Goal: Task Accomplishment & Management: Manage account settings

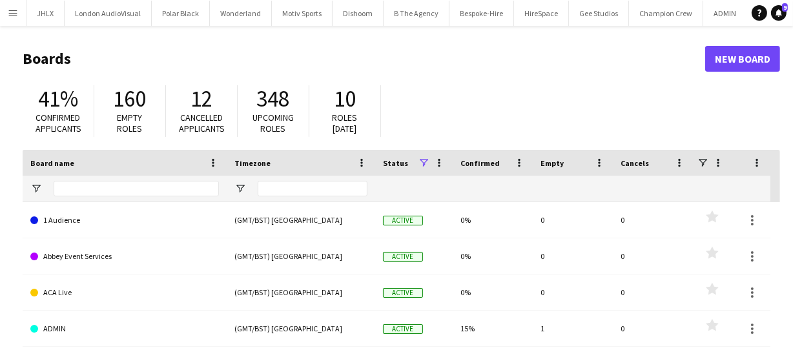
click at [6, 13] on button "Menu" at bounding box center [13, 13] width 26 height 26
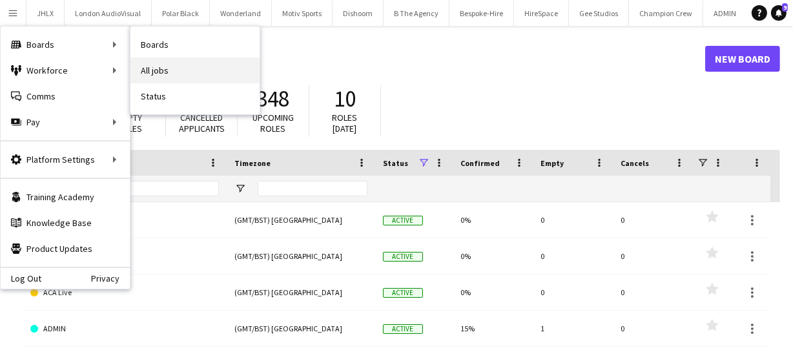
click at [192, 63] on link "All jobs" at bounding box center [194, 70] width 129 height 26
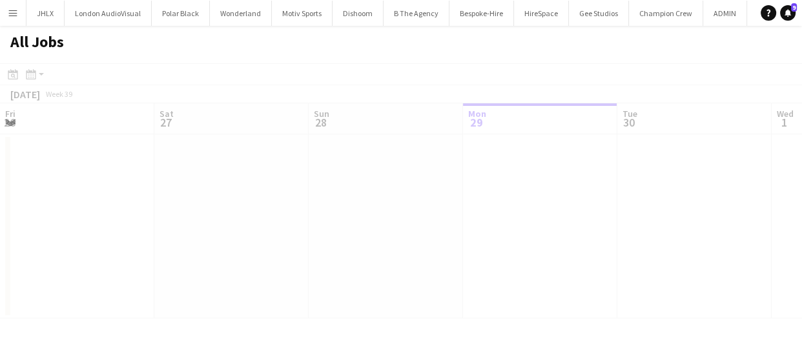
scroll to position [0, 309]
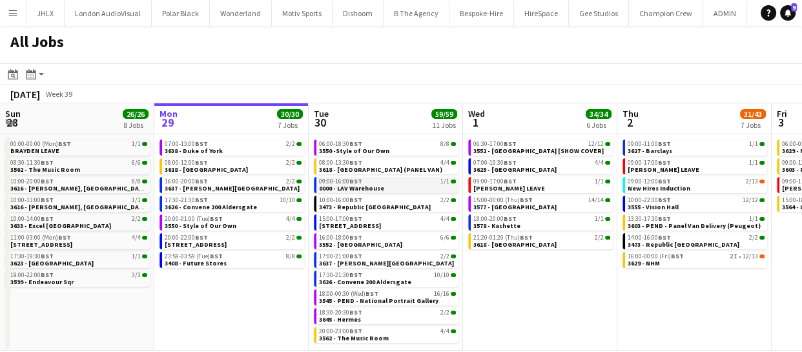
click at [383, 185] on link "09:00-16:00 BST 1/1 0000 - LAV Warehouse" at bounding box center [387, 184] width 137 height 15
click at [372, 186] on span "0000 - LAV Warehouse" at bounding box center [351, 188] width 65 height 8
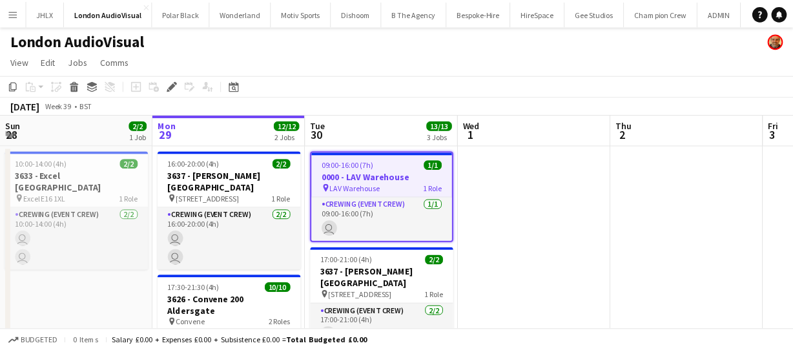
scroll to position [0, 444]
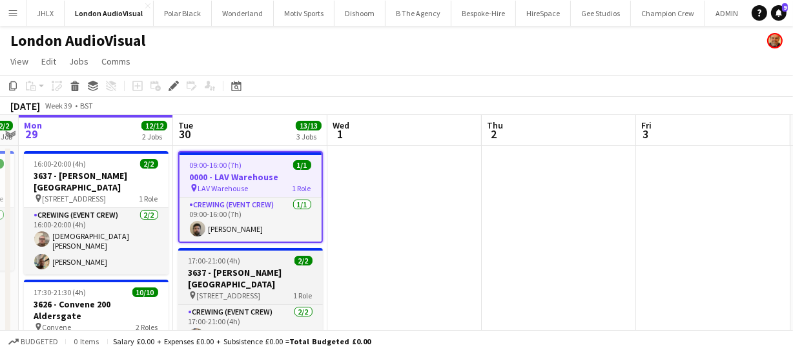
click at [240, 270] on h3 "3637 - [PERSON_NAME][GEOGRAPHIC_DATA]" at bounding box center [250, 278] width 145 height 23
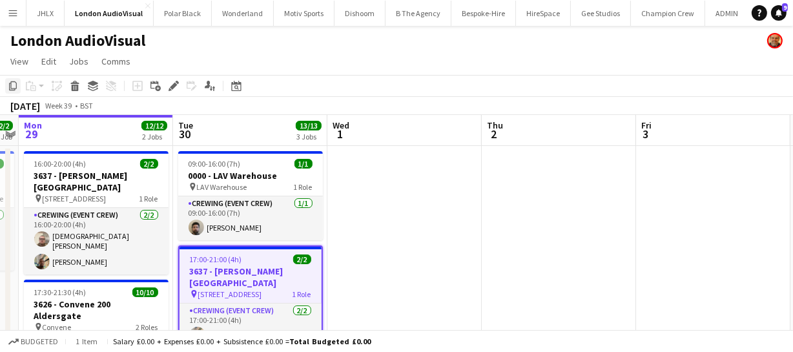
click at [10, 90] on icon "Copy" at bounding box center [13, 86] width 10 height 10
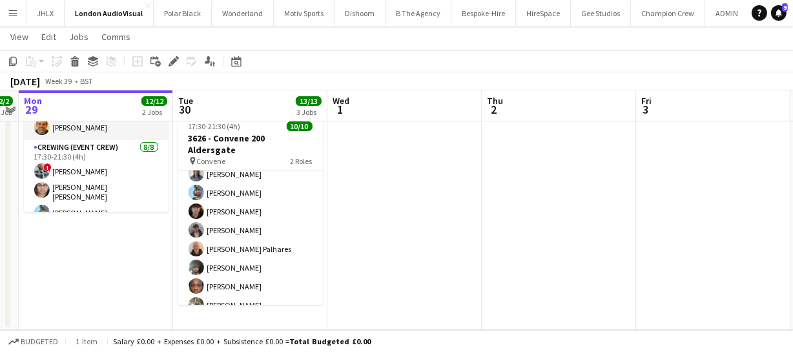
scroll to position [91, 0]
click at [219, 317] on app-date-cell "09:00-16:00 (7h) 1/1 0000 - LAV Warehouse pin LAV Warehouse 1 Role Crewing (Eve…" at bounding box center [250, 108] width 154 height 443
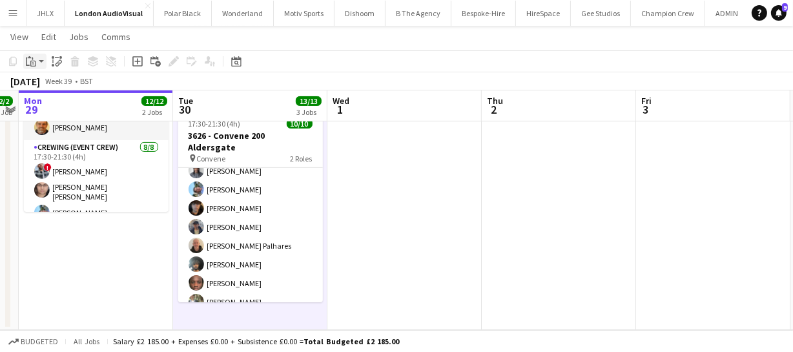
click at [30, 63] on icon at bounding box center [33, 64] width 6 height 6
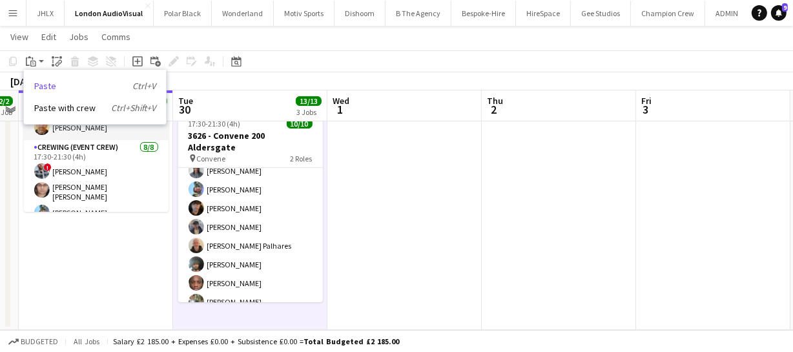
click at [77, 87] on link "Paste Ctrl+V" at bounding box center [94, 86] width 121 height 12
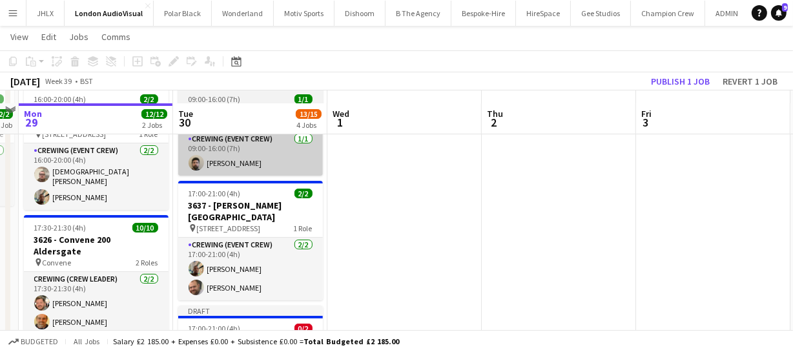
scroll to position [81, 0]
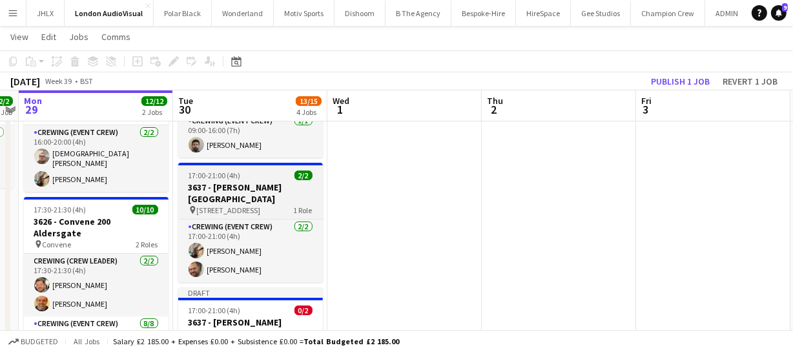
click at [240, 181] on h3 "3637 - Spencer House" at bounding box center [250, 192] width 145 height 23
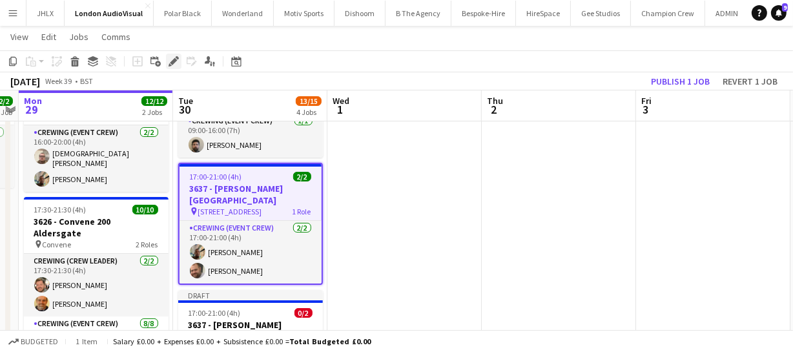
click at [173, 66] on icon "Edit" at bounding box center [173, 61] width 10 height 10
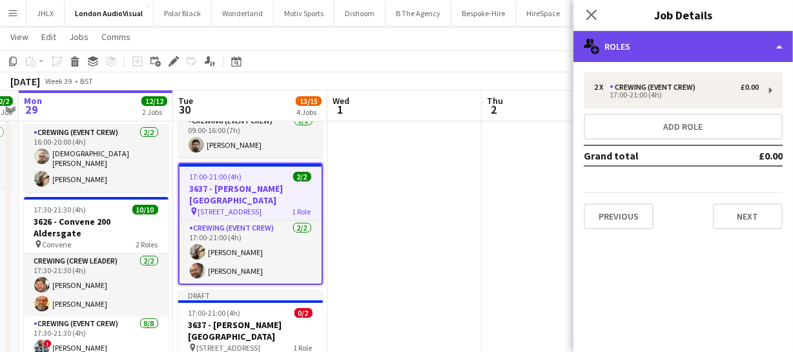
click at [666, 41] on div "multiple-users-add Roles" at bounding box center [682, 46] width 219 height 31
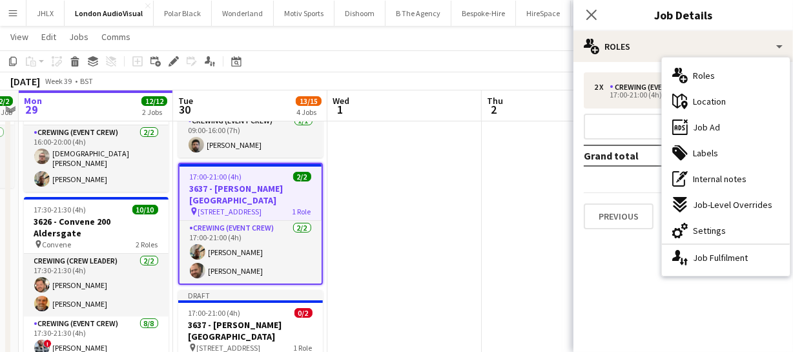
click at [708, 229] on span "Settings" at bounding box center [709, 231] width 33 height 12
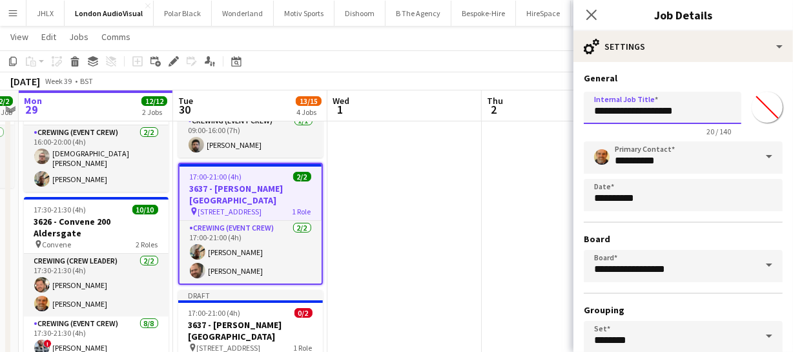
drag, startPoint x: 622, startPoint y: 112, endPoint x: 762, endPoint y: 110, distance: 140.8
click at [762, 110] on div "**********" at bounding box center [683, 112] width 199 height 50
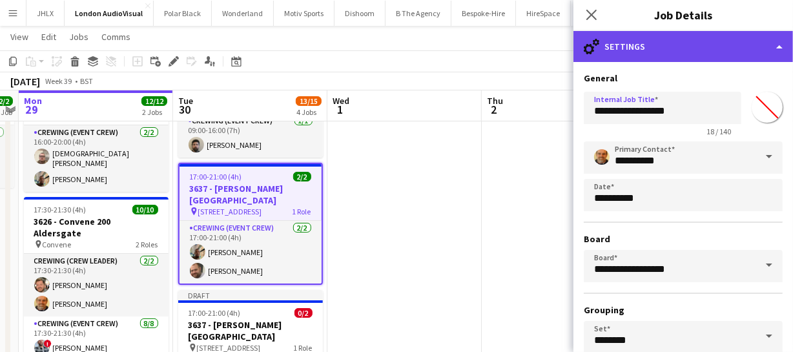
click at [693, 45] on div "cog-double-3 Settings" at bounding box center [682, 46] width 219 height 31
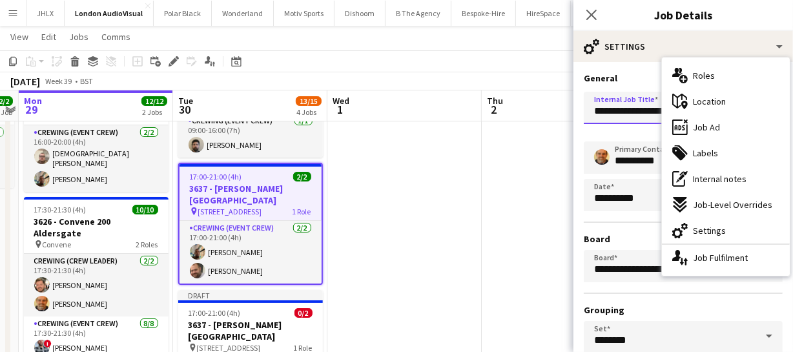
drag, startPoint x: 617, startPoint y: 112, endPoint x: 583, endPoint y: 114, distance: 33.6
click at [584, 114] on input "**********" at bounding box center [663, 108] width 158 height 32
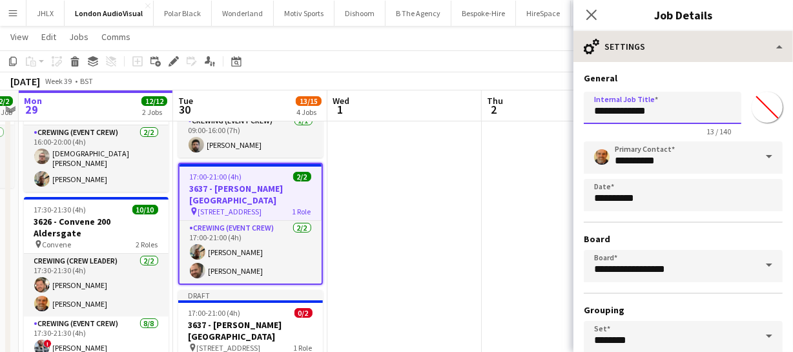
type input "**********"
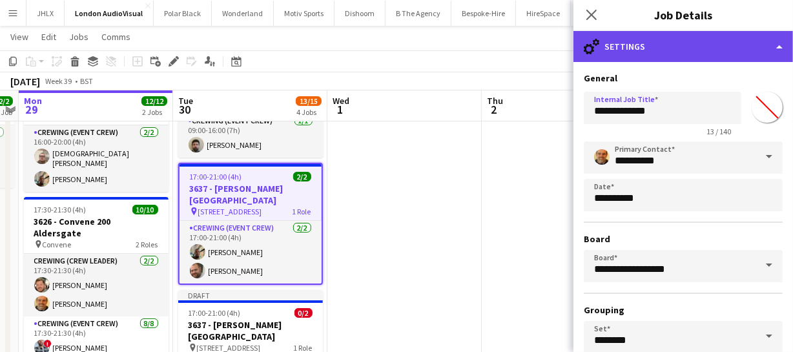
click at [702, 48] on div "cog-double-3 Settings" at bounding box center [682, 46] width 219 height 31
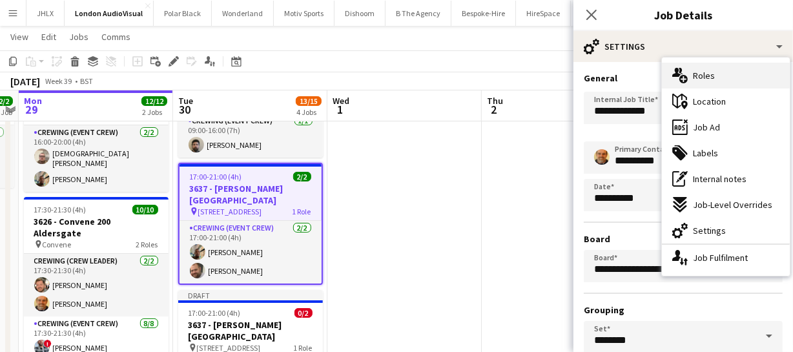
click at [706, 81] on div "multiple-users-add Roles" at bounding box center [726, 76] width 128 height 26
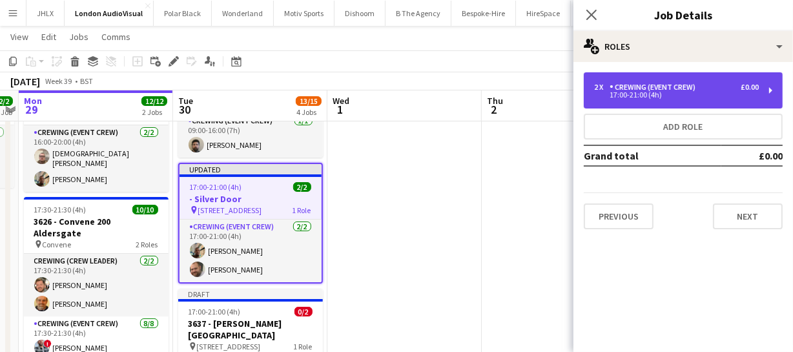
click at [672, 90] on div "Crewing (Event Crew)" at bounding box center [654, 87] width 91 height 9
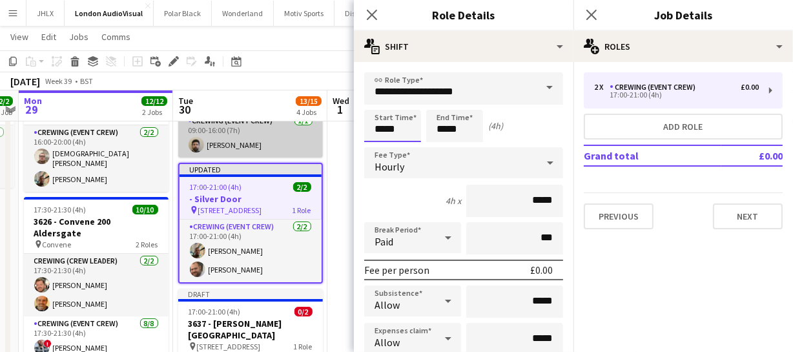
click at [317, 127] on body "Menu Boards Boards Boards All jobs Status Workforce Workforce My Workforce Recr…" at bounding box center [396, 286] width 793 height 734
type input "*****"
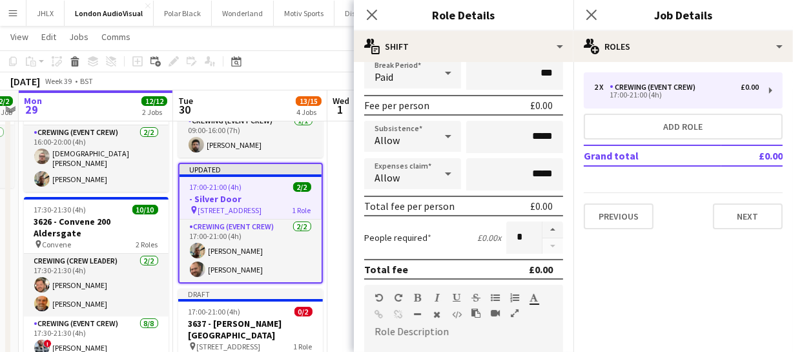
scroll to position [176, 0]
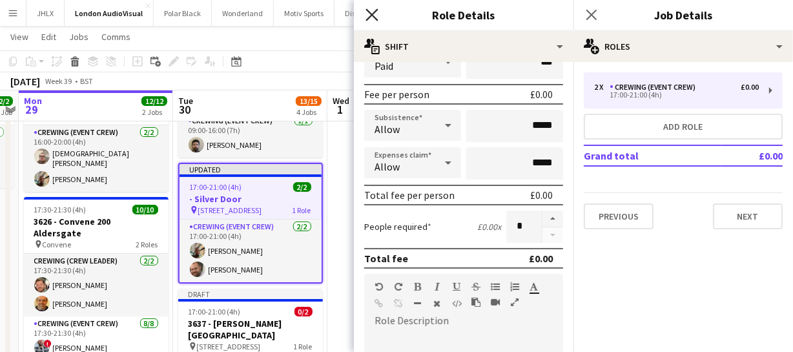
type input "*****"
click at [370, 13] on icon at bounding box center [371, 14] width 12 height 12
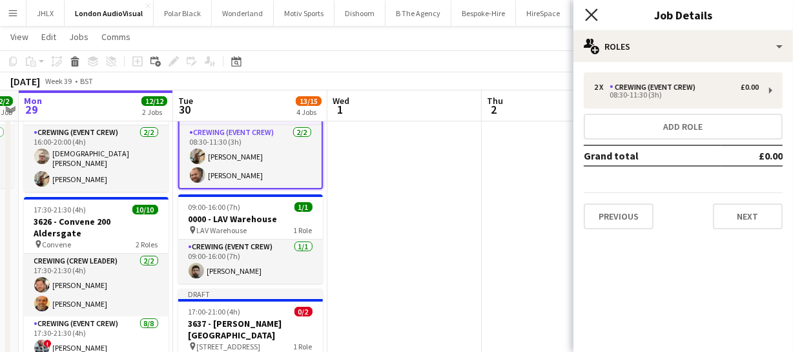
click at [590, 15] on icon at bounding box center [591, 14] width 12 height 12
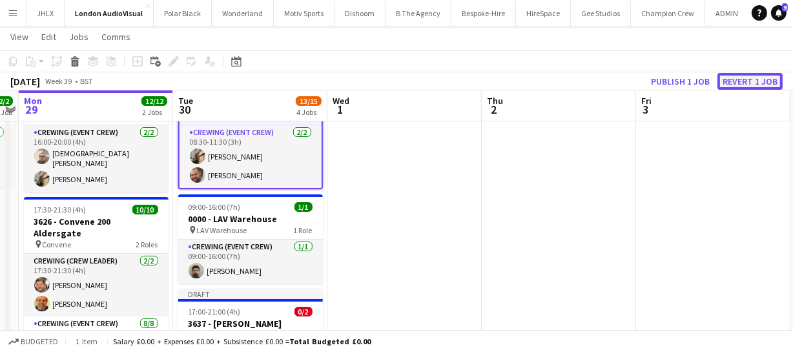
click at [742, 84] on button "Revert 1 job" at bounding box center [749, 81] width 65 height 17
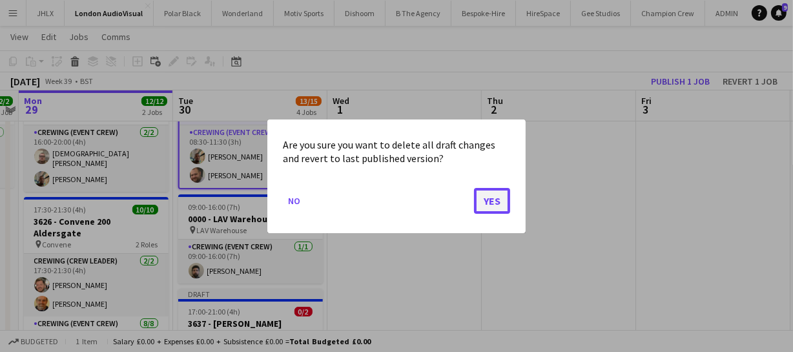
click at [495, 204] on button "Yes" at bounding box center [492, 200] width 36 height 26
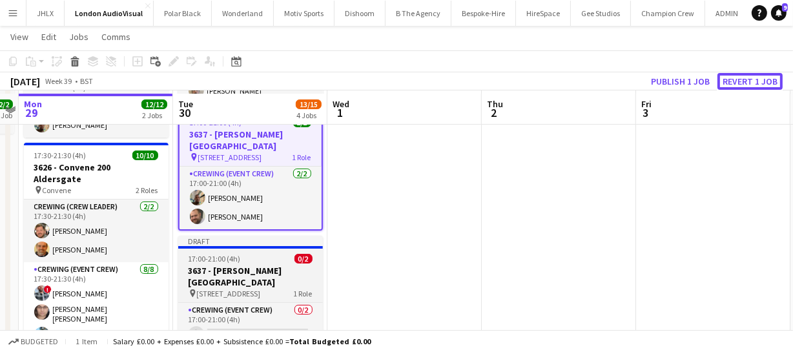
scroll to position [140, 0]
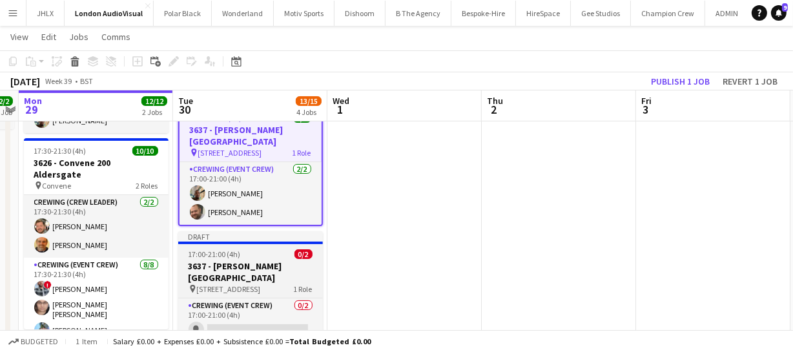
click at [270, 260] on h3 "3637 - [PERSON_NAME][GEOGRAPHIC_DATA]" at bounding box center [250, 271] width 145 height 23
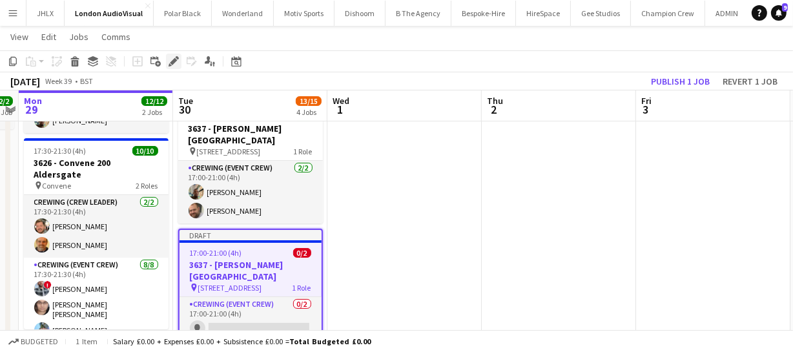
click at [173, 63] on icon at bounding box center [173, 61] width 7 height 7
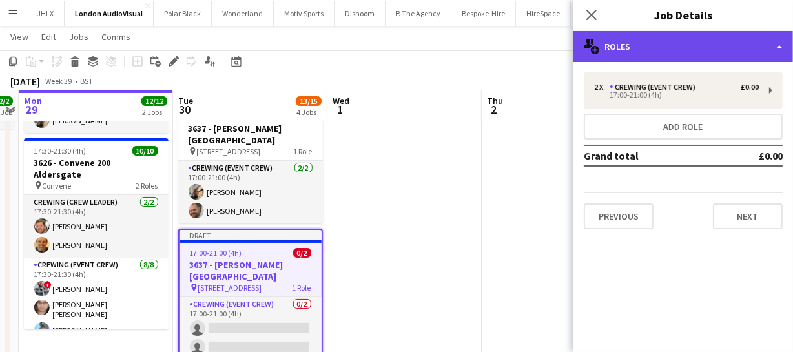
click at [693, 39] on div "multiple-users-add Roles" at bounding box center [682, 46] width 219 height 31
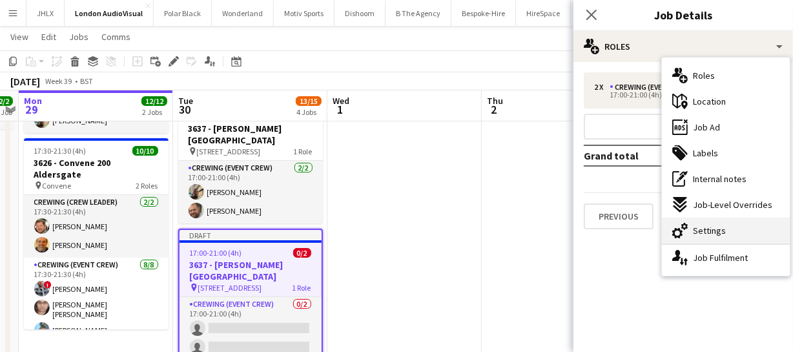
click at [719, 219] on div "cog-double-3 Settings" at bounding box center [726, 231] width 128 height 26
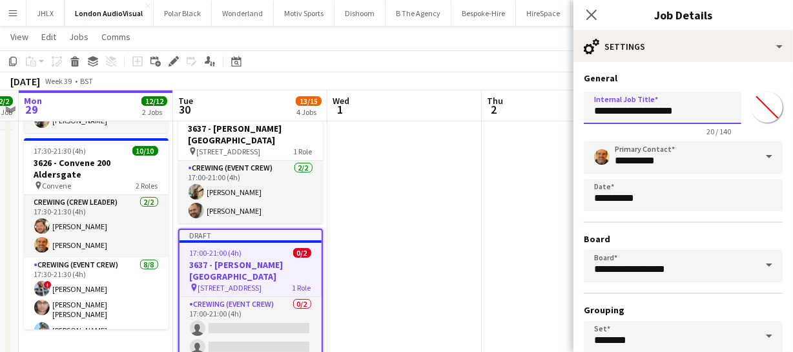
drag, startPoint x: 590, startPoint y: 112, endPoint x: 859, endPoint y: 114, distance: 269.2
click at [793, 114] on html "Menu Boards Boards Boards All jobs Status Workforce Workforce My Workforce Recr…" at bounding box center [396, 227] width 793 height 734
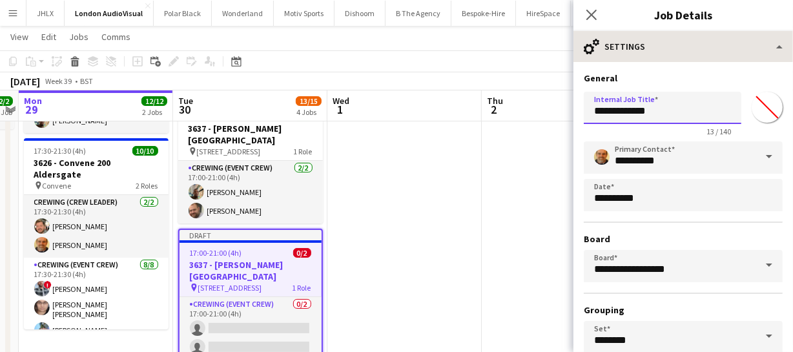
type input "**********"
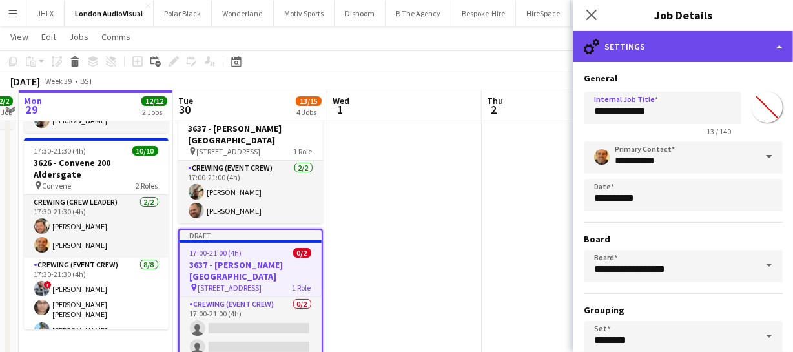
click at [668, 55] on div "cog-double-3 Settings" at bounding box center [682, 46] width 219 height 31
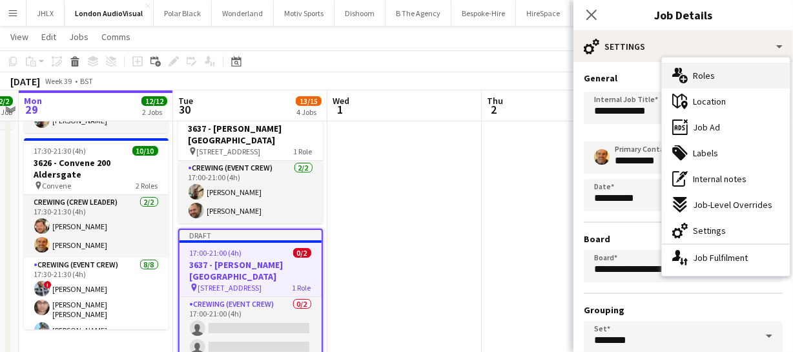
click at [710, 76] on span "Roles" at bounding box center [704, 76] width 22 height 12
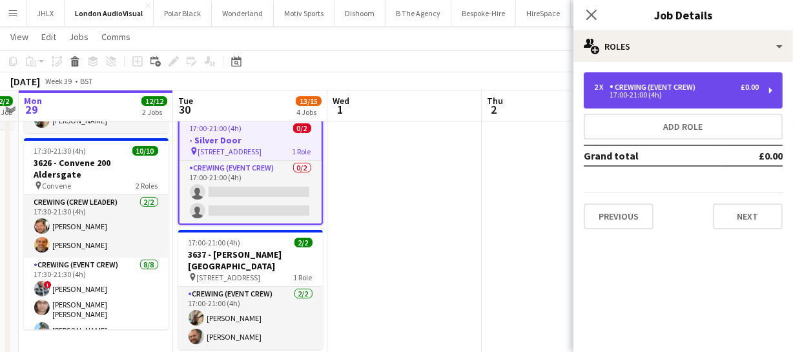
click at [683, 83] on div "Crewing (Event Crew)" at bounding box center [654, 87] width 91 height 9
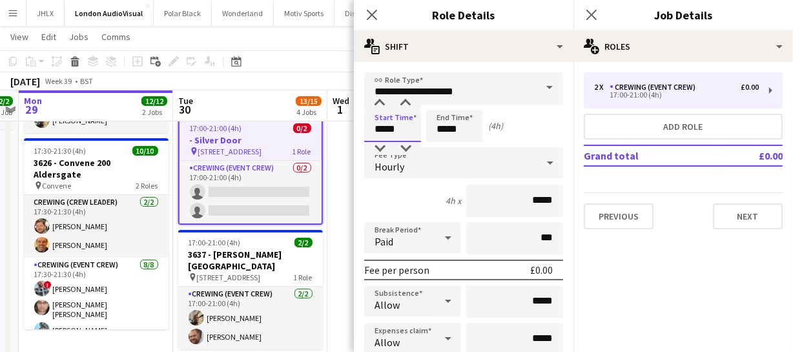
drag, startPoint x: 355, startPoint y: 125, endPoint x: 294, endPoint y: 117, distance: 61.3
click at [321, 122] on body "Menu Boards Boards Boards All jobs Status Workforce Workforce My Workforce Recr…" at bounding box center [396, 227] width 793 height 734
type input "*****"
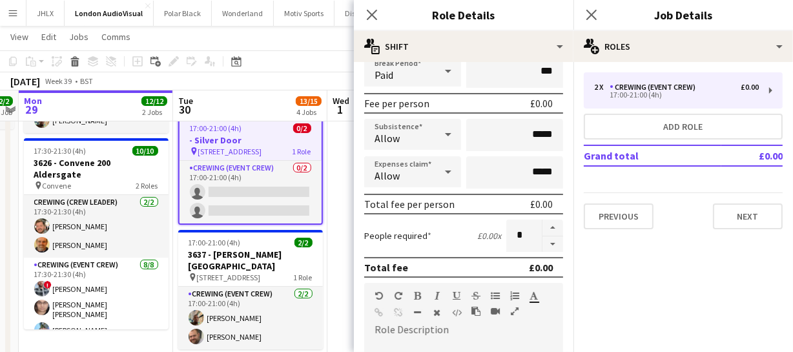
scroll to position [176, 0]
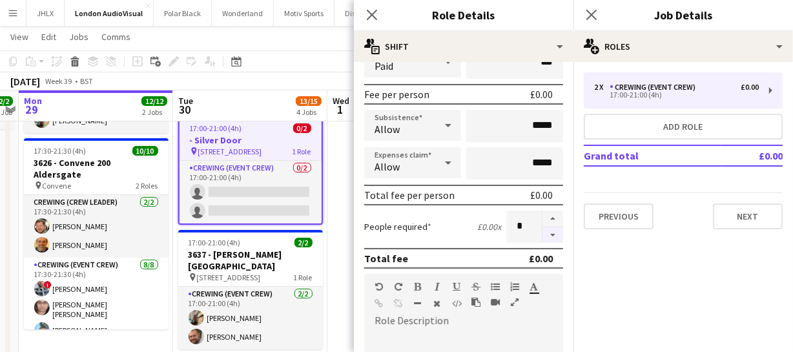
type input "*****"
click at [544, 233] on button "button" at bounding box center [552, 235] width 21 height 16
type input "*"
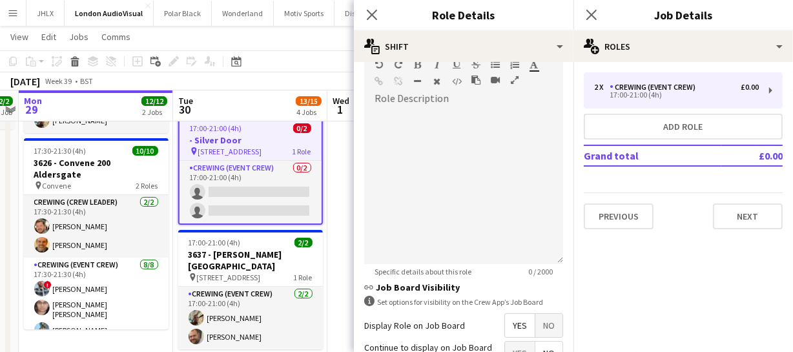
scroll to position [411, 0]
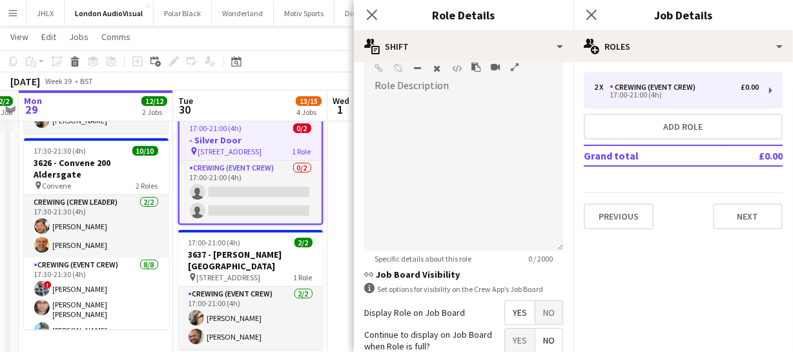
click at [517, 312] on span "Yes" at bounding box center [520, 312] width 30 height 23
click at [370, 19] on icon "Close pop-in" at bounding box center [371, 14] width 12 height 12
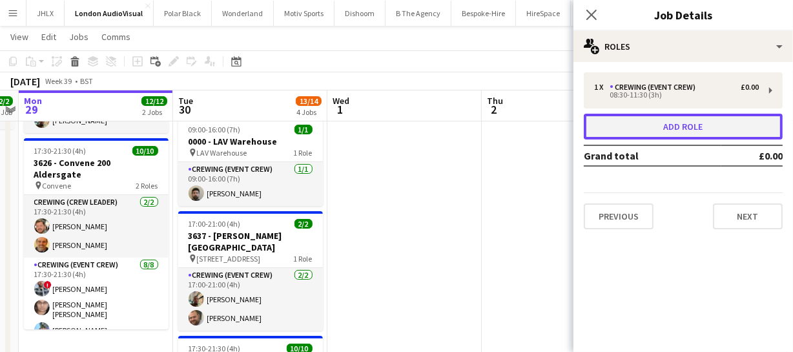
click at [666, 125] on button "Add role" at bounding box center [683, 127] width 199 height 26
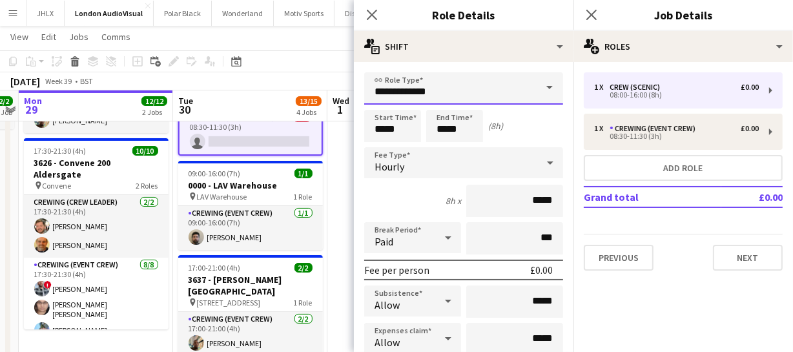
click at [445, 81] on input "**********" at bounding box center [463, 88] width 199 height 32
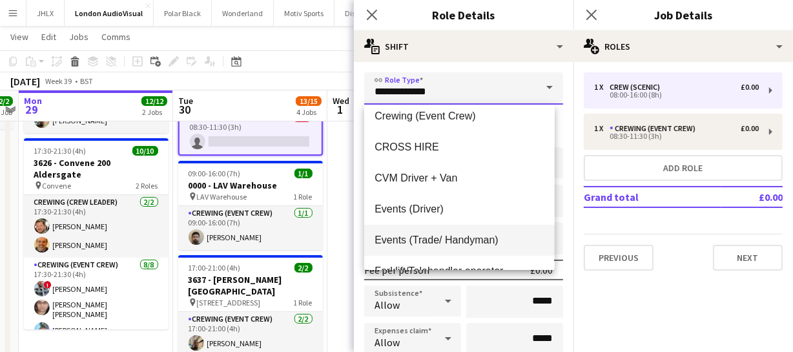
scroll to position [176, 0]
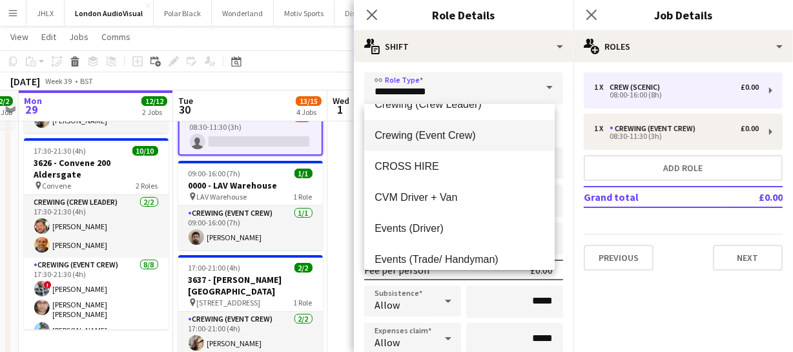
click at [456, 129] on span "Crewing (Event Crew)" at bounding box center [458, 135] width 169 height 12
type input "**********"
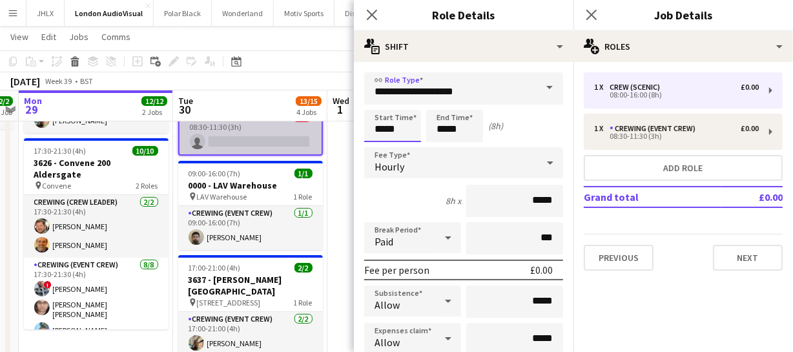
drag, startPoint x: 404, startPoint y: 131, endPoint x: 287, endPoint y: 128, distance: 117.5
click at [342, 128] on body "Menu Boards Boards Boards All jobs Status Workforce Workforce My Workforce Recr…" at bounding box center [396, 239] width 793 height 759
type input "*****"
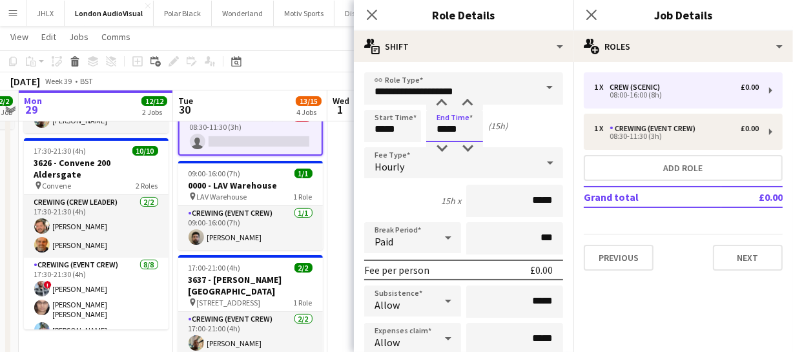
drag, startPoint x: 453, startPoint y: 130, endPoint x: 350, endPoint y: 124, distance: 102.9
click at [350, 124] on body "Menu Boards Boards Boards All jobs Status Workforce Workforce My Workforce Recr…" at bounding box center [396, 239] width 793 height 759
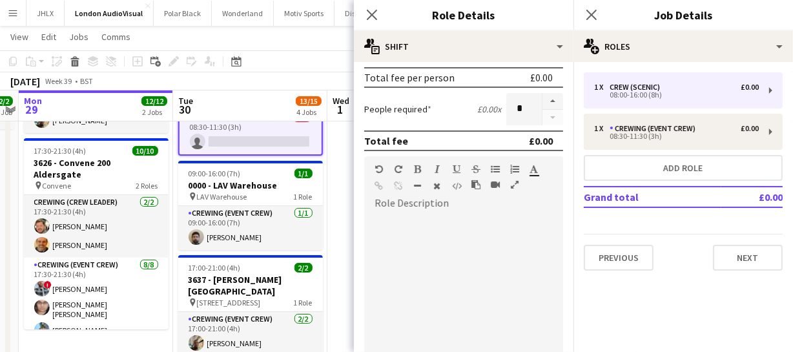
scroll to position [456, 0]
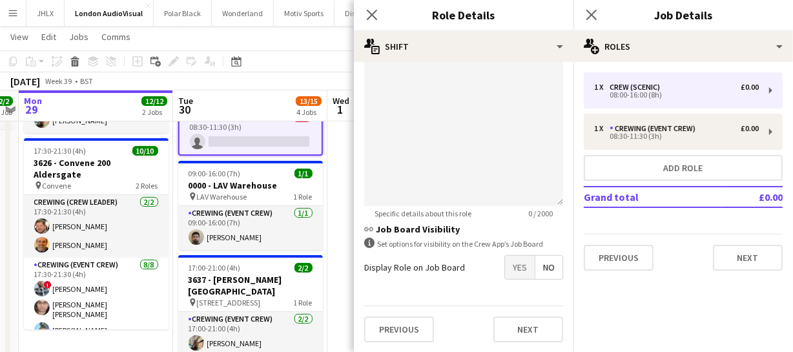
type input "*****"
click at [506, 265] on span "Yes" at bounding box center [520, 267] width 30 height 23
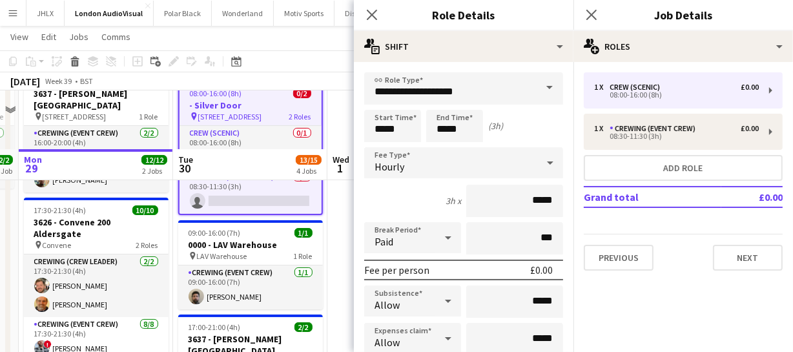
scroll to position [0, 0]
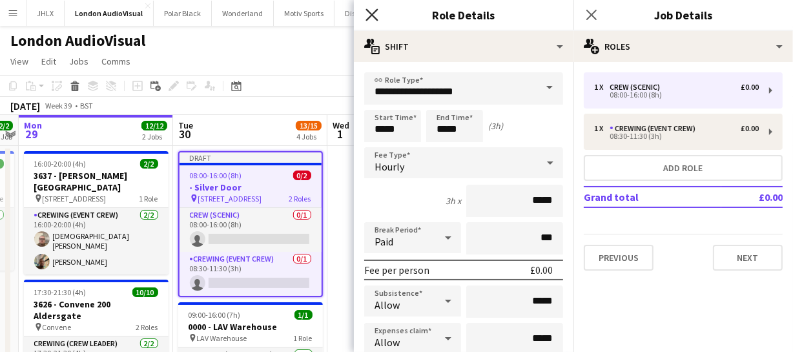
click at [376, 16] on icon "Close pop-in" at bounding box center [371, 14] width 12 height 12
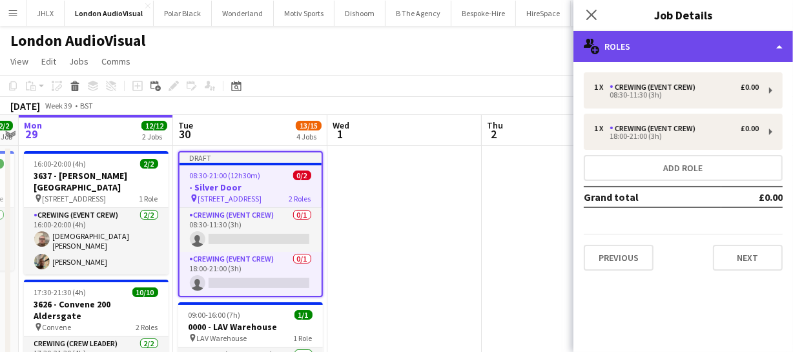
click at [641, 43] on div "multiple-users-add Roles" at bounding box center [682, 46] width 219 height 31
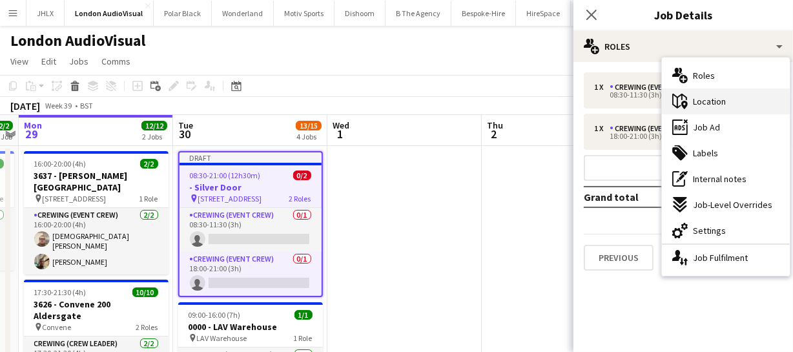
click at [725, 98] on span "Location" at bounding box center [709, 102] width 33 height 12
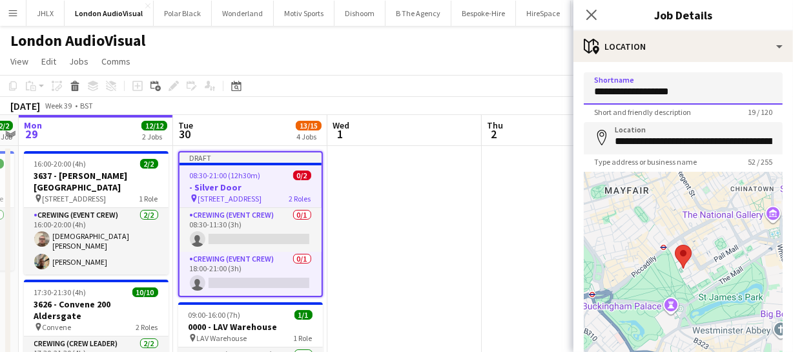
drag, startPoint x: 686, startPoint y: 91, endPoint x: 551, endPoint y: 93, distance: 134.9
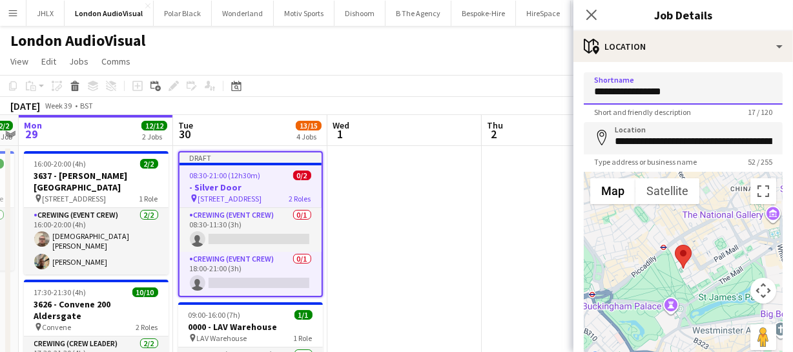
click at [658, 92] on input "**********" at bounding box center [683, 88] width 199 height 32
type input "**********"
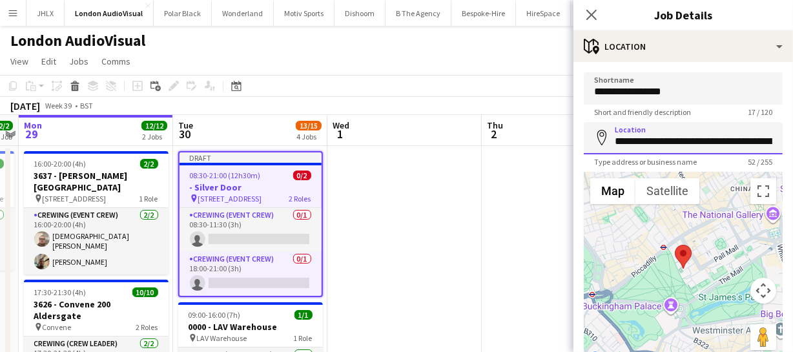
scroll to position [0, 90]
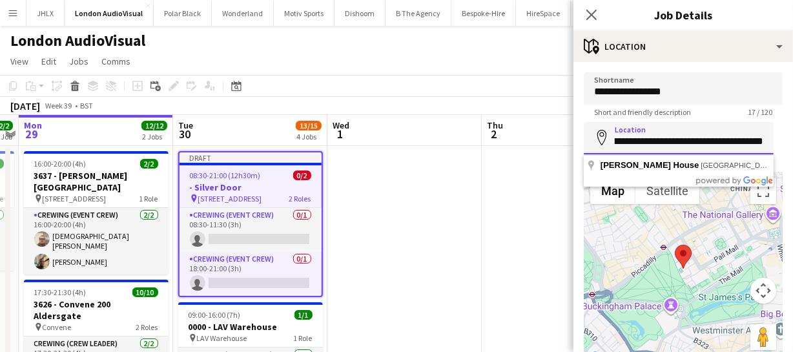
drag, startPoint x: 612, startPoint y: 136, endPoint x: 839, endPoint y: 134, distance: 226.6
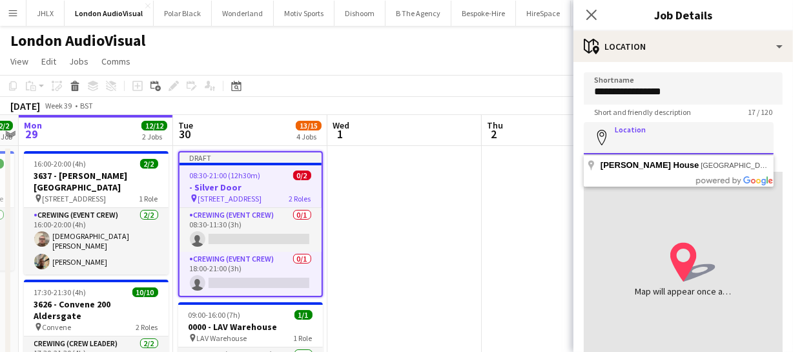
scroll to position [0, 0]
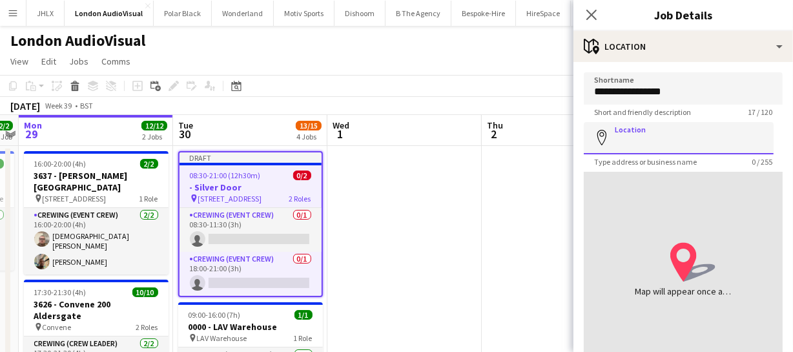
paste input "**********"
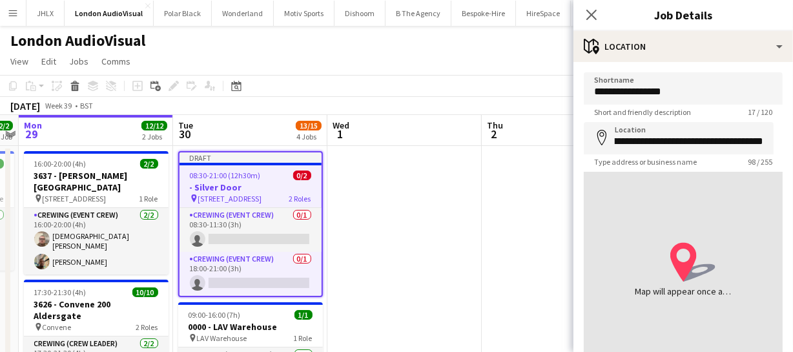
type input "**********"
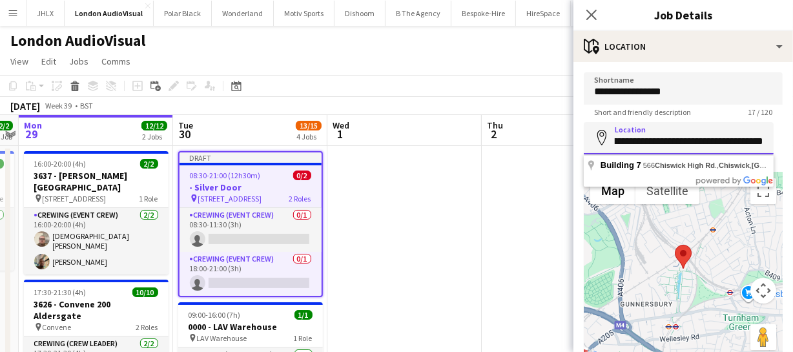
scroll to position [0, 189]
drag, startPoint x: 614, startPoint y: 141, endPoint x: 832, endPoint y: 151, distance: 218.5
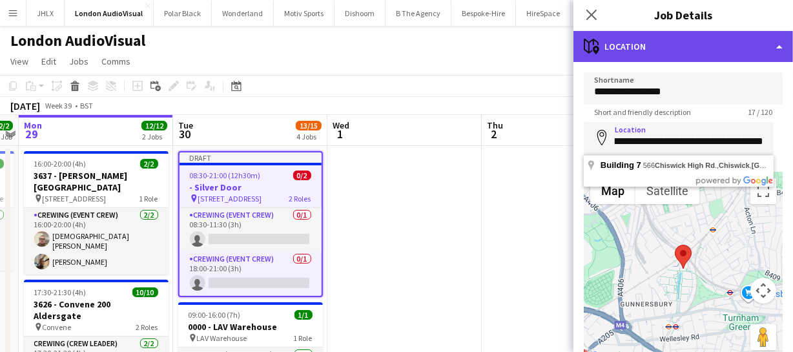
click at [694, 53] on div "maps-pin-1 Location" at bounding box center [682, 46] width 219 height 31
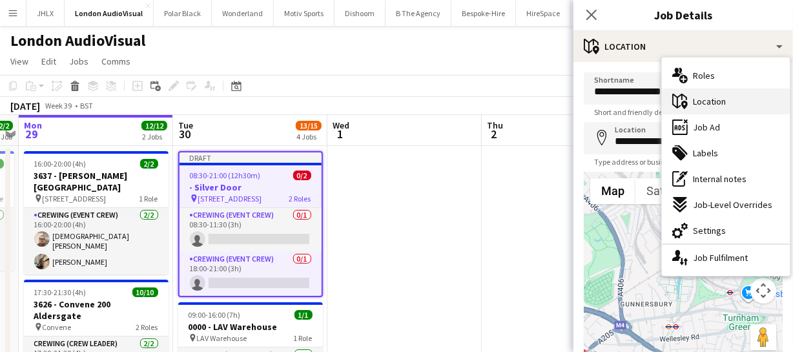
click at [715, 97] on span "Location" at bounding box center [709, 102] width 33 height 12
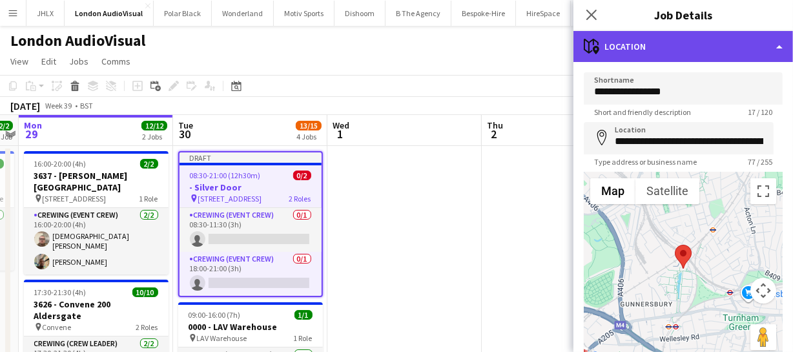
click at [716, 45] on div "maps-pin-1 Location" at bounding box center [682, 46] width 219 height 31
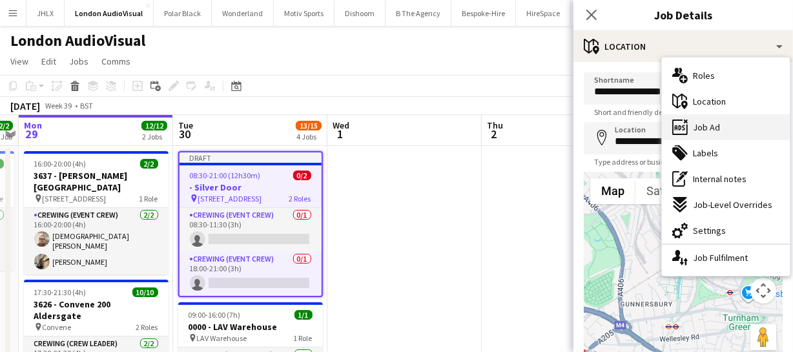
click at [723, 129] on div "ads-window Job Ad" at bounding box center [726, 127] width 128 height 26
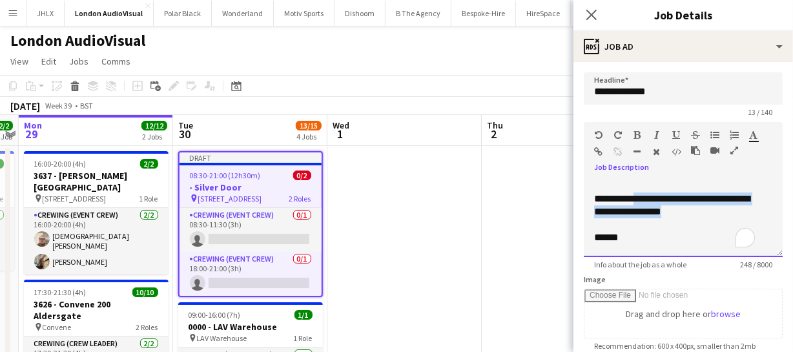
drag, startPoint x: 635, startPoint y: 196, endPoint x: 775, endPoint y: 212, distance: 140.3
click at [775, 212] on form "**********" at bounding box center [682, 350] width 219 height 556
paste div "To enrich screen reader interactions, please activate Accessibility in Grammarl…"
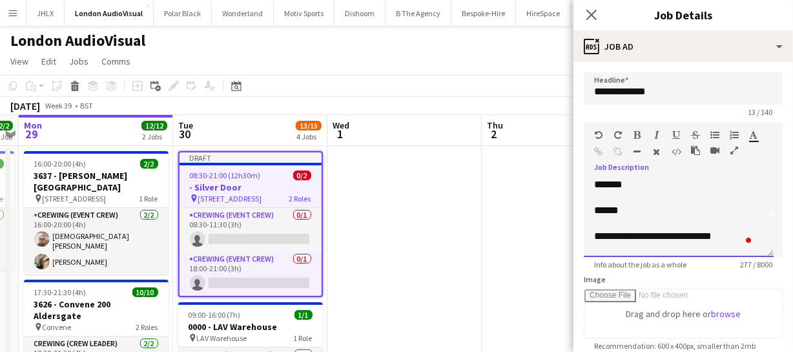
scroll to position [58, 0]
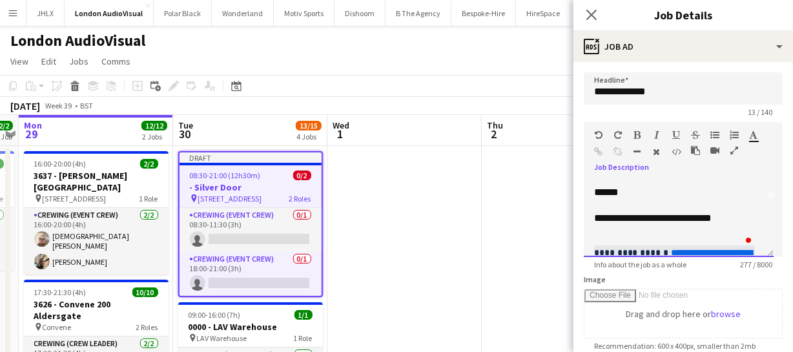
click at [598, 190] on div "******" at bounding box center [674, 192] width 161 height 13
click at [684, 214] on div "**********" at bounding box center [674, 218] width 161 height 13
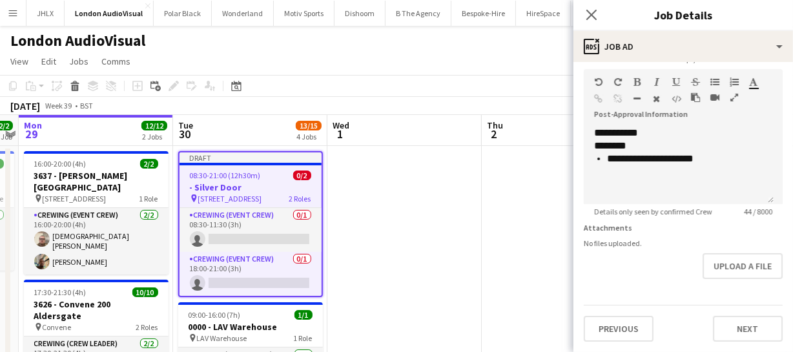
scroll to position [293, 0]
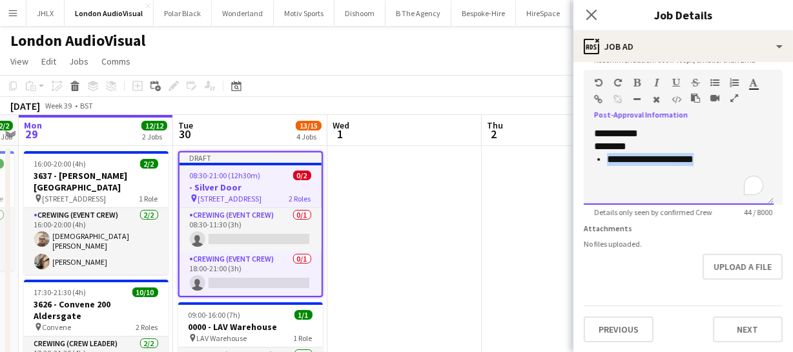
drag, startPoint x: 599, startPoint y: 147, endPoint x: 726, endPoint y: 154, distance: 127.4
click at [726, 154] on li "**********" at bounding box center [685, 159] width 156 height 13
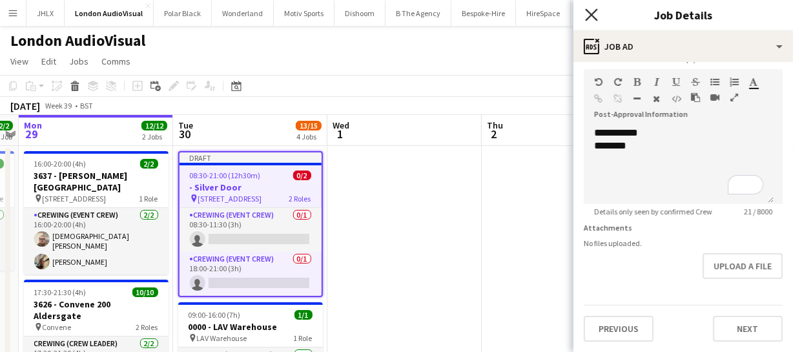
click at [593, 15] on icon "Close pop-in" at bounding box center [591, 14] width 12 height 12
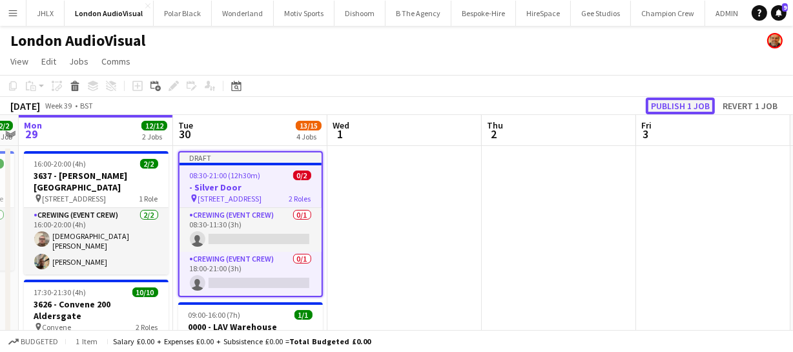
click at [671, 105] on button "Publish 1 job" at bounding box center [680, 105] width 69 height 17
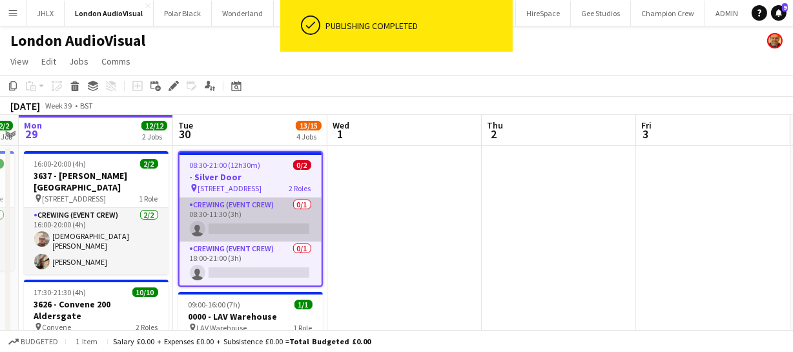
click at [244, 225] on app-card-role "Crewing (Event Crew) 0/1 08:30-11:30 (3h) single-neutral-actions" at bounding box center [250, 220] width 142 height 44
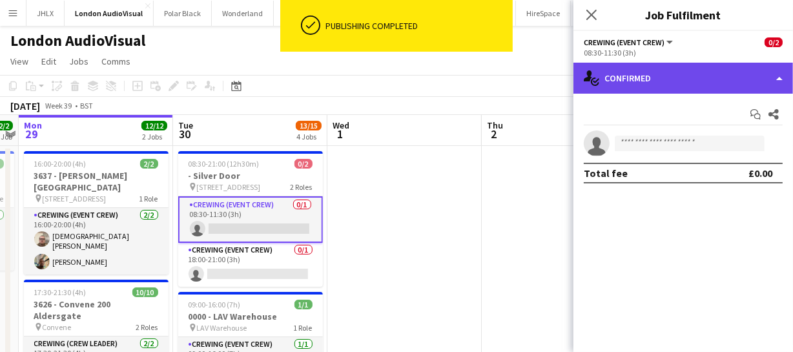
click at [703, 80] on div "single-neutral-actions-check-2 Confirmed" at bounding box center [682, 78] width 219 height 31
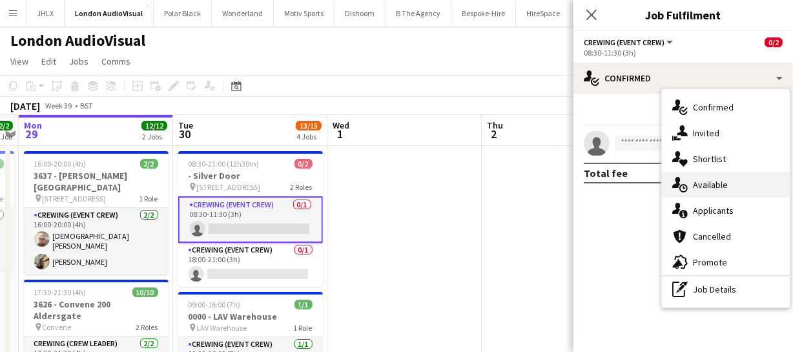
click at [722, 182] on span "Available" at bounding box center [710, 185] width 35 height 12
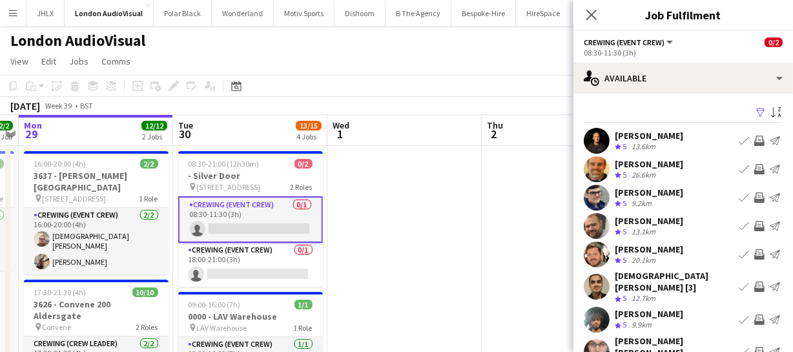
click at [754, 221] on app-icon "Invite crew" at bounding box center [759, 226] width 10 height 10
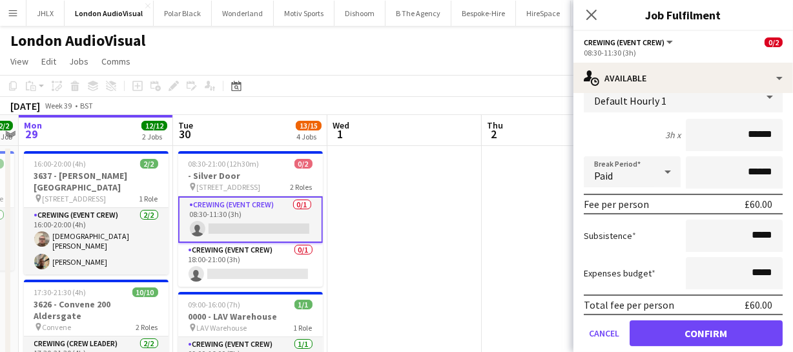
scroll to position [176, 0]
drag, startPoint x: 770, startPoint y: 131, endPoint x: 735, endPoint y: 139, distance: 35.9
click at [736, 139] on input "******" at bounding box center [734, 134] width 97 height 32
type input "*****"
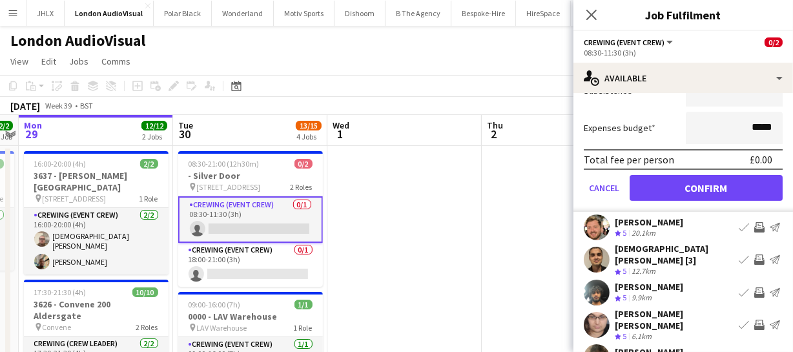
scroll to position [352, 0]
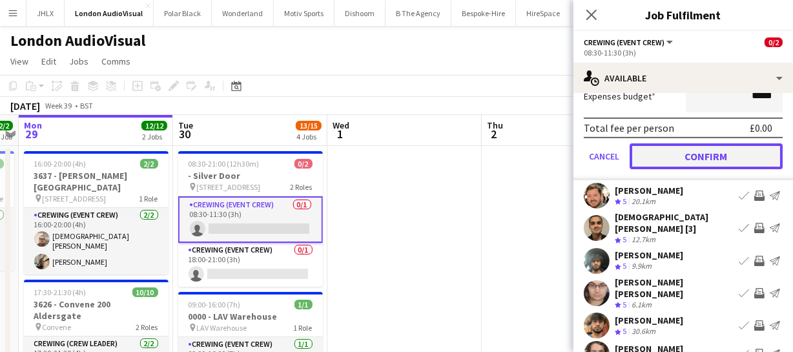
click at [711, 147] on button "Confirm" at bounding box center [705, 156] width 153 height 26
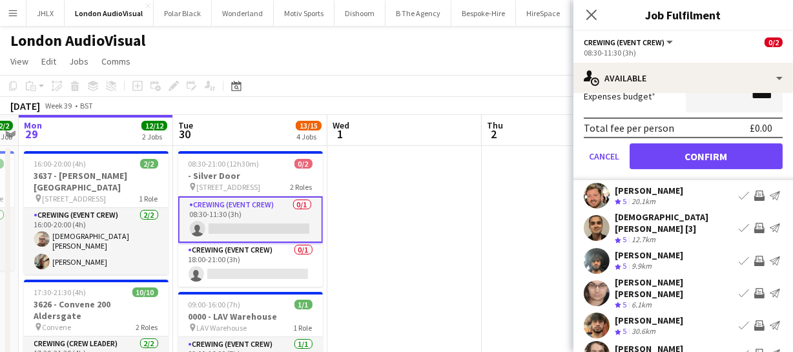
scroll to position [100, 0]
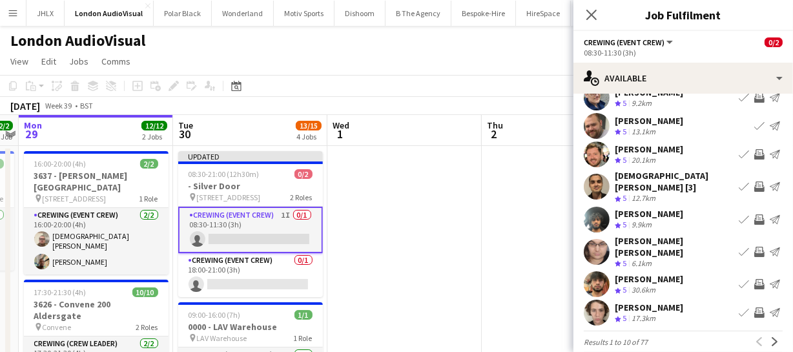
click at [754, 156] on app-icon "Invite crew" at bounding box center [759, 154] width 10 height 10
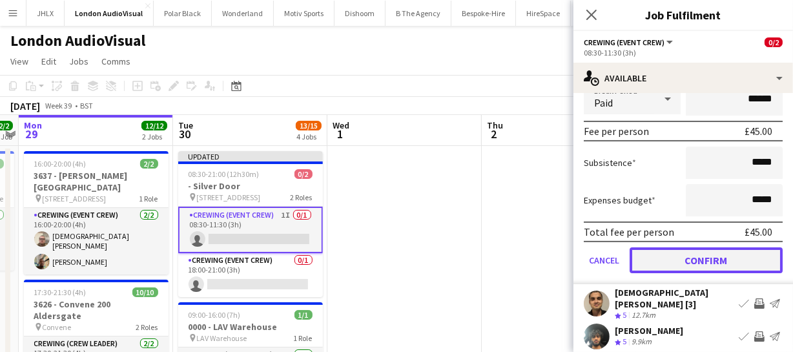
click at [742, 258] on button "Confirm" at bounding box center [705, 260] width 153 height 26
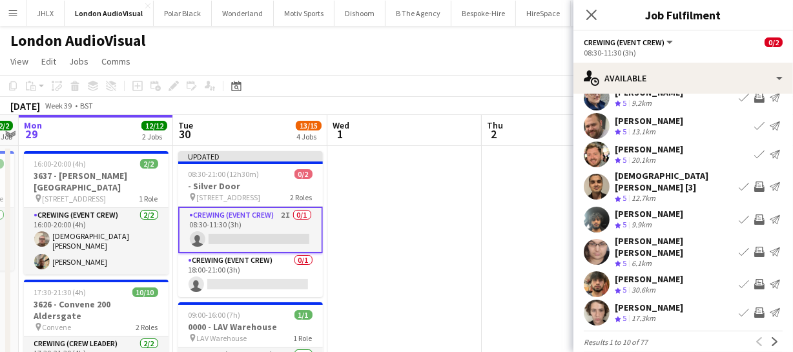
click at [754, 247] on app-icon "Invite crew" at bounding box center [759, 252] width 10 height 10
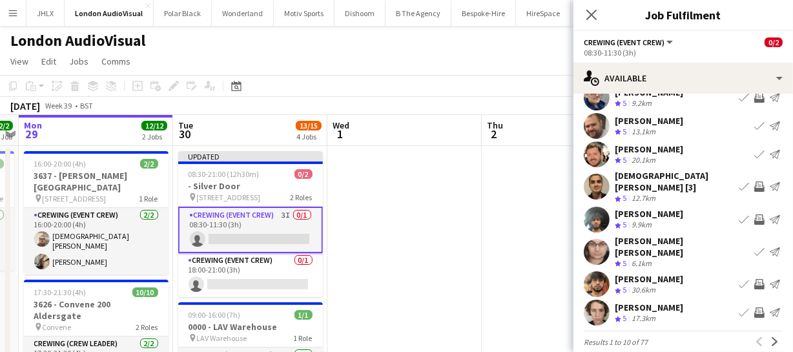
click at [754, 214] on app-icon "Invite crew" at bounding box center [759, 219] width 10 height 10
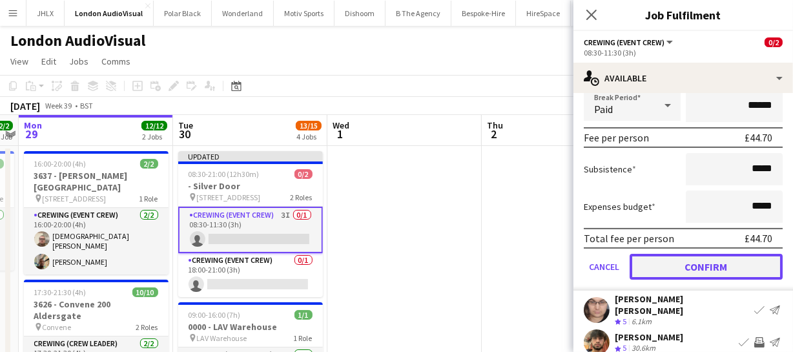
click at [744, 261] on button "Confirm" at bounding box center [705, 267] width 153 height 26
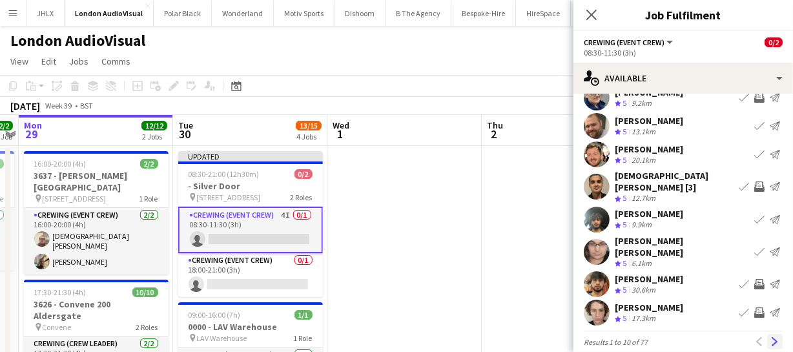
click at [770, 337] on app-icon "Next" at bounding box center [774, 341] width 9 height 9
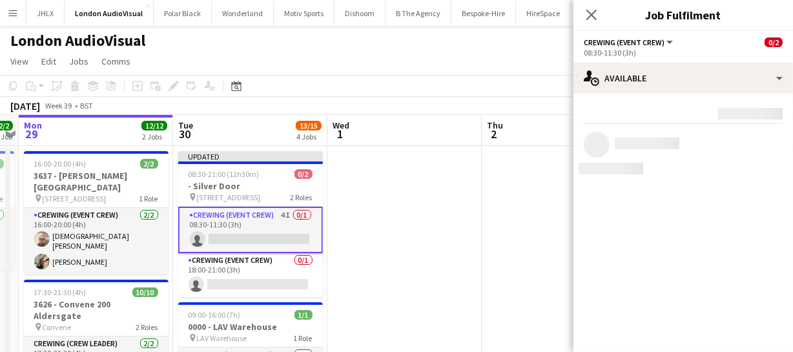
scroll to position [0, 0]
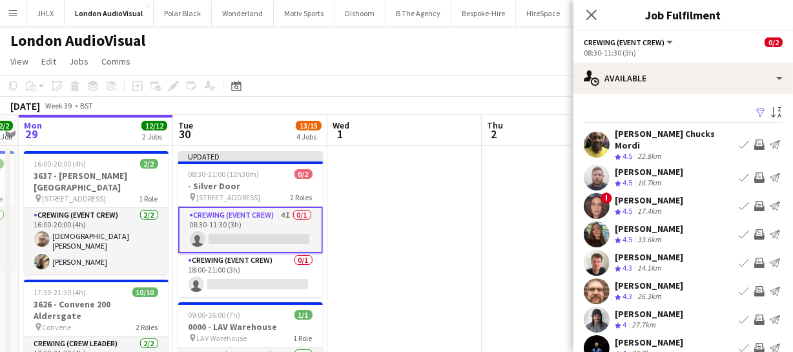
click at [754, 139] on app-icon "Invite crew" at bounding box center [759, 144] width 10 height 10
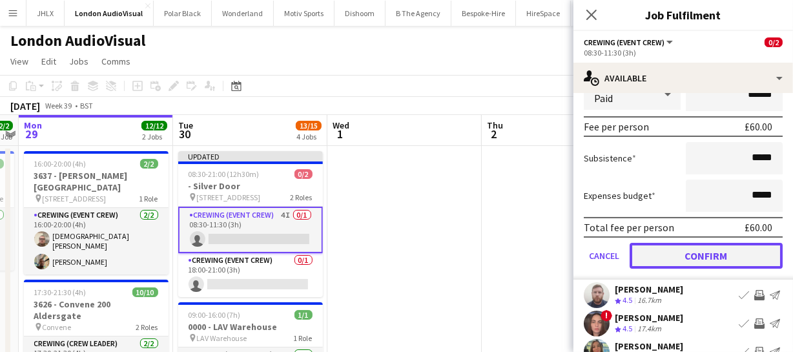
click at [737, 247] on button "Confirm" at bounding box center [705, 256] width 153 height 26
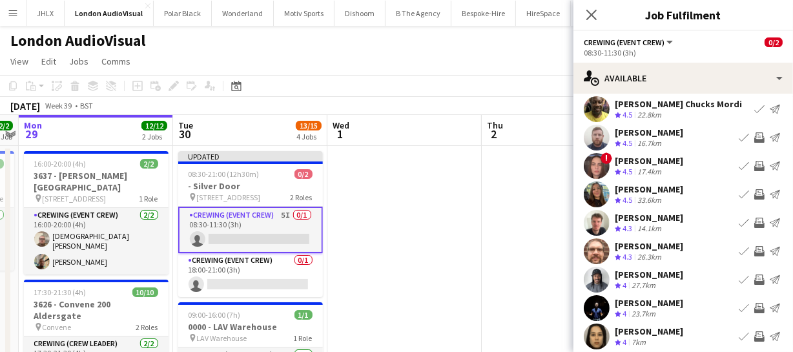
scroll to position [58, 0]
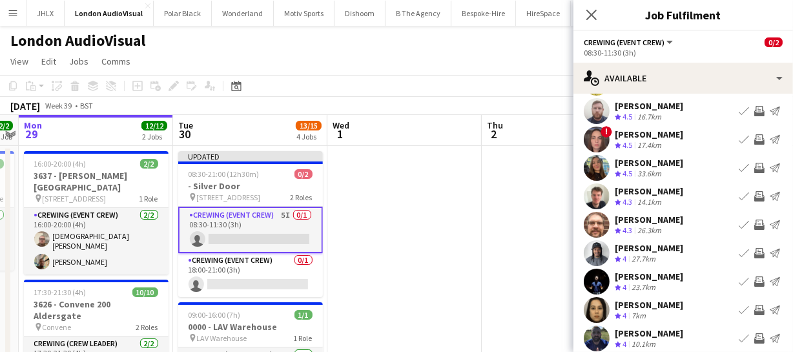
click at [754, 224] on app-icon "Invite crew" at bounding box center [759, 224] width 10 height 10
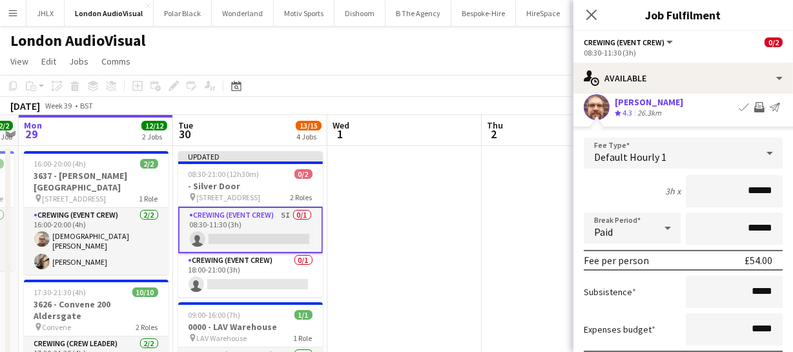
scroll to position [234, 0]
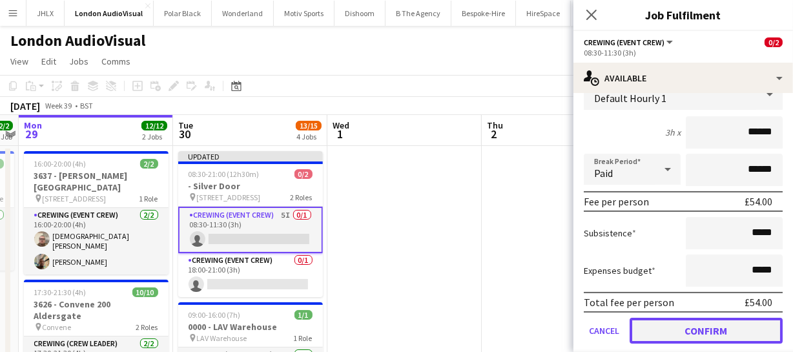
click at [729, 322] on button "Confirm" at bounding box center [705, 331] width 153 height 26
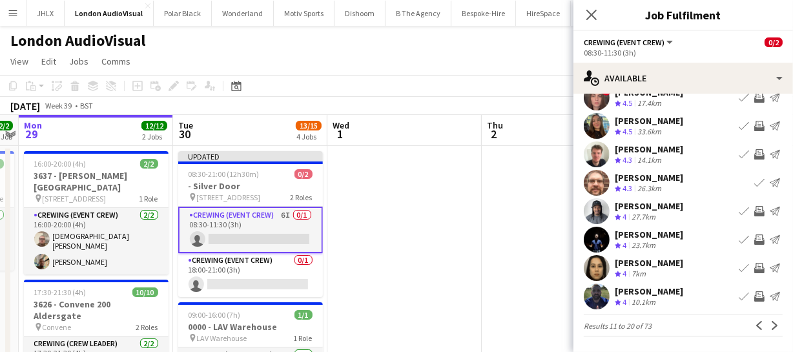
scroll to position [100, 0]
click at [754, 206] on app-icon "Invite crew" at bounding box center [759, 211] width 10 height 10
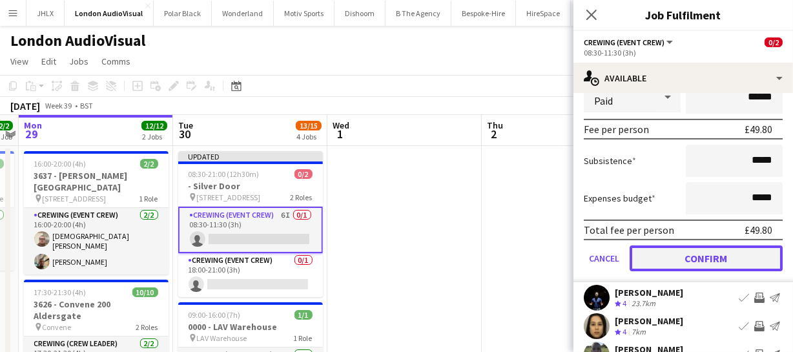
click at [742, 265] on button "Confirm" at bounding box center [705, 258] width 153 height 26
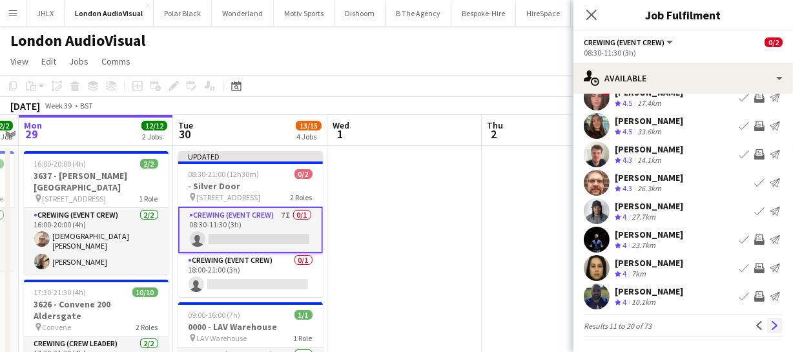
click at [770, 327] on app-icon "Next" at bounding box center [774, 325] width 9 height 9
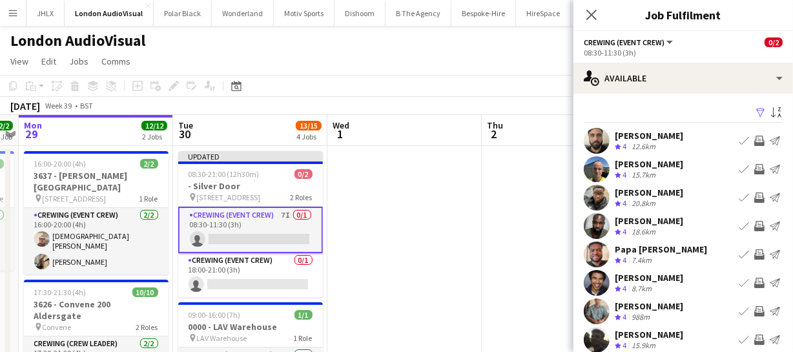
click at [755, 192] on app-icon "Invite crew" at bounding box center [759, 197] width 10 height 10
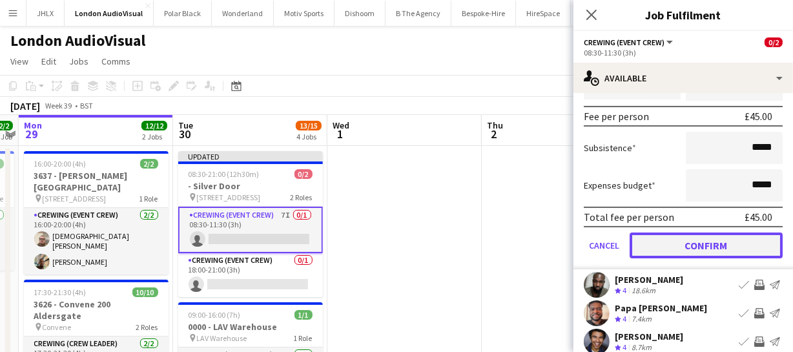
click at [740, 241] on button "Confirm" at bounding box center [705, 245] width 153 height 26
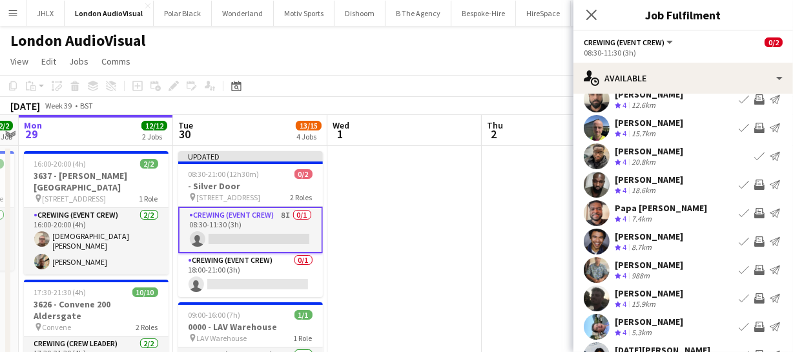
scroll to position [100, 0]
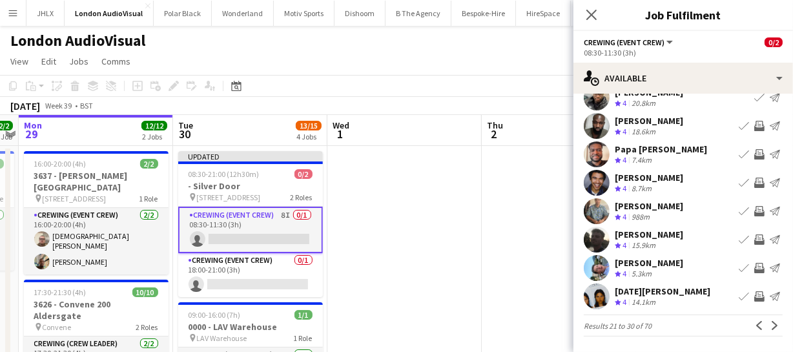
click at [754, 236] on app-icon "Invite crew" at bounding box center [759, 239] width 10 height 10
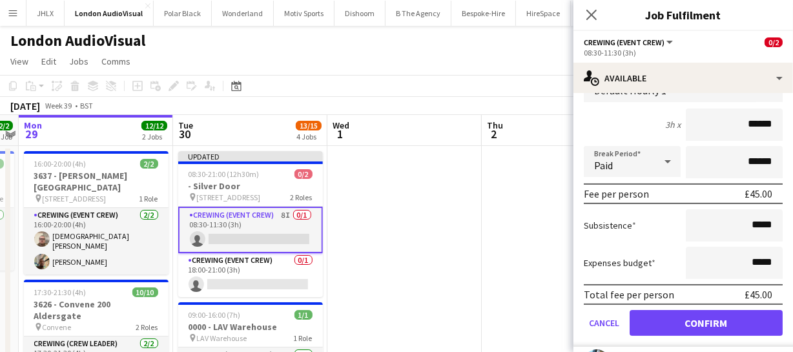
scroll to position [335, 0]
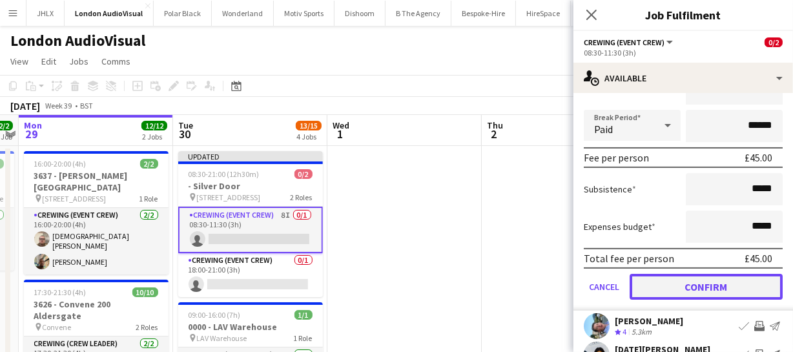
click at [741, 287] on button "Confirm" at bounding box center [705, 287] width 153 height 26
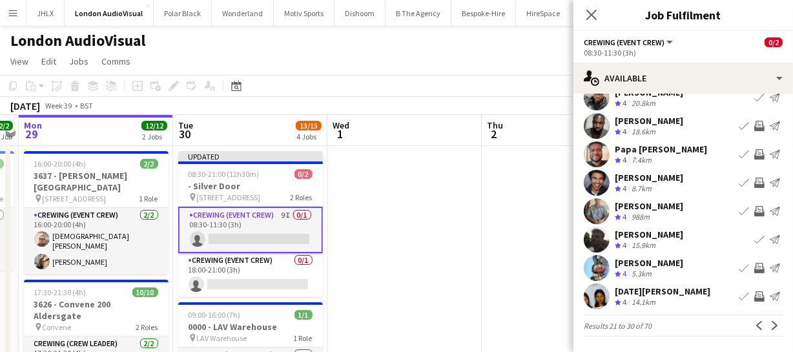
click at [754, 271] on app-icon "Invite crew" at bounding box center [759, 268] width 10 height 10
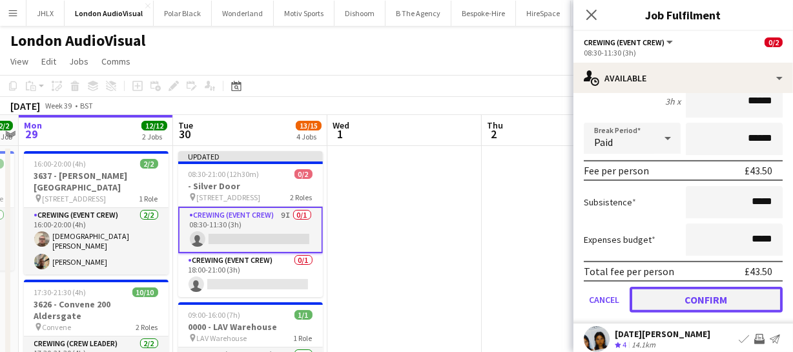
click at [750, 306] on button "Confirm" at bounding box center [705, 300] width 153 height 26
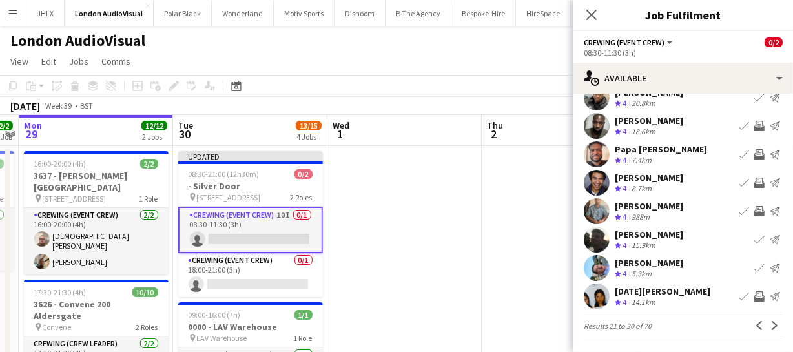
scroll to position [100, 0]
click at [770, 327] on app-icon "Next" at bounding box center [774, 325] width 9 height 9
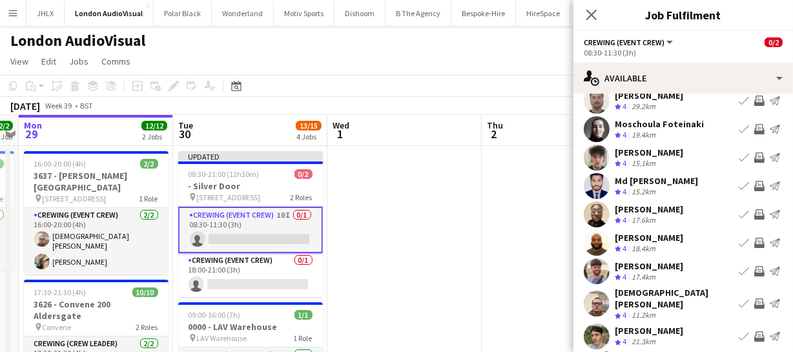
scroll to position [58, 0]
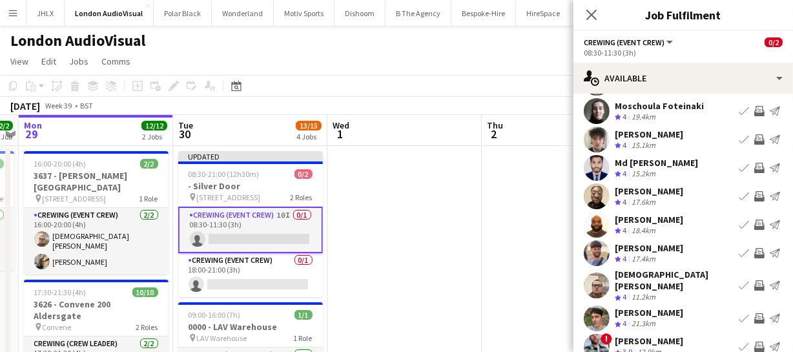
click at [754, 282] on app-icon "Invite crew" at bounding box center [759, 285] width 10 height 10
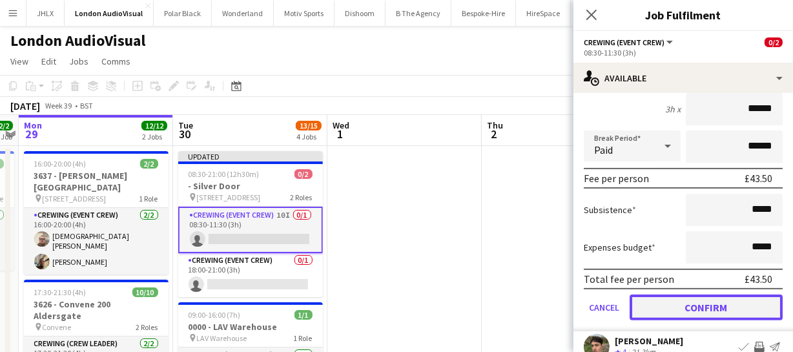
click at [748, 294] on button "Confirm" at bounding box center [705, 307] width 153 height 26
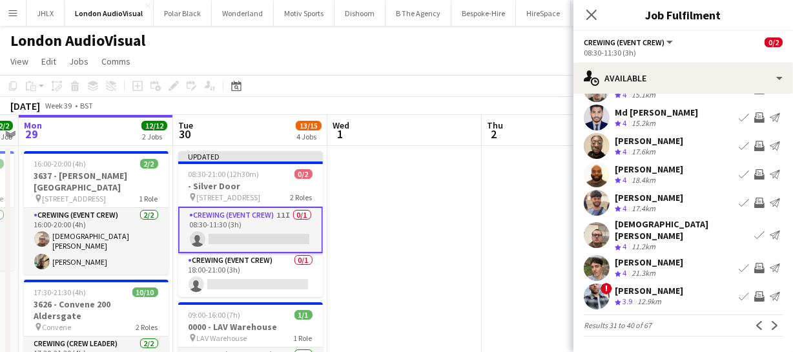
scroll to position [100, 0]
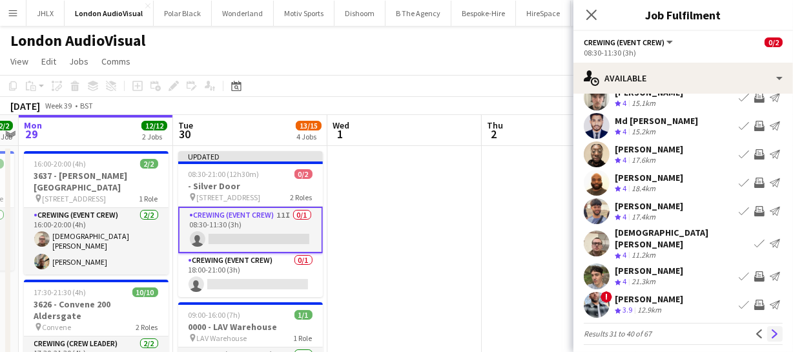
click at [767, 326] on button "Next" at bounding box center [774, 333] width 15 height 15
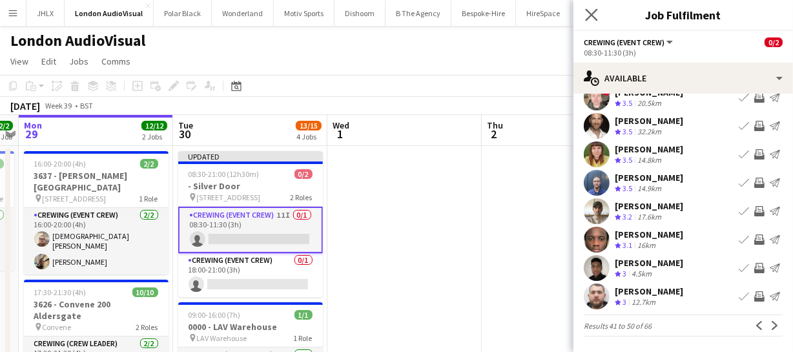
click at [589, 8] on icon "Close pop-in" at bounding box center [591, 14] width 12 height 12
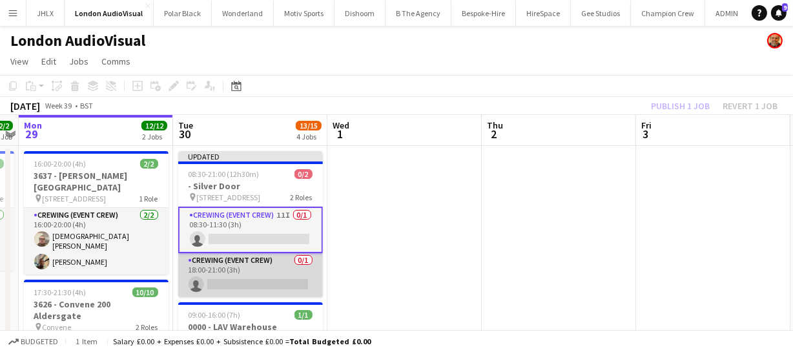
click at [234, 280] on app-card-role "Crewing (Event Crew) 0/1 18:00-21:00 (3h) single-neutral-actions" at bounding box center [250, 275] width 145 height 44
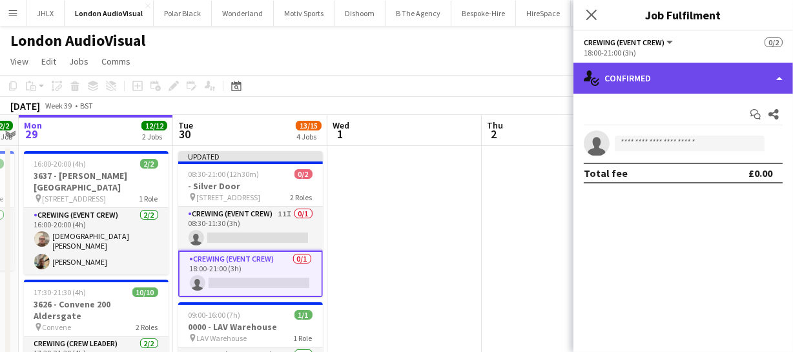
click at [676, 77] on div "single-neutral-actions-check-2 Confirmed" at bounding box center [682, 78] width 219 height 31
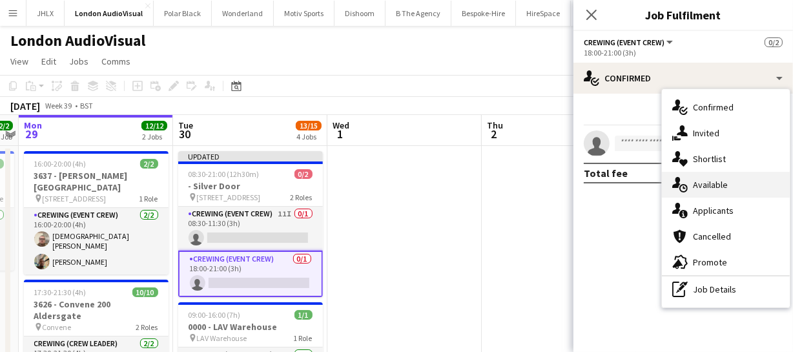
click at [720, 192] on div "single-neutral-actions-upload Available" at bounding box center [726, 185] width 128 height 26
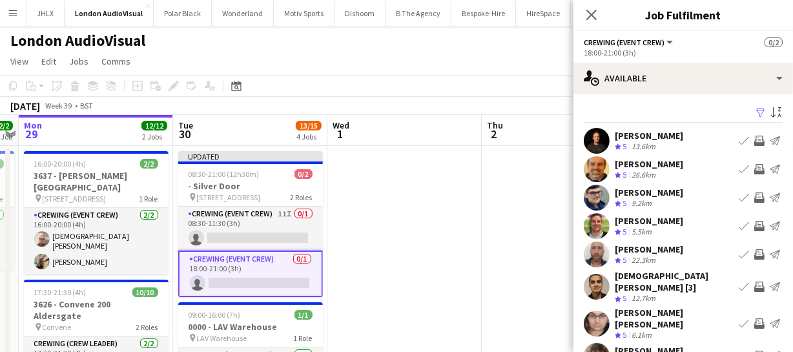
scroll to position [58, 0]
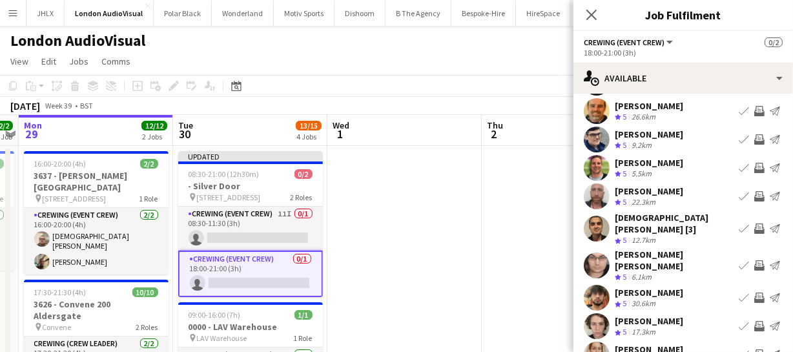
click at [754, 192] on app-icon "Invite crew" at bounding box center [759, 196] width 10 height 10
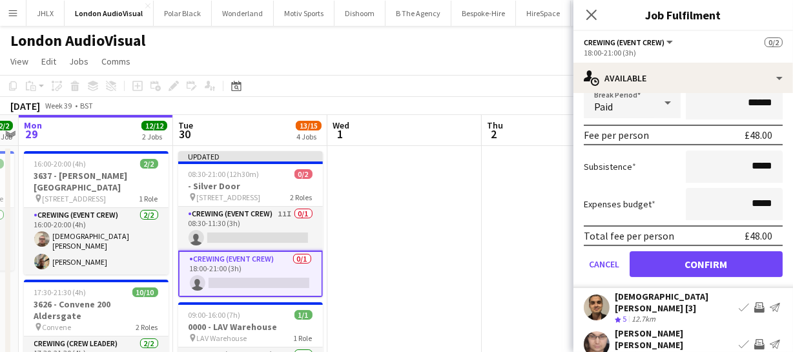
scroll to position [293, 0]
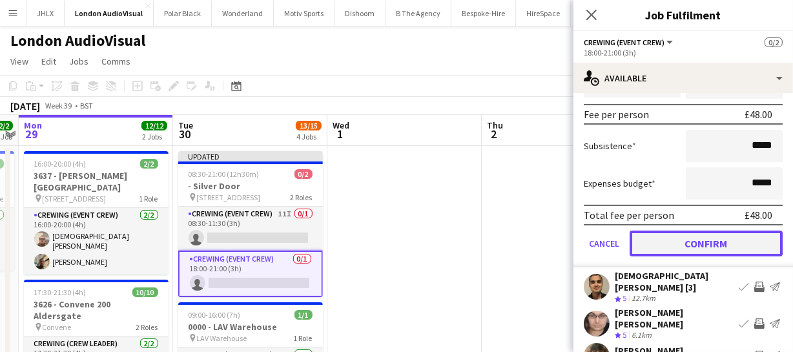
click at [740, 250] on button "Confirm" at bounding box center [705, 243] width 153 height 26
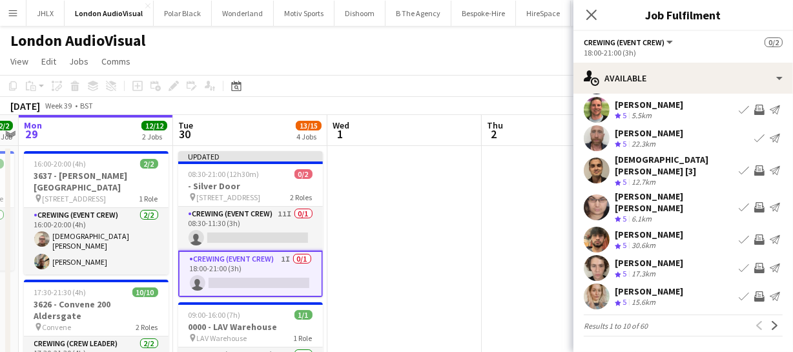
scroll to position [100, 0]
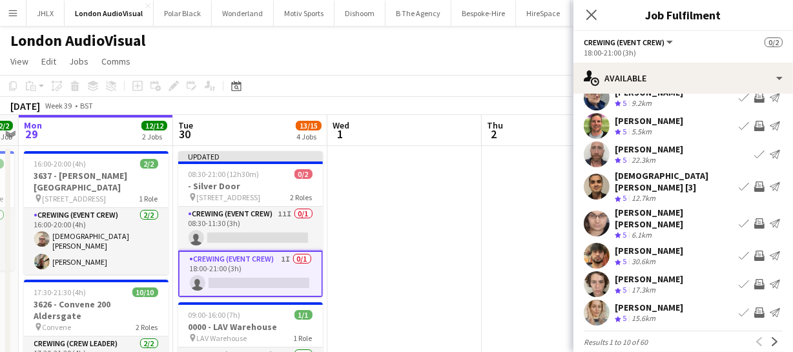
click at [754, 218] on app-icon "Invite crew" at bounding box center [759, 223] width 10 height 10
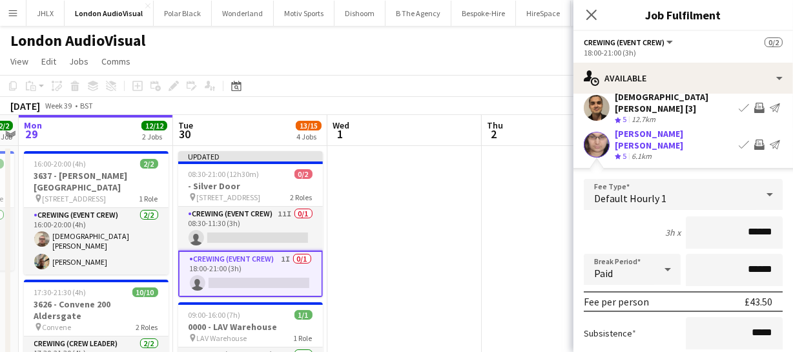
scroll to position [276, 0]
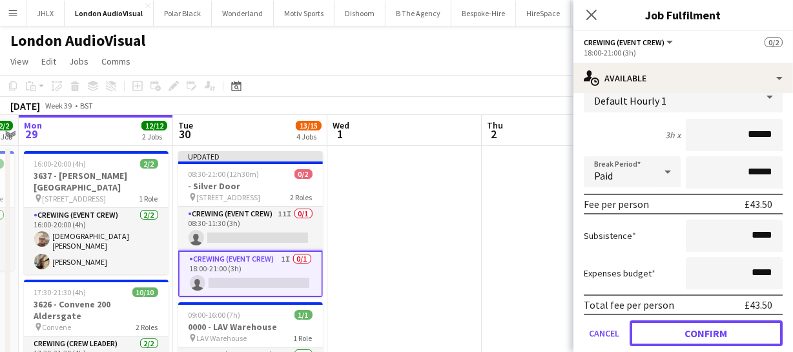
click at [735, 320] on button "Confirm" at bounding box center [705, 333] width 153 height 26
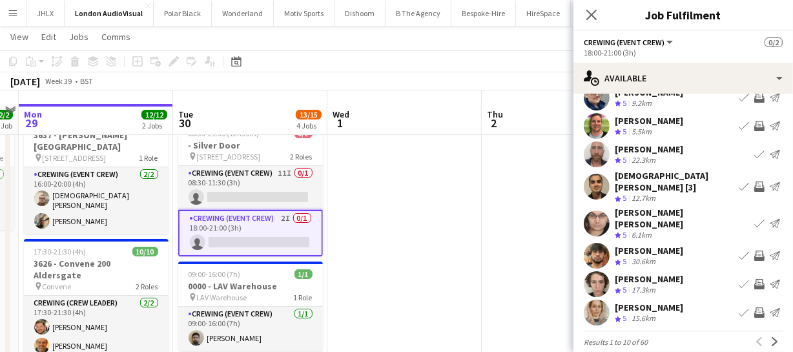
scroll to position [58, 0]
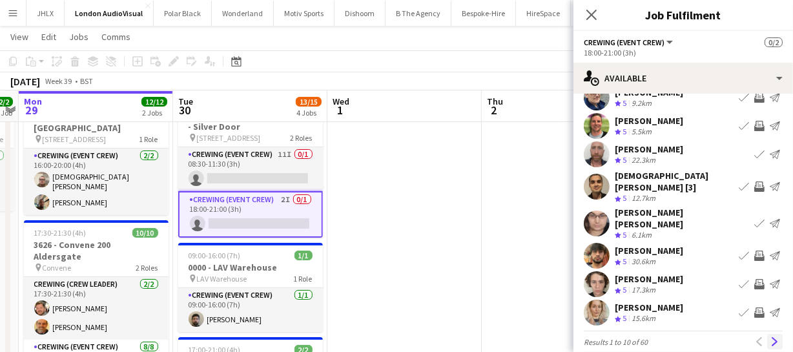
click at [770, 337] on app-icon "Next" at bounding box center [774, 341] width 9 height 9
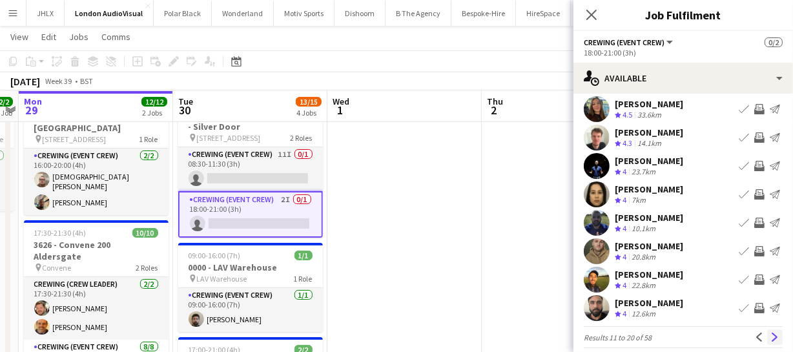
scroll to position [100, 0]
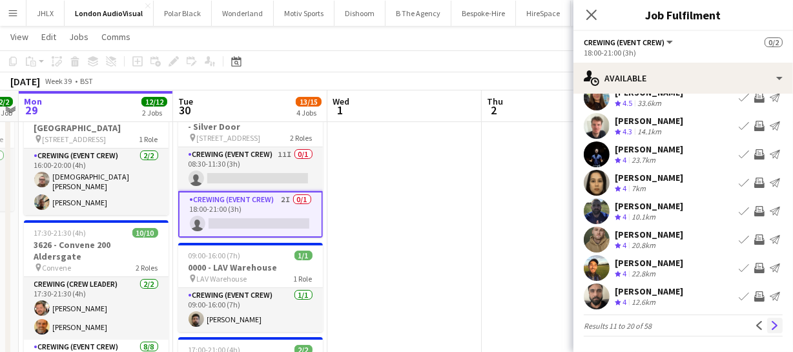
click at [770, 323] on app-icon "Next" at bounding box center [774, 325] width 9 height 9
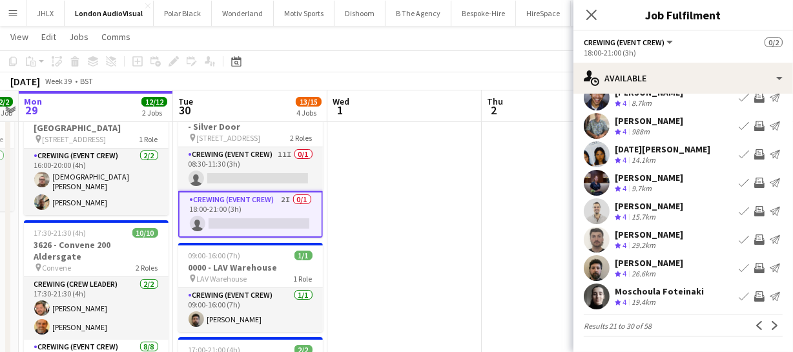
click at [754, 268] on app-icon "Invite crew" at bounding box center [759, 268] width 10 height 10
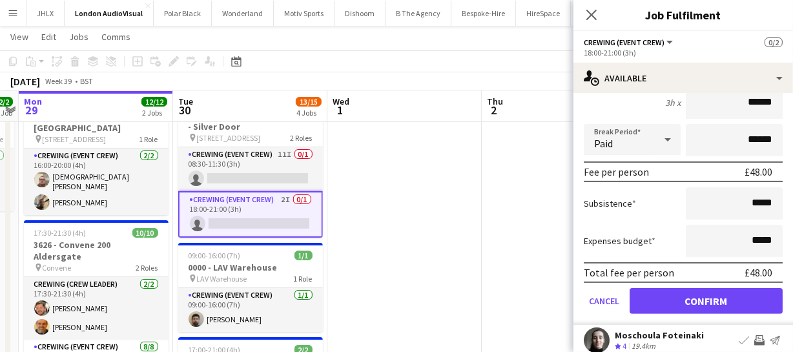
scroll to position [351, 0]
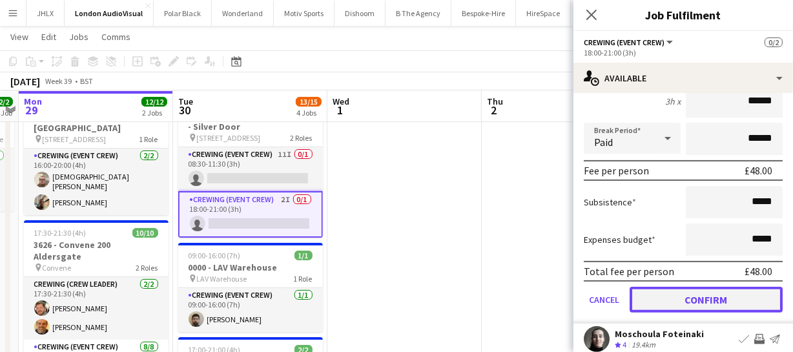
click at [715, 300] on button "Confirm" at bounding box center [705, 300] width 153 height 26
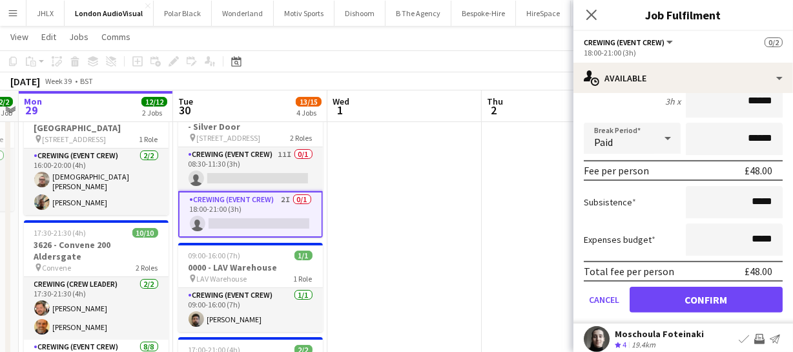
scroll to position [100, 0]
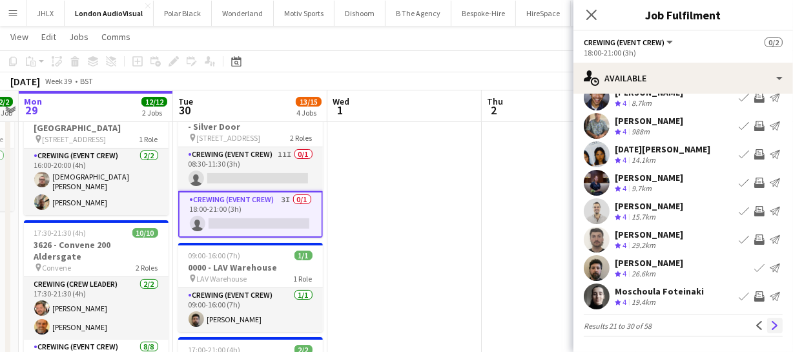
click at [770, 324] on button "Next" at bounding box center [774, 325] width 15 height 15
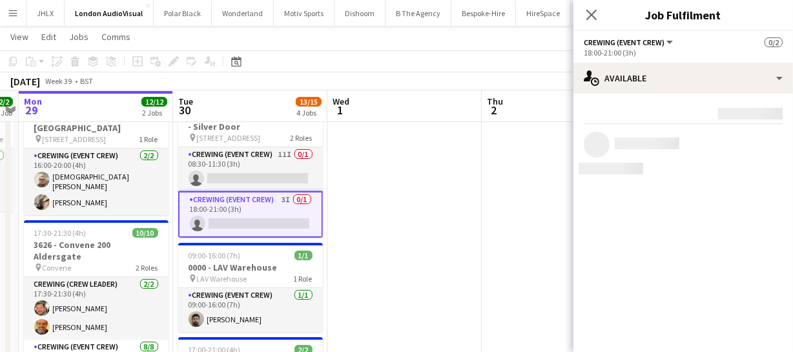
scroll to position [0, 0]
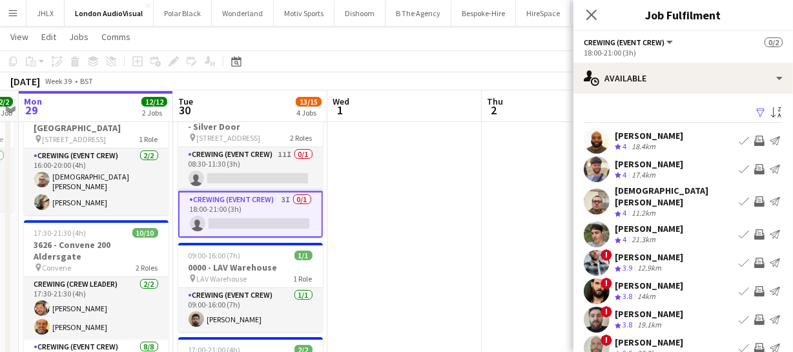
click at [754, 172] on app-icon "Invite crew" at bounding box center [759, 169] width 10 height 10
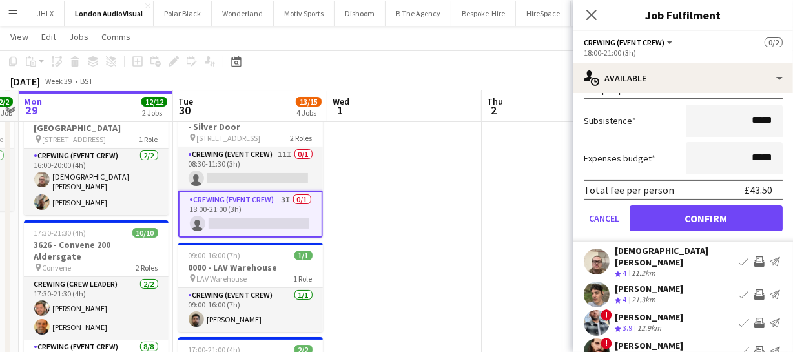
scroll to position [234, 0]
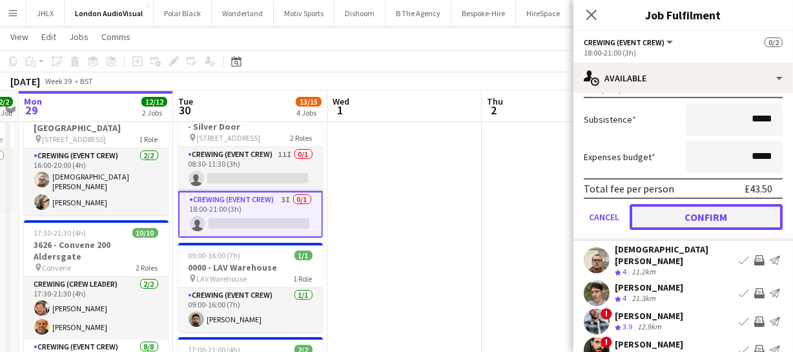
click at [736, 207] on button "Confirm" at bounding box center [705, 217] width 153 height 26
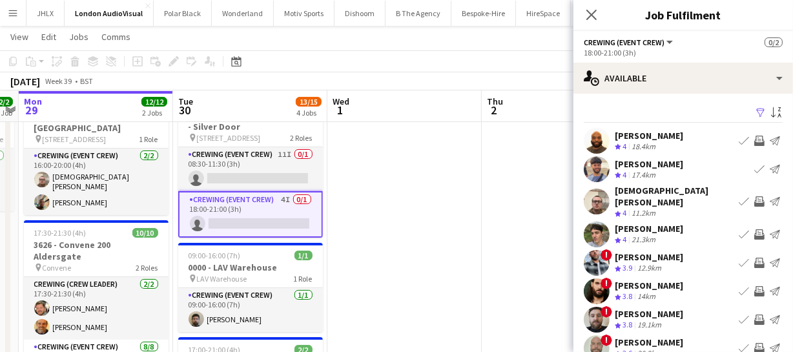
scroll to position [0, 0]
click at [755, 197] on app-icon "Invite crew" at bounding box center [759, 201] width 10 height 10
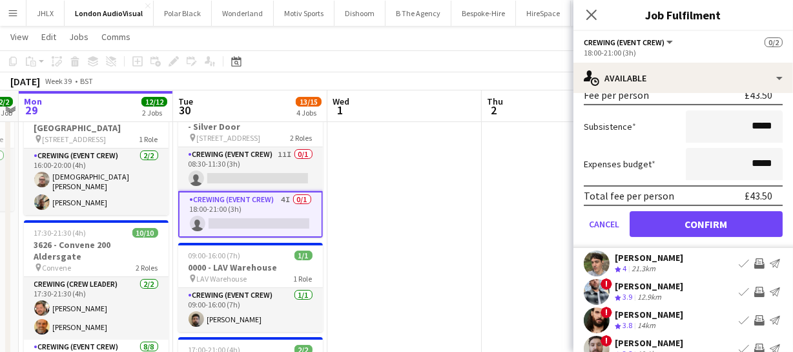
scroll to position [293, 0]
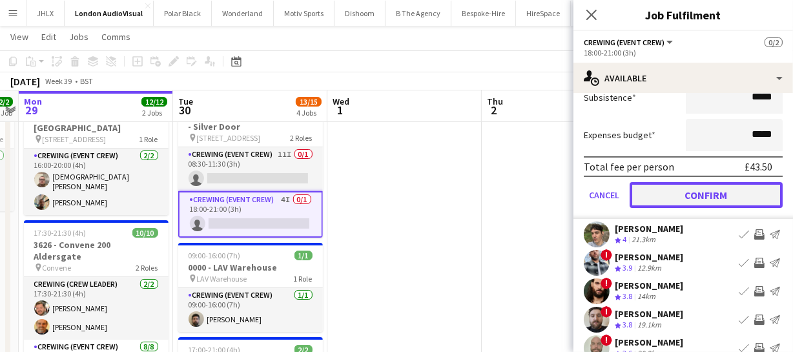
click at [748, 184] on button "Confirm" at bounding box center [705, 195] width 153 height 26
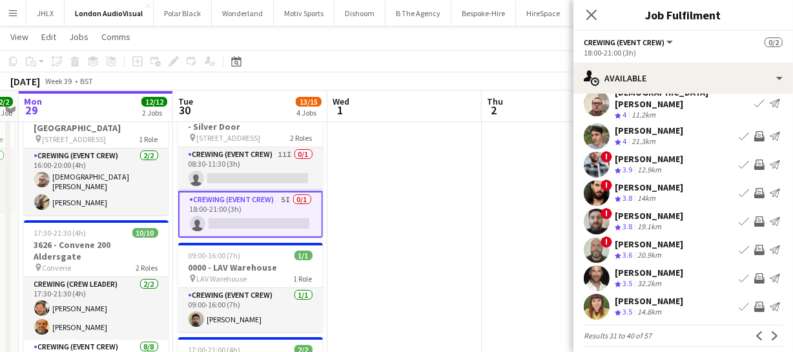
scroll to position [100, 0]
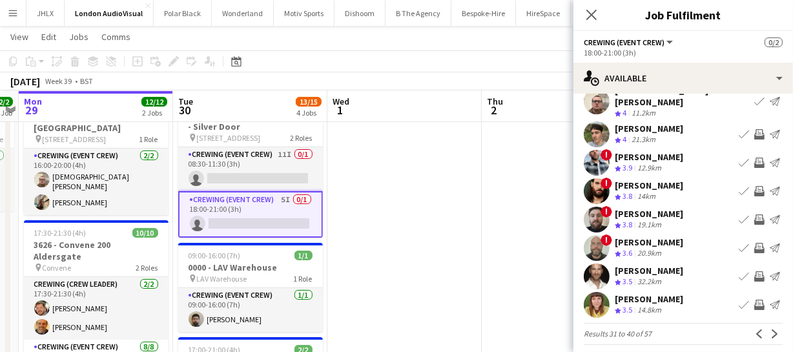
click at [754, 186] on app-icon "Invite crew" at bounding box center [759, 191] width 10 height 10
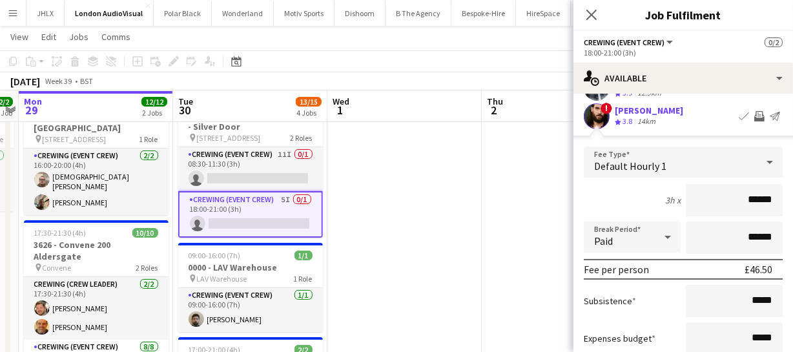
scroll to position [276, 0]
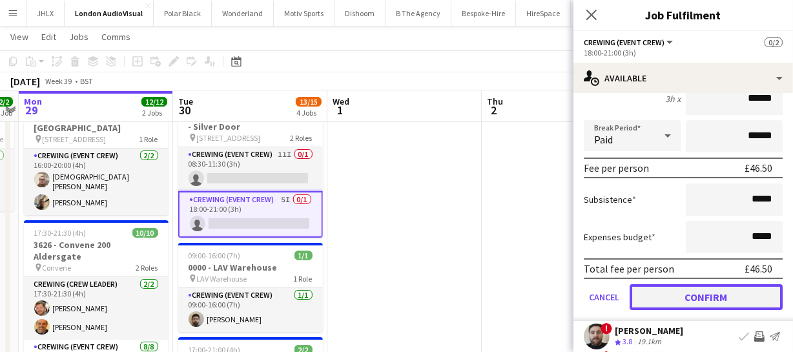
click at [747, 290] on button "Confirm" at bounding box center [705, 297] width 153 height 26
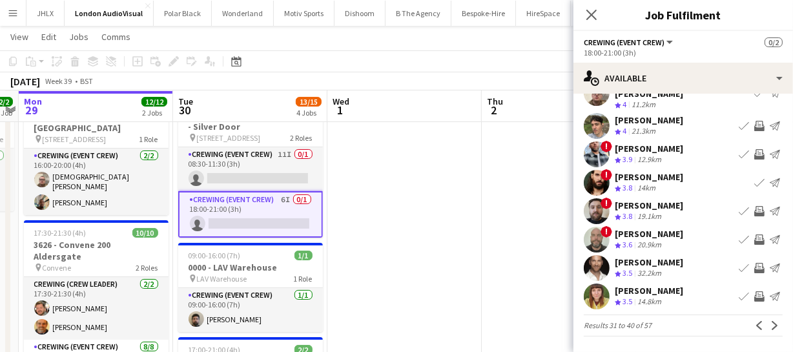
scroll to position [100, 0]
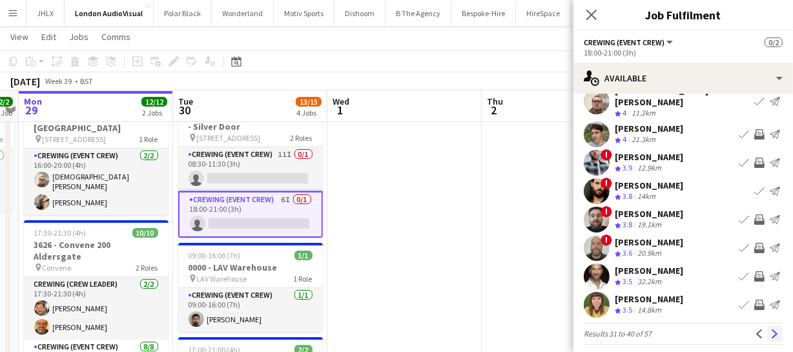
click at [770, 329] on app-icon "Next" at bounding box center [774, 333] width 9 height 9
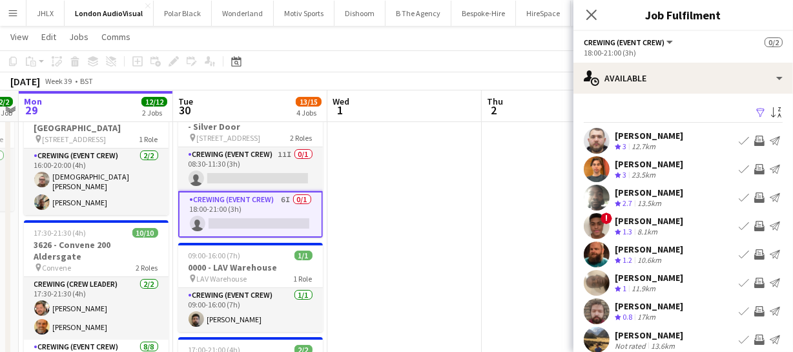
click at [754, 142] on app-icon "Invite crew" at bounding box center [759, 141] width 10 height 10
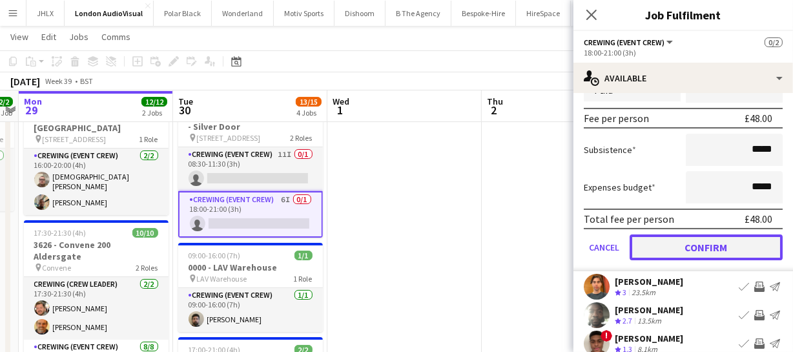
click at [718, 238] on button "Confirm" at bounding box center [705, 247] width 153 height 26
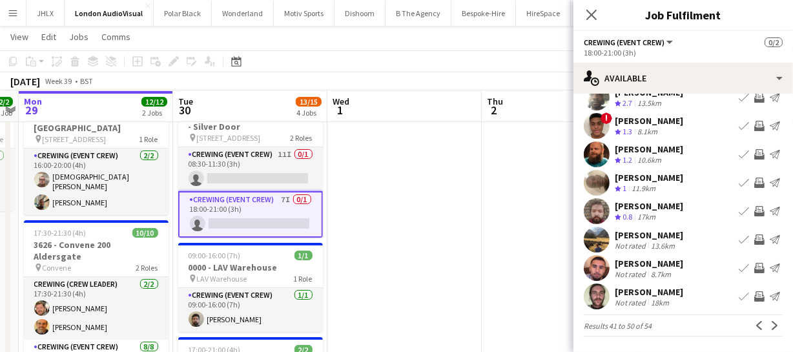
scroll to position [100, 0]
click at [751, 159] on button "Invite crew" at bounding box center [758, 154] width 15 height 15
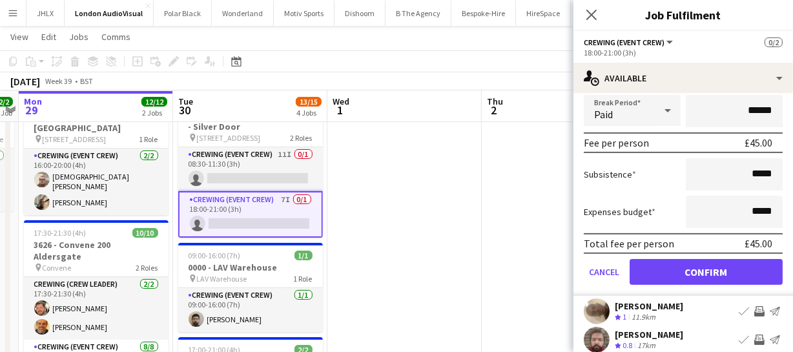
scroll to position [335, 0]
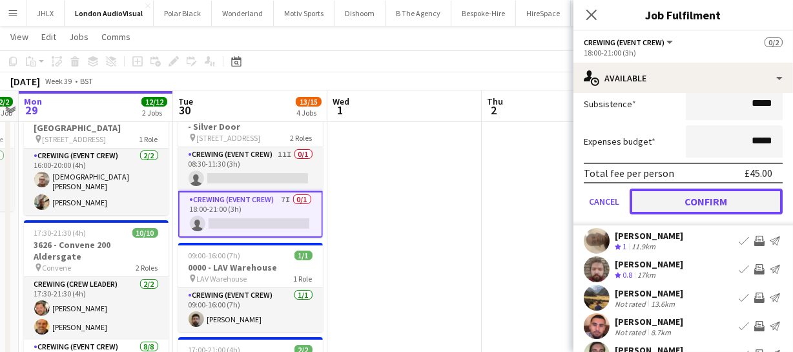
click at [710, 201] on button "Confirm" at bounding box center [705, 202] width 153 height 26
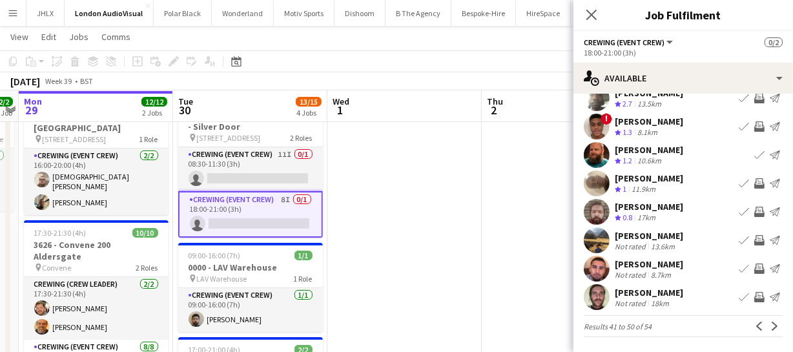
scroll to position [100, 0]
click at [770, 323] on app-icon "Next" at bounding box center [774, 325] width 9 height 9
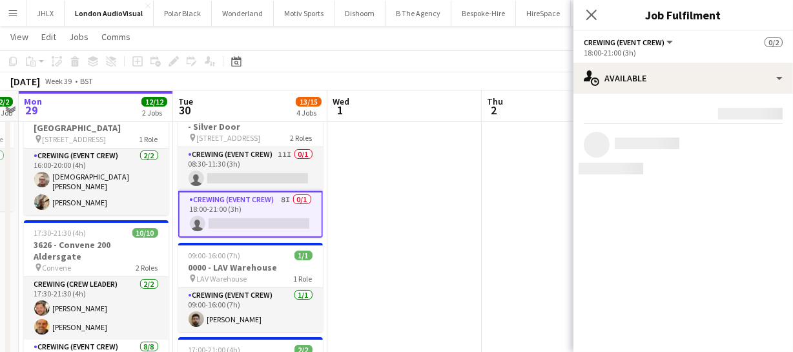
scroll to position [0, 0]
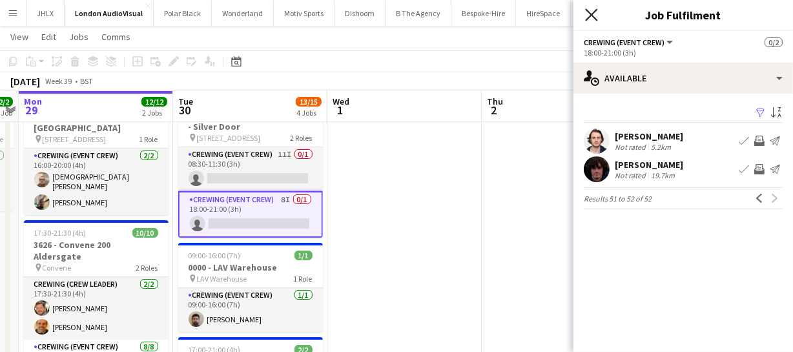
click at [591, 14] on icon at bounding box center [591, 14] width 12 height 12
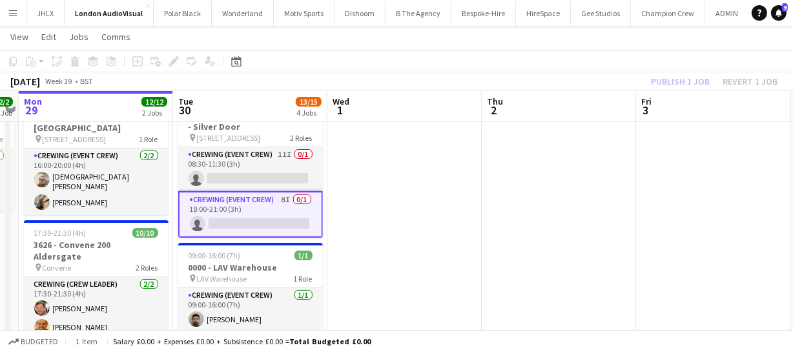
click at [676, 79] on div "Publish 1 job Revert 1 job" at bounding box center [714, 81] width 158 height 17
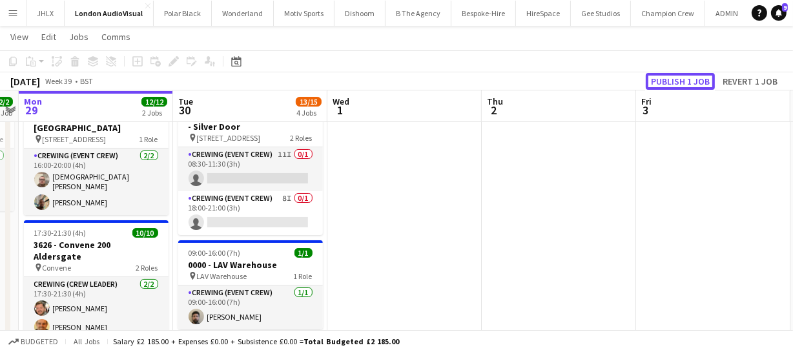
click at [676, 79] on button "Publish 1 job" at bounding box center [680, 81] width 69 height 17
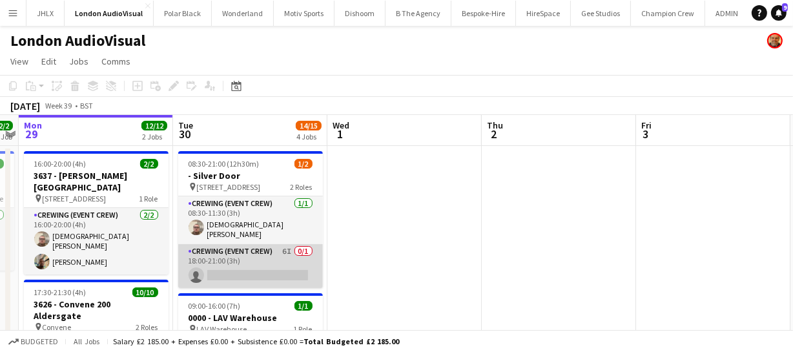
click at [255, 264] on app-card-role "Crewing (Event Crew) 6I 0/1 18:00-21:00 (3h) single-neutral-actions" at bounding box center [250, 266] width 145 height 44
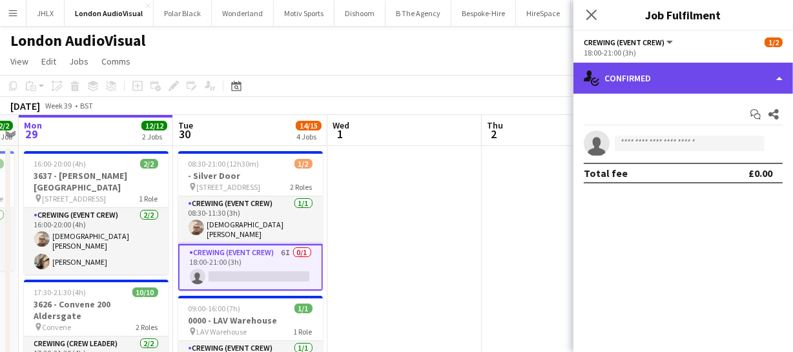
click at [747, 85] on div "single-neutral-actions-check-2 Confirmed" at bounding box center [682, 78] width 219 height 31
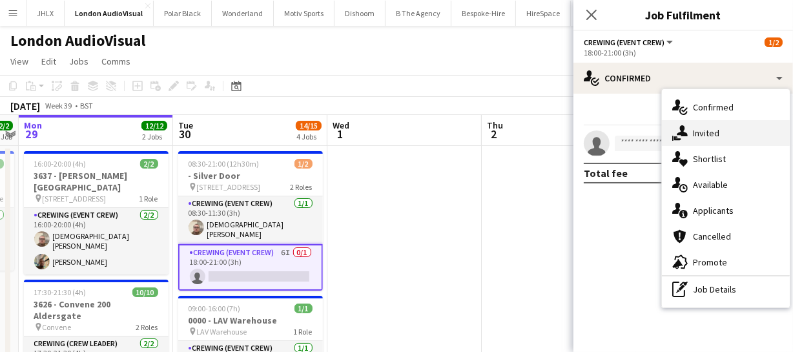
click at [733, 134] on div "single-neutral-actions-share-1 Invited" at bounding box center [726, 133] width 128 height 26
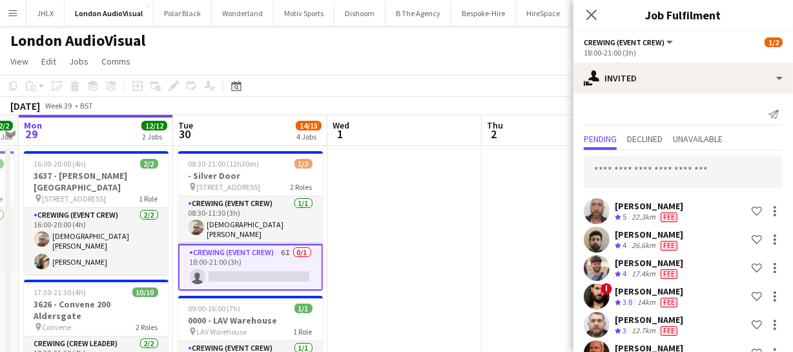
scroll to position [26, 0]
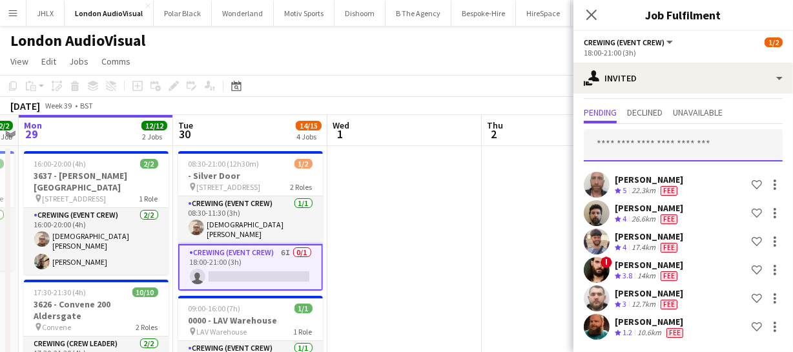
click at [650, 154] on input "text" at bounding box center [683, 145] width 199 height 32
click at [648, 108] on span "Declined" at bounding box center [645, 112] width 36 height 9
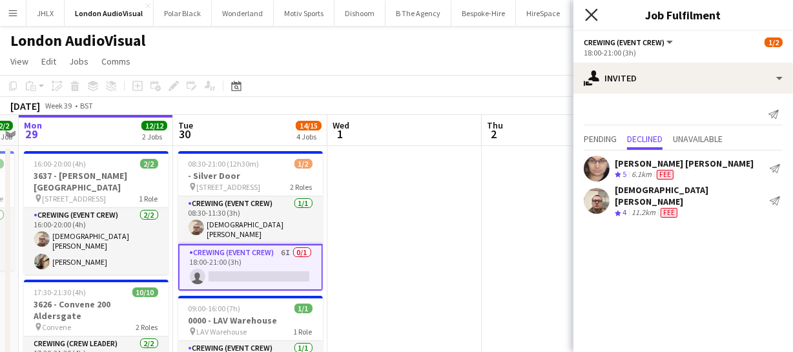
click at [590, 12] on icon "Close pop-in" at bounding box center [591, 14] width 12 height 12
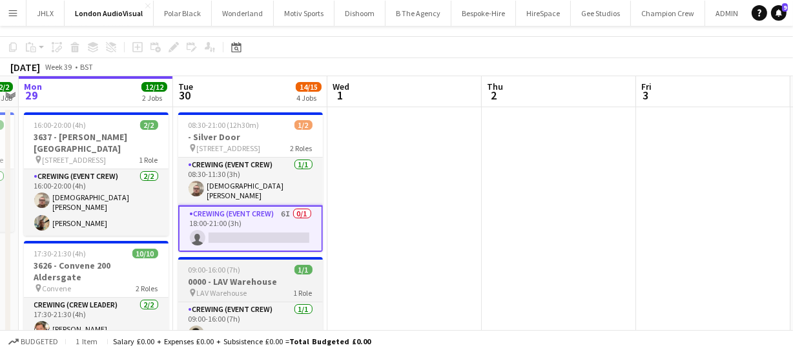
scroll to position [58, 0]
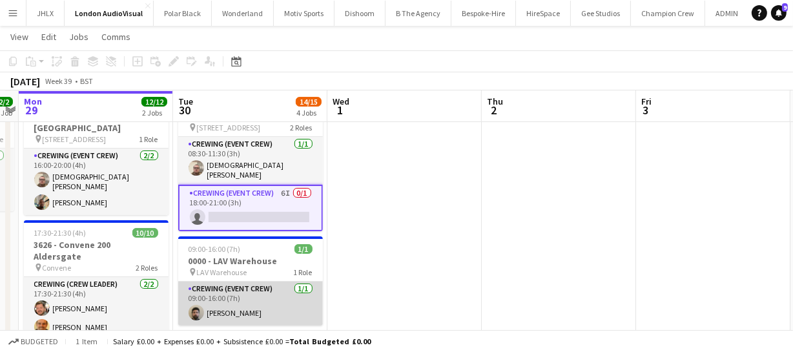
click at [199, 309] on app-user-avatar at bounding box center [196, 312] width 15 height 15
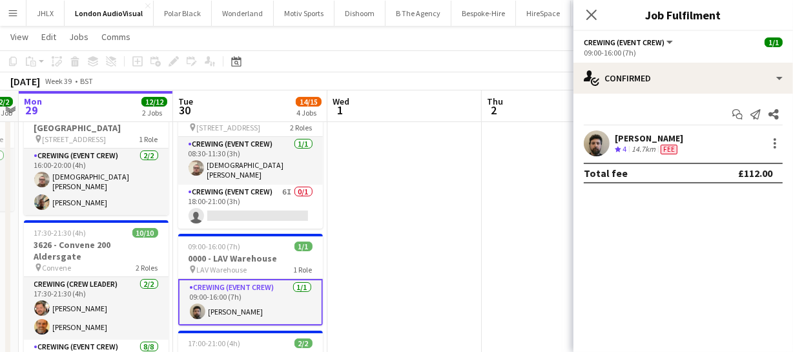
click at [597, 134] on app-user-avatar at bounding box center [597, 143] width 26 height 26
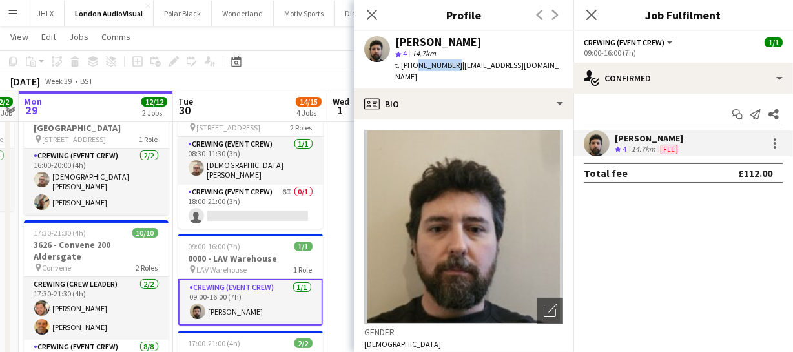
drag, startPoint x: 413, startPoint y: 60, endPoint x: 451, endPoint y: 63, distance: 38.2
click at [451, 63] on span "t. +447502265493" at bounding box center [428, 65] width 67 height 10
copy span "7502265493"
click at [377, 18] on icon "Close pop-in" at bounding box center [371, 14] width 12 height 12
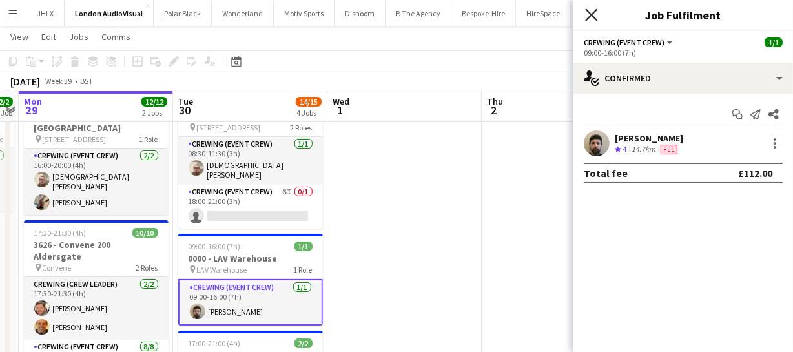
click at [595, 14] on icon "Close pop-in" at bounding box center [591, 14] width 12 height 12
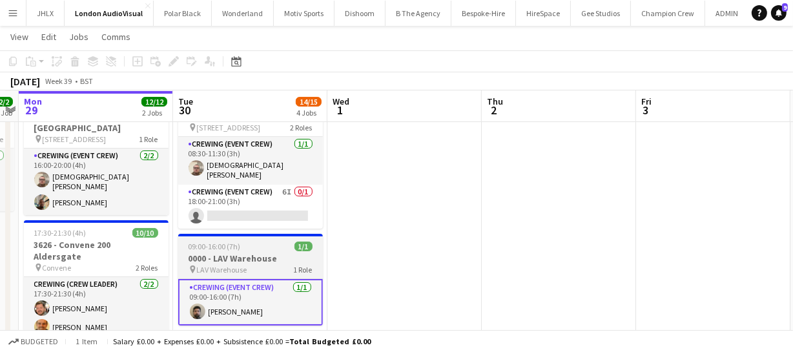
click at [242, 254] on h3 "0000 - LAV Warehouse" at bounding box center [250, 258] width 145 height 12
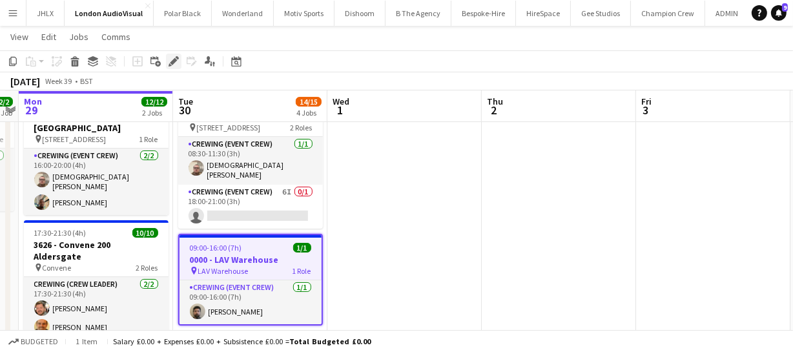
click at [179, 59] on div "Edit" at bounding box center [173, 61] width 15 height 15
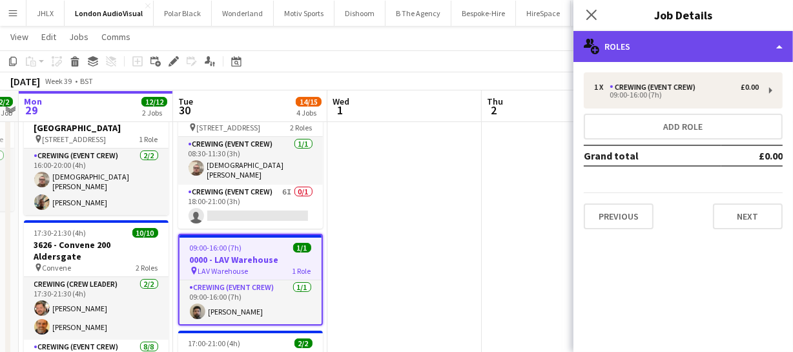
click at [677, 47] on div "multiple-users-add Roles" at bounding box center [682, 46] width 219 height 31
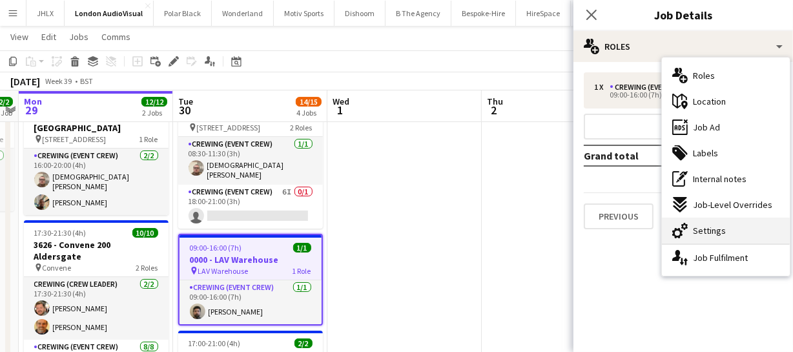
click at [704, 233] on span "Settings" at bounding box center [709, 231] width 33 height 12
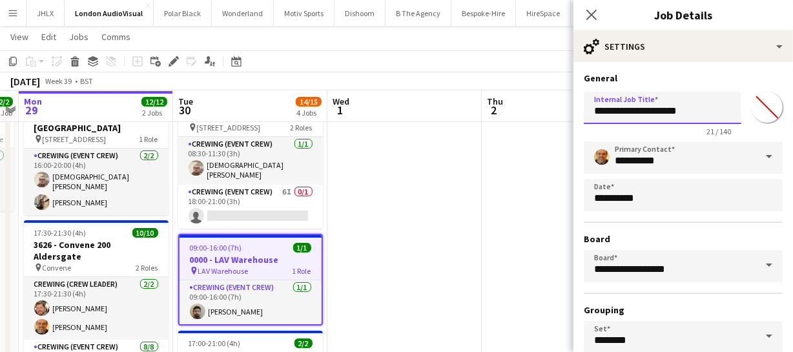
drag, startPoint x: 615, startPoint y: 112, endPoint x: 589, endPoint y: 117, distance: 26.9
click at [589, 117] on input "**********" at bounding box center [663, 108] width 158 height 32
type input "**********"
click at [593, 14] on icon "Close pop-in" at bounding box center [591, 14] width 12 height 12
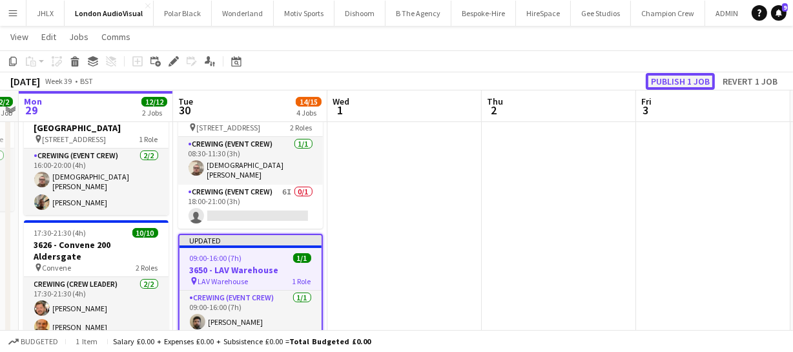
click at [675, 83] on button "Publish 1 job" at bounding box center [680, 81] width 69 height 17
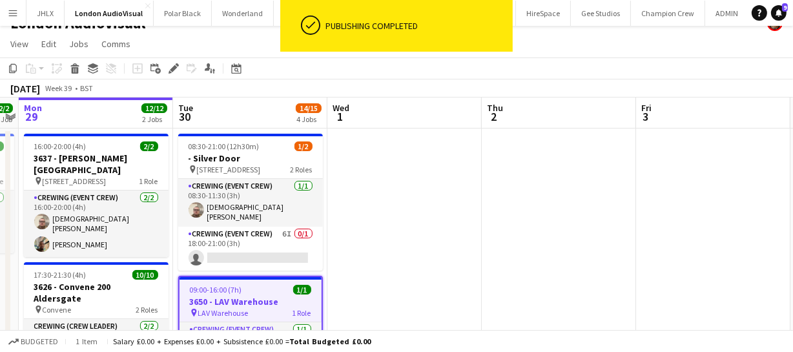
scroll to position [0, 0]
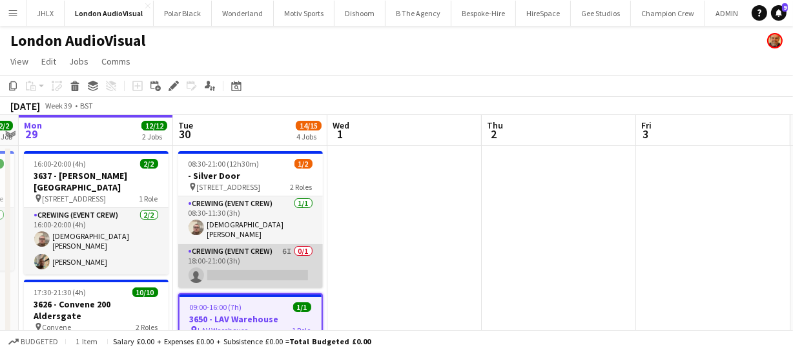
click at [253, 263] on app-card-role "Crewing (Event Crew) 6I 0/1 18:00-21:00 (3h) single-neutral-actions" at bounding box center [250, 266] width 145 height 44
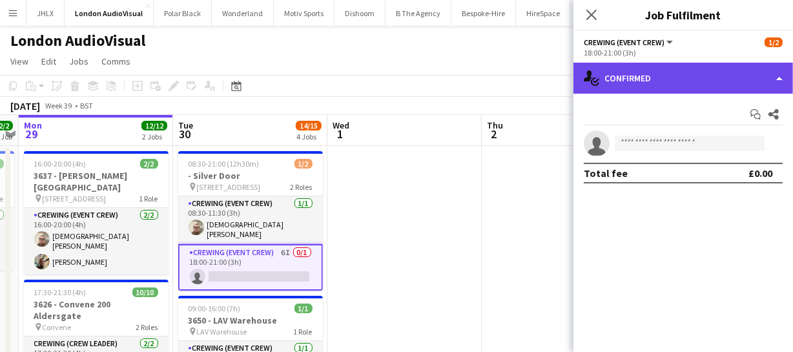
click at [730, 79] on div "single-neutral-actions-check-2 Confirmed" at bounding box center [682, 78] width 219 height 31
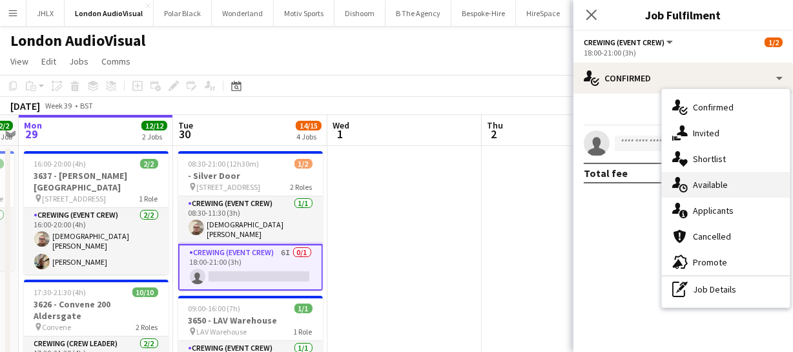
click at [732, 179] on div "single-neutral-actions-upload Available" at bounding box center [726, 185] width 128 height 26
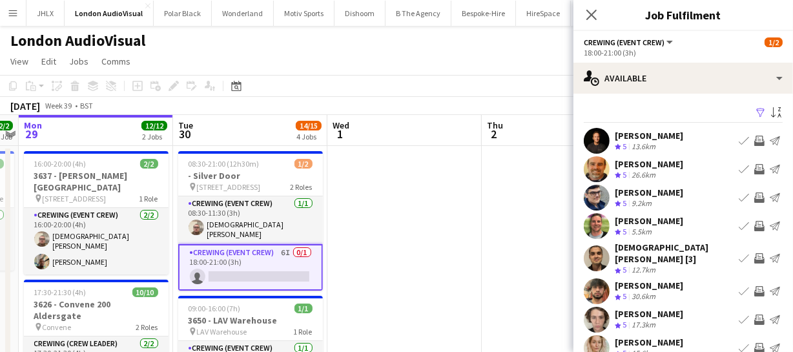
click at [754, 227] on app-icon "Invite crew" at bounding box center [759, 226] width 10 height 10
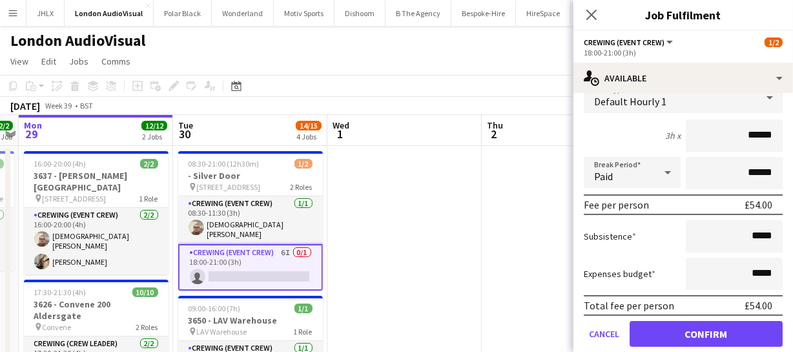
scroll to position [176, 0]
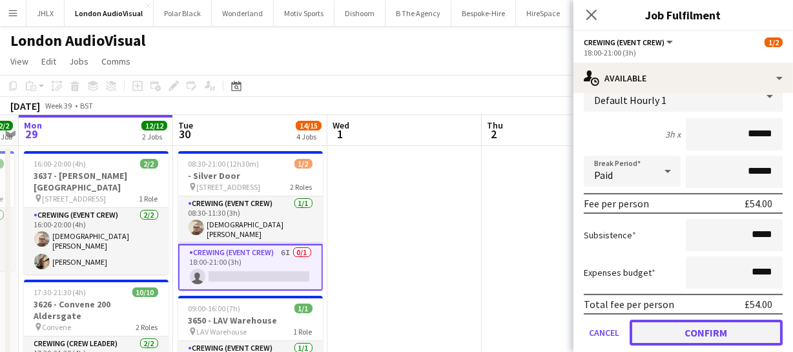
click at [737, 336] on button "Confirm" at bounding box center [705, 333] width 153 height 26
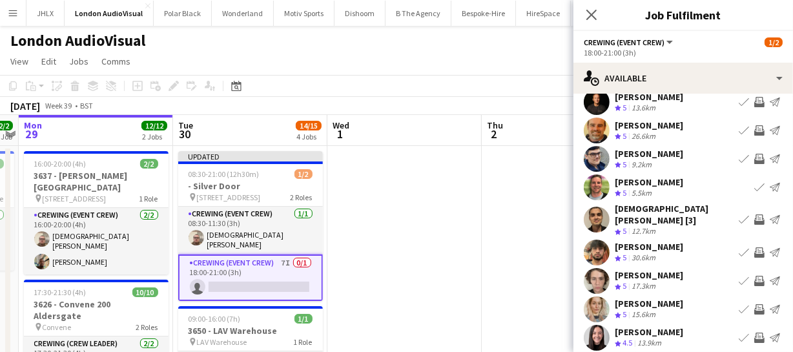
scroll to position [58, 0]
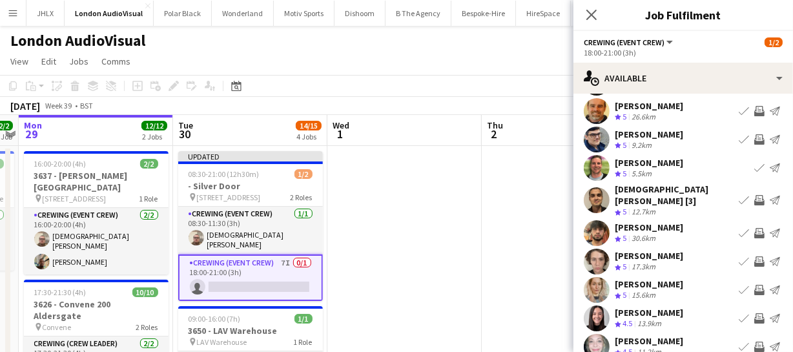
click at [754, 256] on app-icon "Invite crew" at bounding box center [759, 261] width 10 height 10
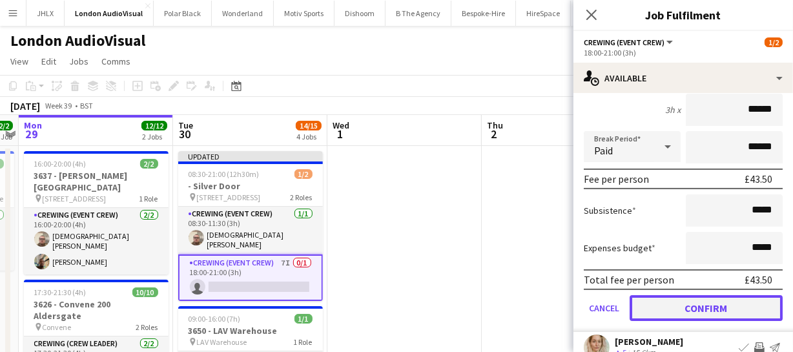
click at [744, 295] on button "Confirm" at bounding box center [705, 308] width 153 height 26
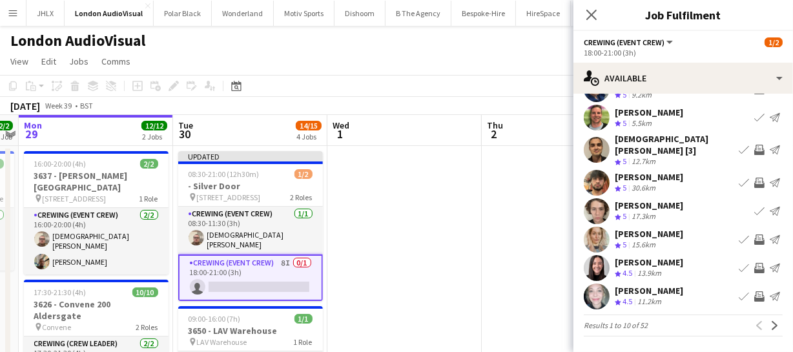
scroll to position [100, 0]
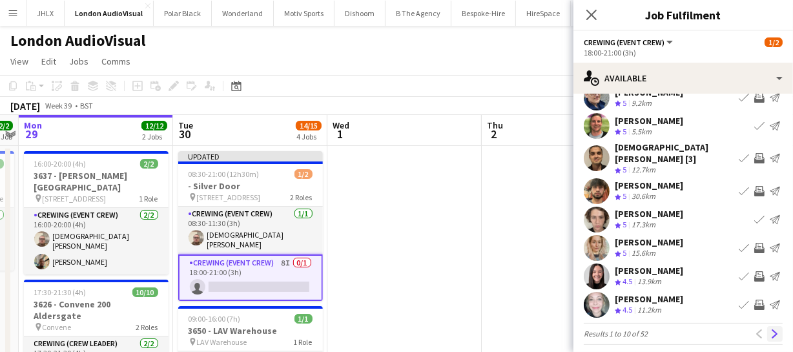
click at [770, 329] on app-icon "Next" at bounding box center [774, 333] width 9 height 9
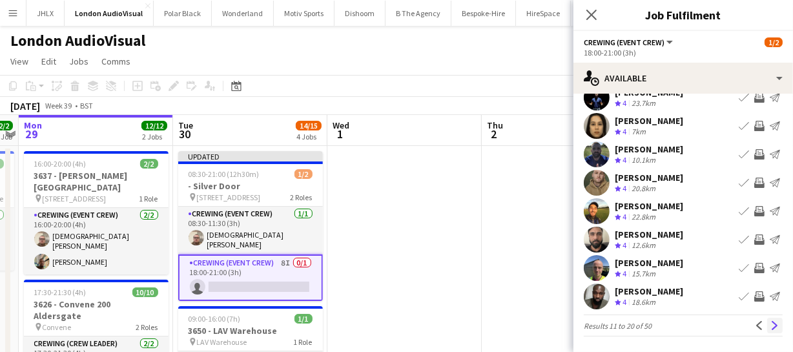
click at [771, 323] on button "Next" at bounding box center [774, 325] width 15 height 15
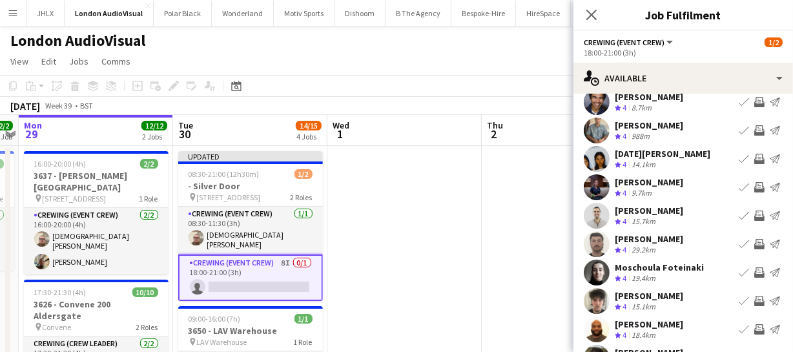
scroll to position [58, 0]
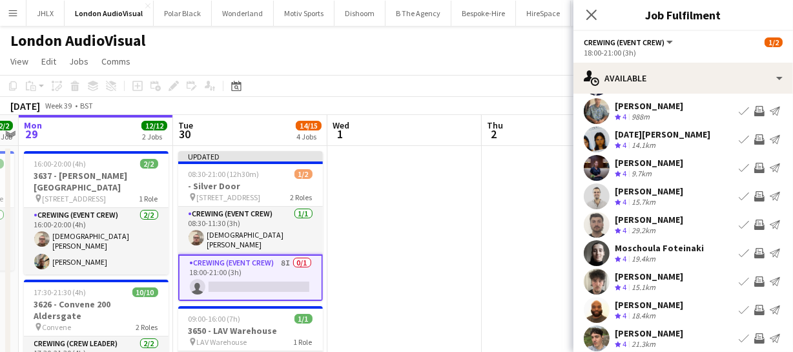
click at [754, 222] on app-icon "Invite crew" at bounding box center [759, 224] width 10 height 10
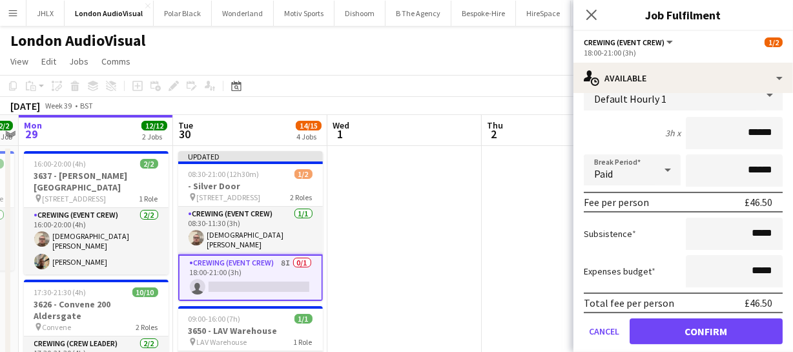
scroll to position [234, 0]
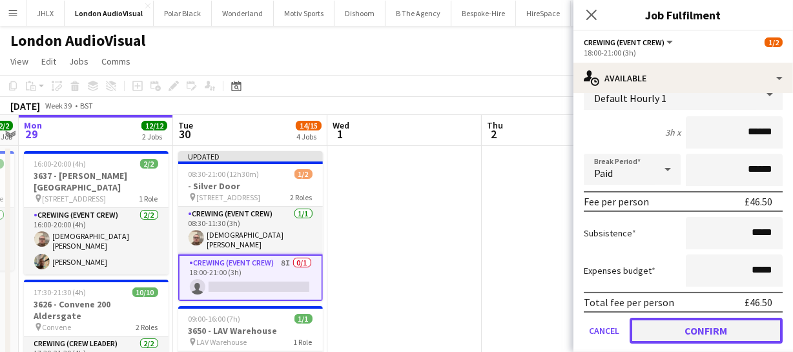
click at [741, 318] on button "Confirm" at bounding box center [705, 331] width 153 height 26
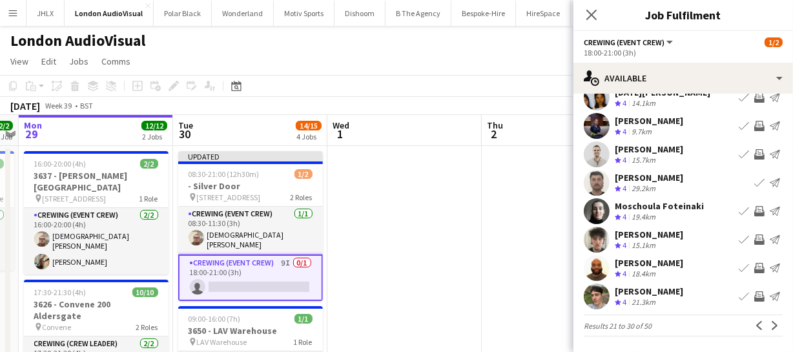
scroll to position [100, 0]
click at [754, 239] on app-icon "Invite crew" at bounding box center [759, 239] width 10 height 10
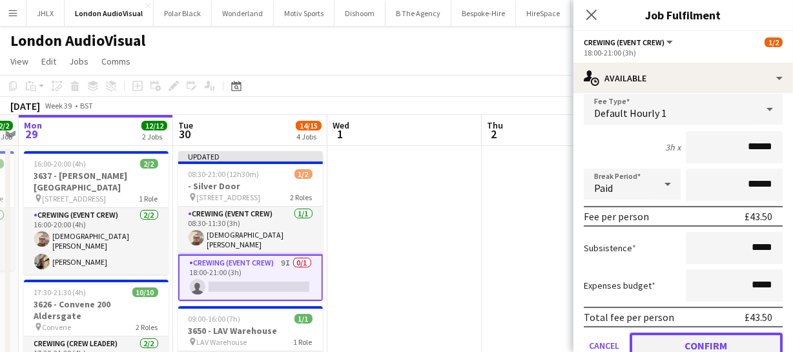
click at [744, 340] on button "Confirm" at bounding box center [705, 345] width 153 height 26
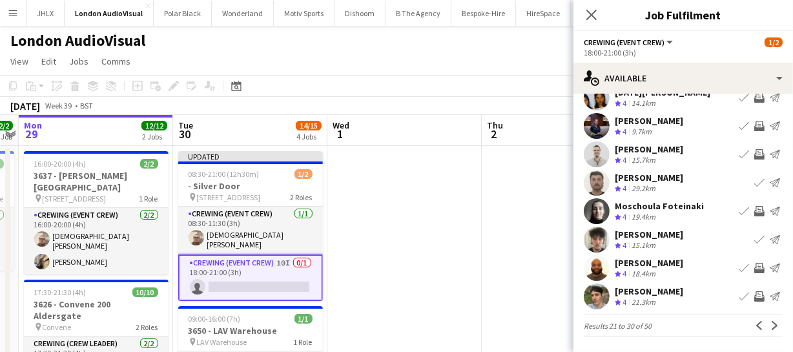
click at [754, 271] on app-icon "Invite crew" at bounding box center [759, 268] width 10 height 10
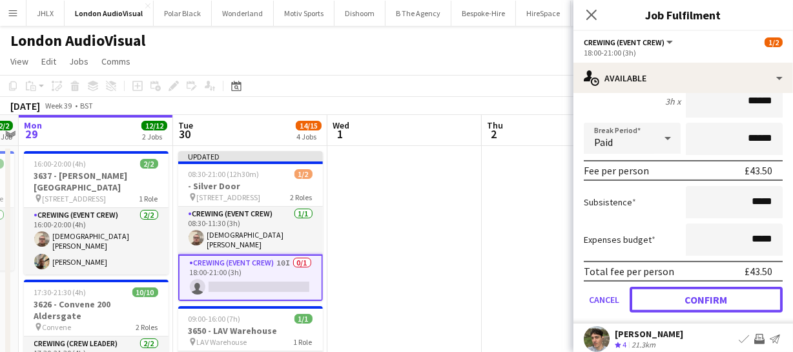
click at [742, 300] on button "Confirm" at bounding box center [705, 300] width 153 height 26
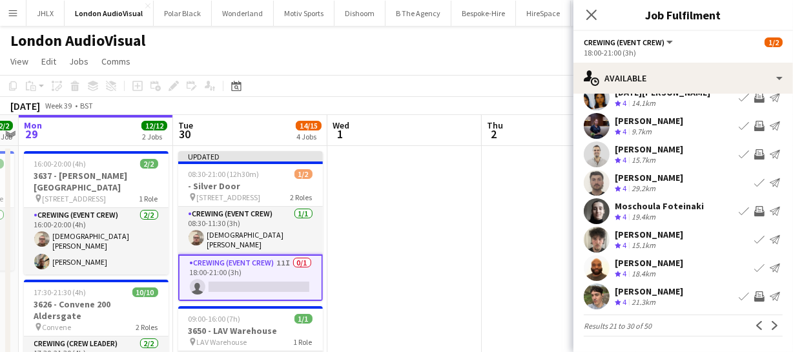
click at [751, 290] on button "Invite crew" at bounding box center [758, 296] width 15 height 15
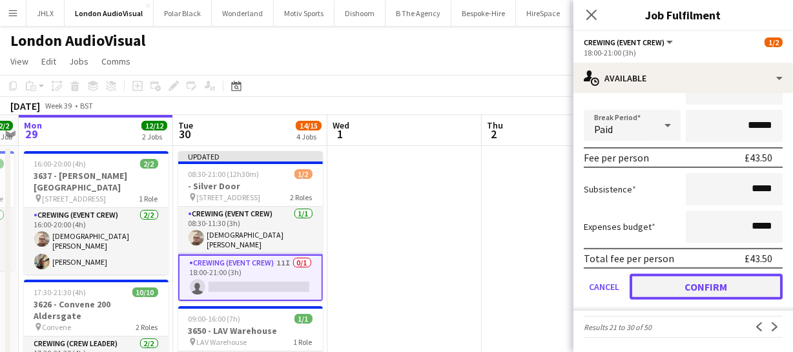
click at [750, 285] on button "Confirm" at bounding box center [705, 287] width 153 height 26
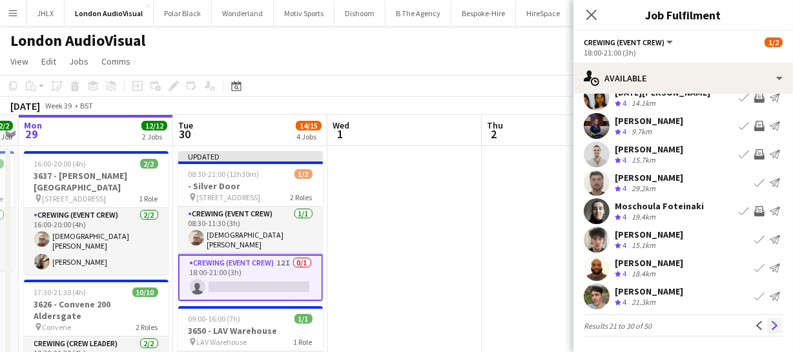
click at [770, 323] on app-icon "Next" at bounding box center [774, 325] width 9 height 9
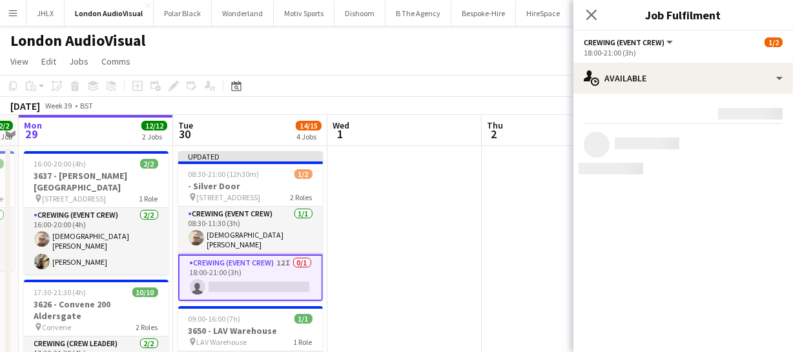
scroll to position [0, 0]
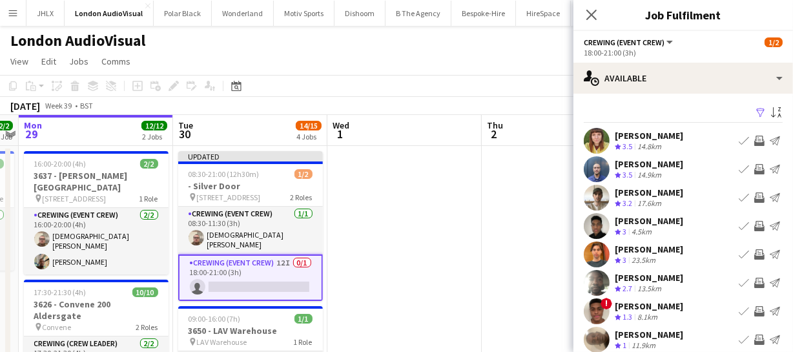
click at [754, 170] on app-icon "Invite crew" at bounding box center [759, 169] width 10 height 10
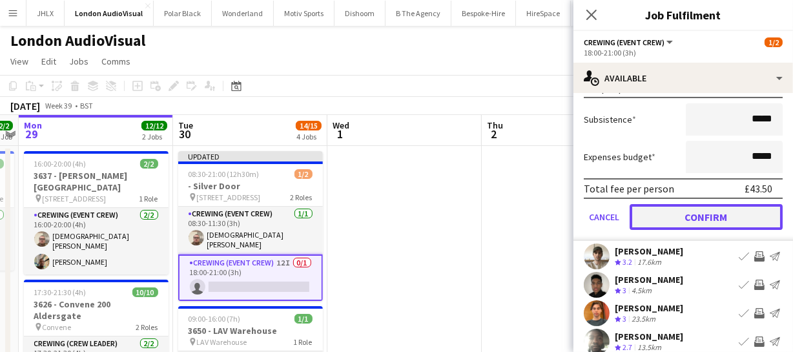
click at [745, 214] on button "Confirm" at bounding box center [705, 217] width 153 height 26
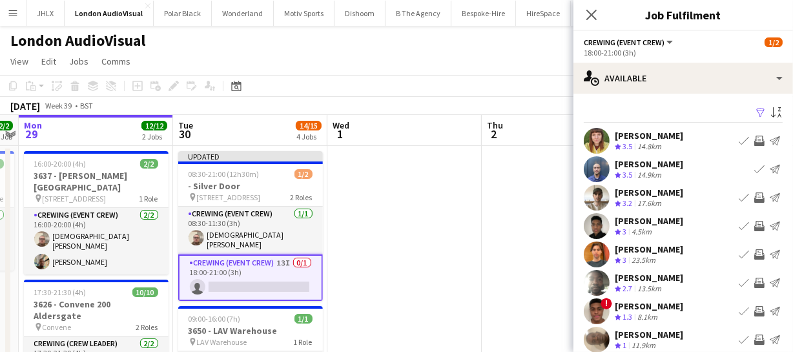
click at [754, 196] on app-icon "Invite crew" at bounding box center [759, 197] width 10 height 10
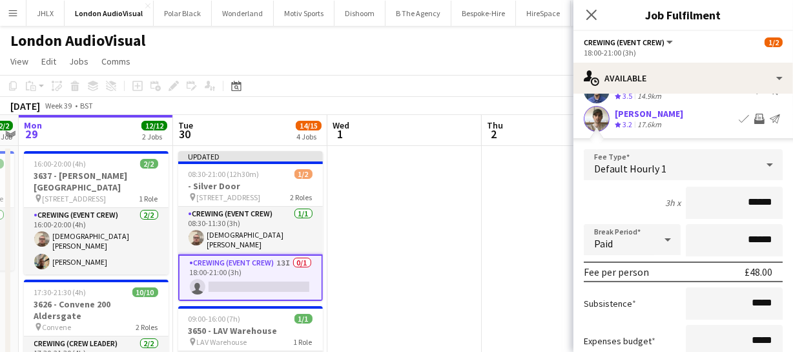
scroll to position [176, 0]
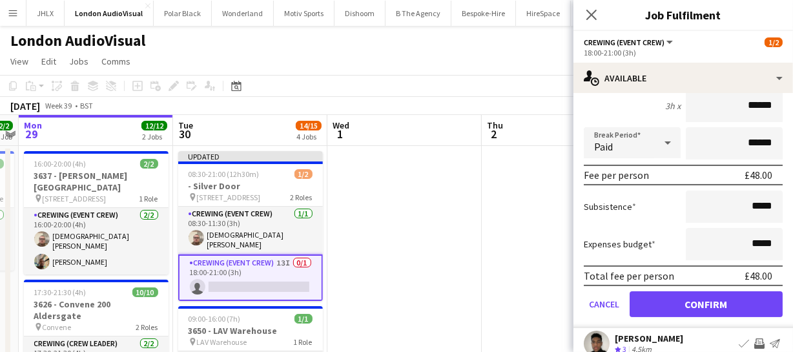
click at [747, 289] on form "Fee Type Default Hourly 1 3h x ****** Break Period Paid ****** Fee per person £…" at bounding box center [682, 190] width 219 height 276
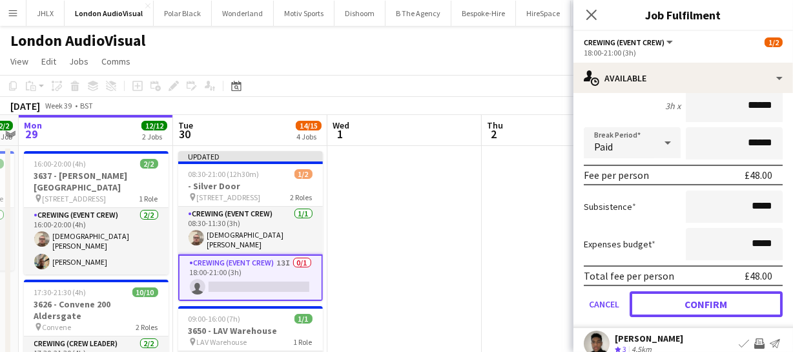
click at [748, 303] on button "Confirm" at bounding box center [705, 304] width 153 height 26
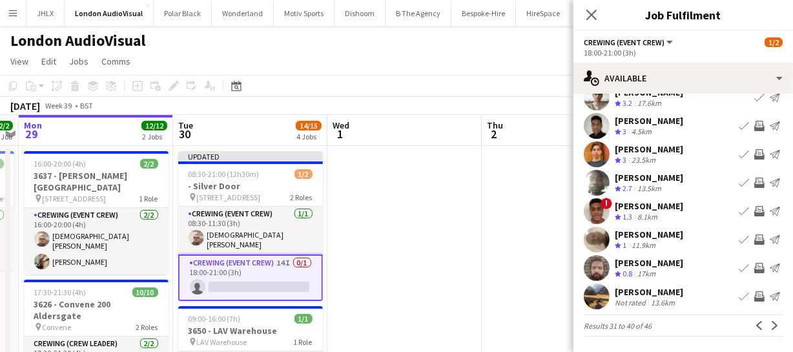
scroll to position [100, 0]
click at [770, 328] on app-icon "Next" at bounding box center [774, 325] width 9 height 9
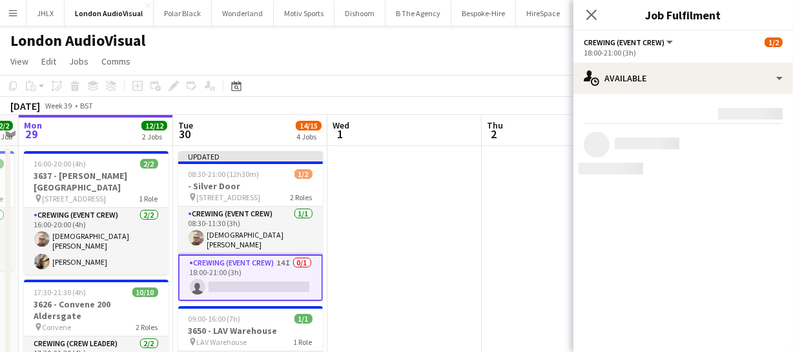
scroll to position [0, 0]
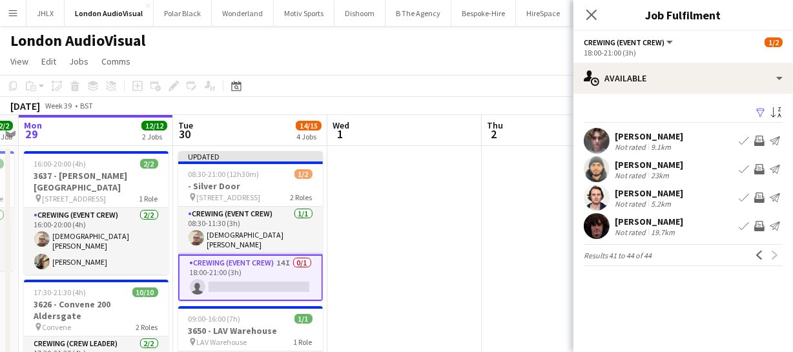
click at [592, 12] on icon "Close pop-in" at bounding box center [591, 15] width 10 height 10
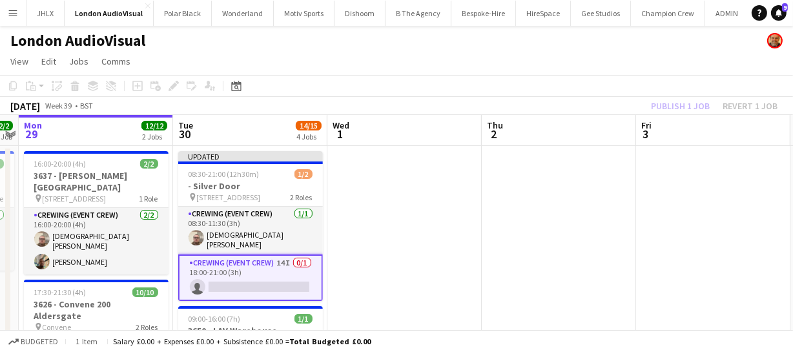
click at [683, 110] on div "Publish 1 job Revert 1 job" at bounding box center [714, 105] width 158 height 17
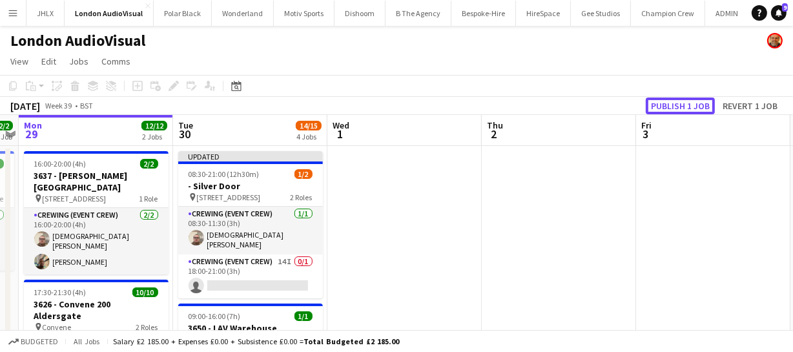
click at [683, 110] on button "Publish 1 job" at bounding box center [680, 105] width 69 height 17
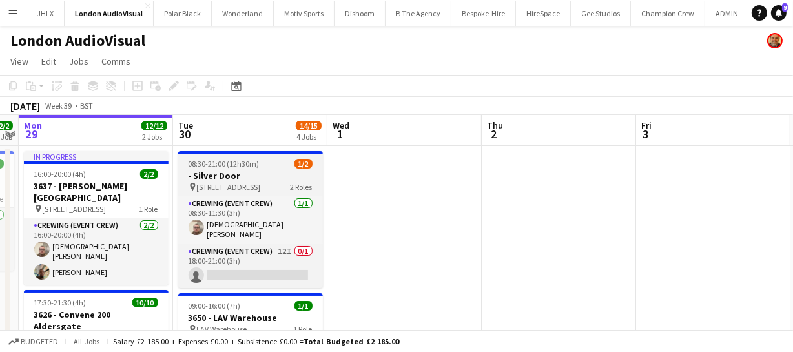
click at [238, 164] on span "08:30-21:00 (12h30m)" at bounding box center [224, 164] width 71 height 10
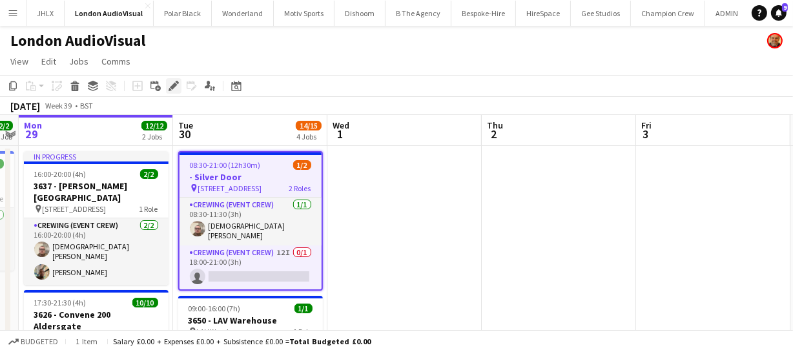
click at [168, 82] on icon "Edit" at bounding box center [173, 86] width 10 height 10
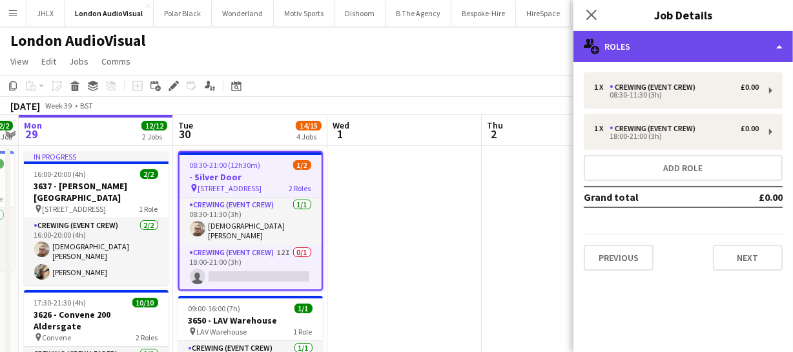
click at [617, 50] on div "multiple-users-add Roles" at bounding box center [682, 46] width 219 height 31
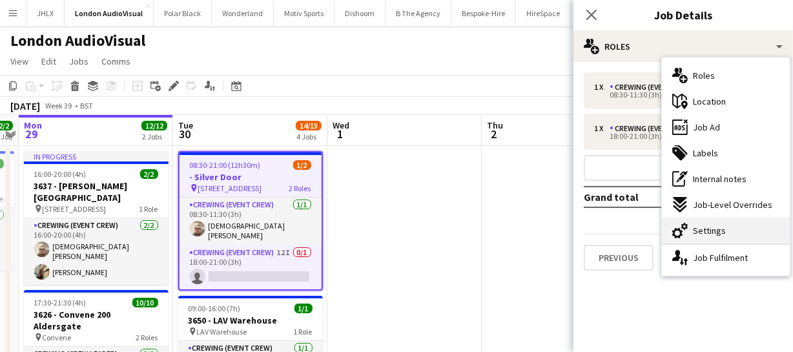
click at [715, 227] on span "Settings" at bounding box center [709, 231] width 33 height 12
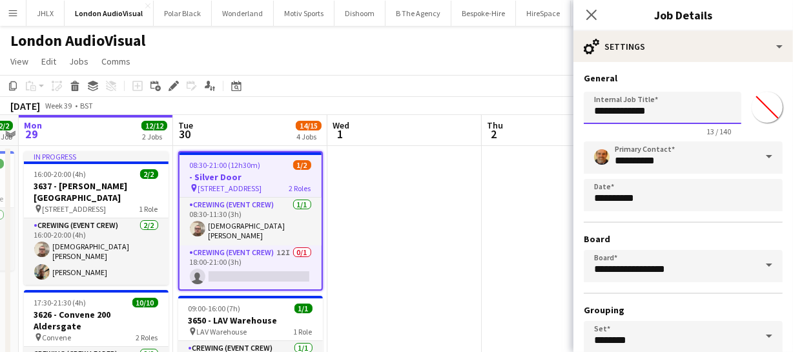
click at [585, 117] on input "**********" at bounding box center [663, 108] width 158 height 32
type input "**********"
click at [593, 16] on icon at bounding box center [591, 14] width 12 height 12
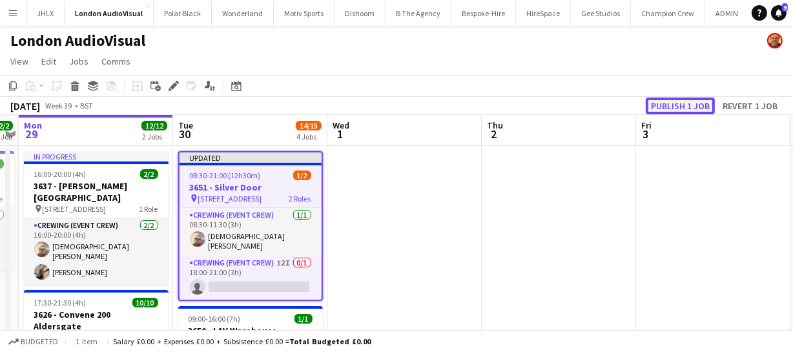
click at [662, 104] on button "Publish 1 job" at bounding box center [680, 105] width 69 height 17
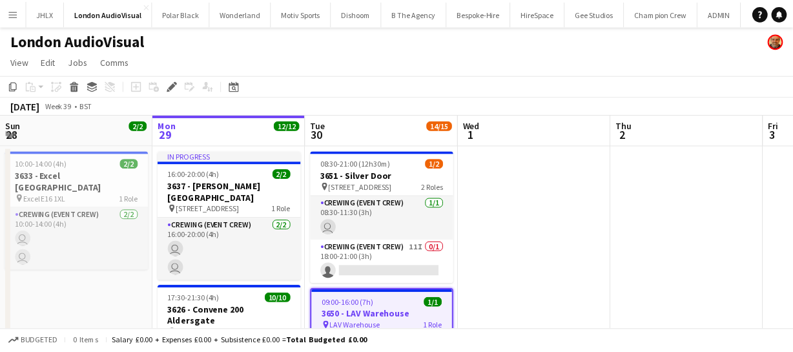
scroll to position [0, 444]
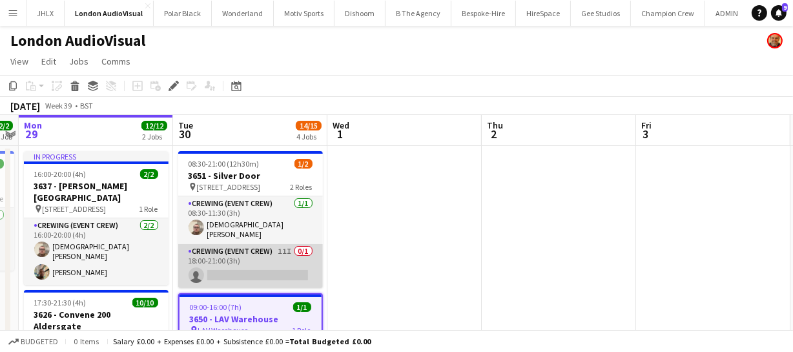
click at [274, 256] on app-card-role "Crewing (Event Crew) 11I 0/1 18:00-21:00 (3h) single-neutral-actions" at bounding box center [250, 266] width 145 height 44
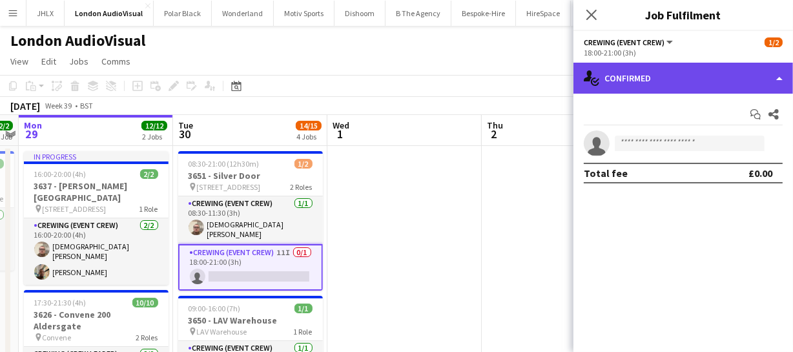
click at [684, 79] on div "single-neutral-actions-check-2 Confirmed" at bounding box center [682, 78] width 219 height 31
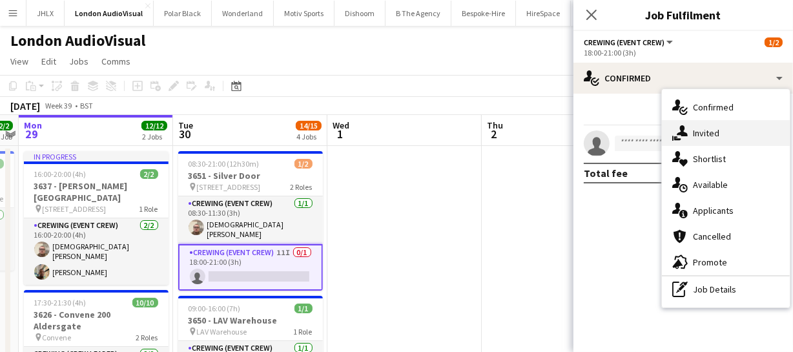
click at [727, 145] on div "single-neutral-actions-share-1 Invited" at bounding box center [726, 133] width 128 height 26
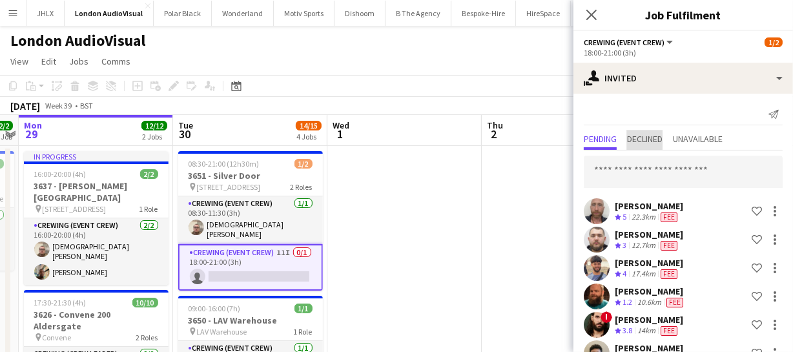
click at [642, 136] on span "Declined" at bounding box center [645, 138] width 36 height 9
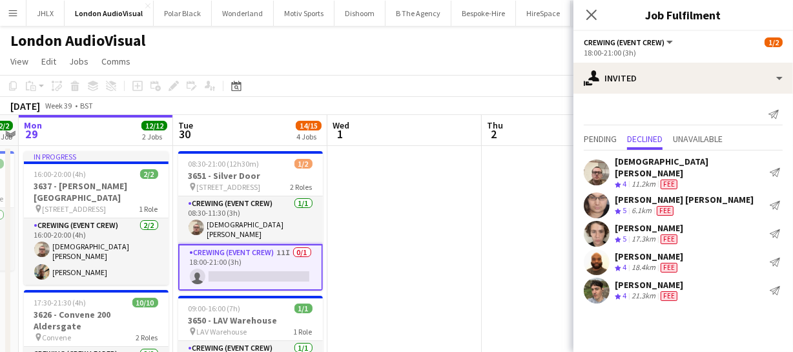
click at [591, 13] on icon "Close pop-in" at bounding box center [591, 15] width 10 height 10
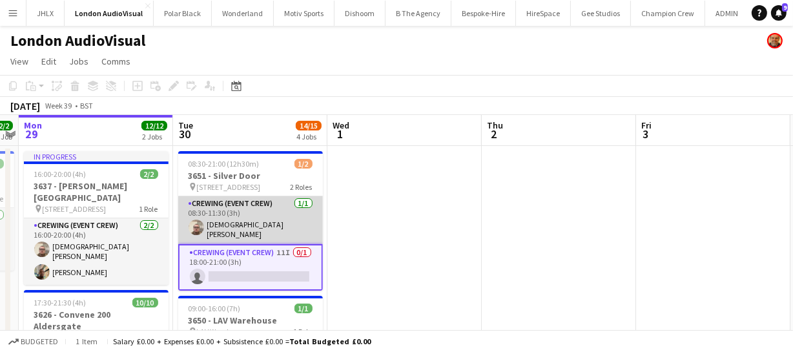
click at [197, 227] on app-user-avatar at bounding box center [196, 226] width 15 height 15
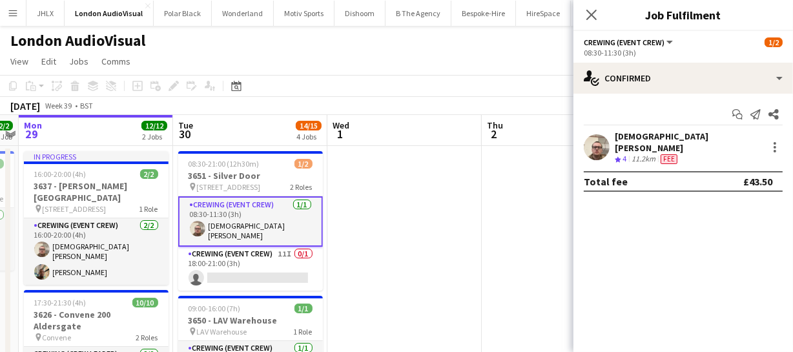
click at [598, 144] on app-user-avatar at bounding box center [597, 147] width 26 height 26
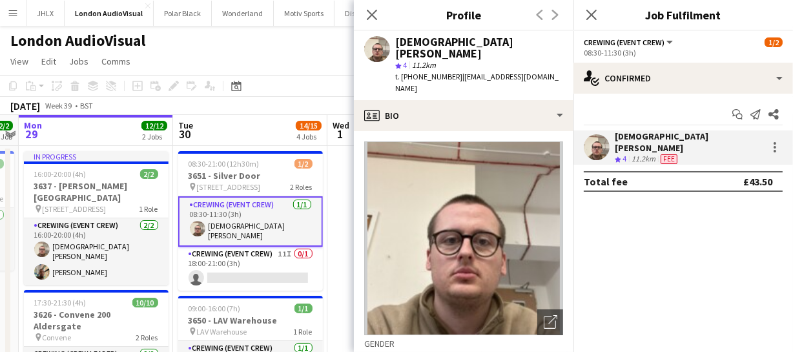
drag, startPoint x: 413, startPoint y: 65, endPoint x: 453, endPoint y: 65, distance: 39.4
click at [453, 71] on div "t. +447549225241 | cmskinner21@gmail.com" at bounding box center [479, 82] width 168 height 23
copy span "7549225241"
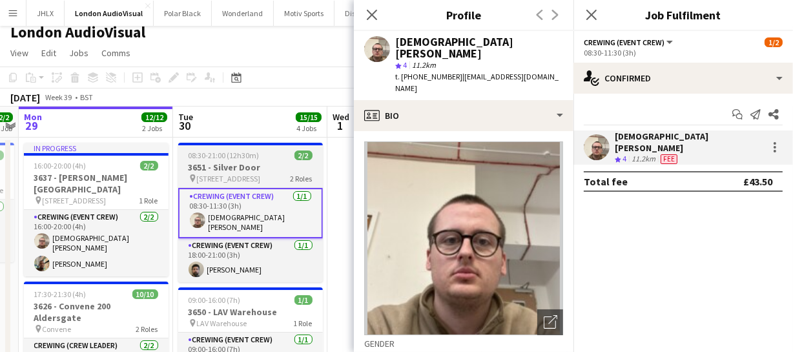
scroll to position [0, 0]
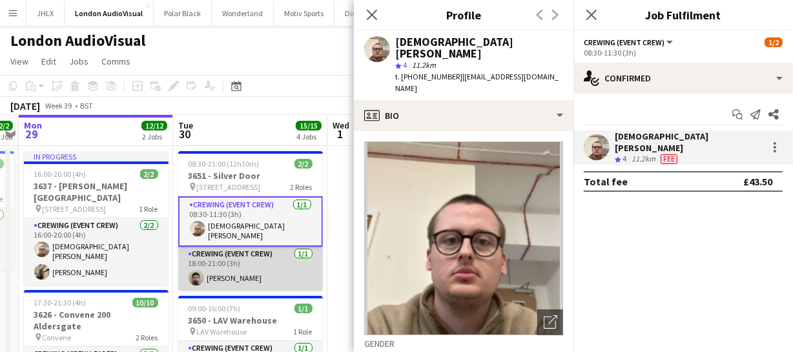
click at [195, 277] on app-user-avatar at bounding box center [196, 277] width 15 height 15
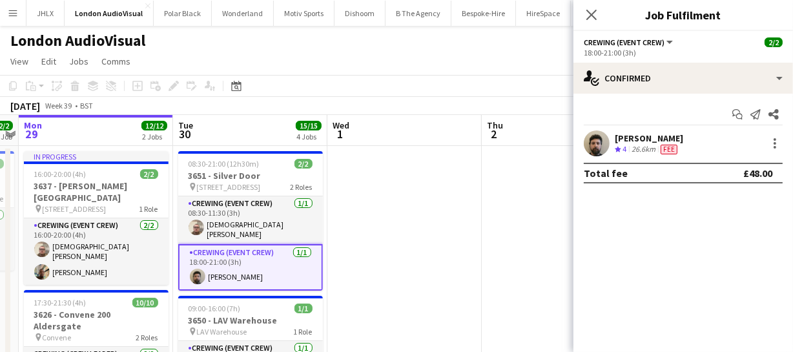
click at [595, 134] on app-user-avatar at bounding box center [597, 143] width 26 height 26
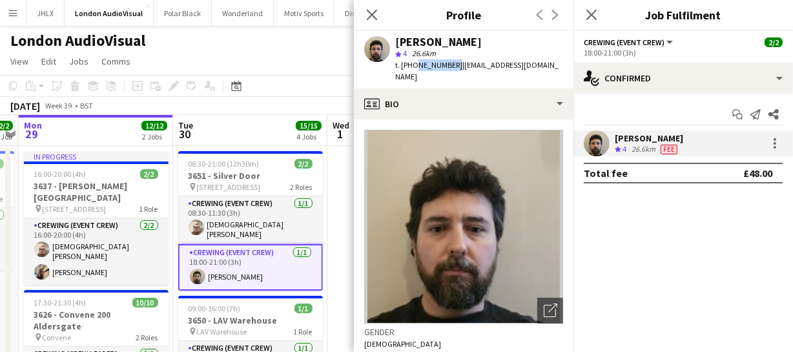
drag, startPoint x: 412, startPoint y: 63, endPoint x: 451, endPoint y: 63, distance: 39.4
click at [451, 63] on span "t. +447502265493" at bounding box center [428, 65] width 67 height 10
copy span "7502265493"
click at [374, 13] on icon at bounding box center [371, 14] width 12 height 12
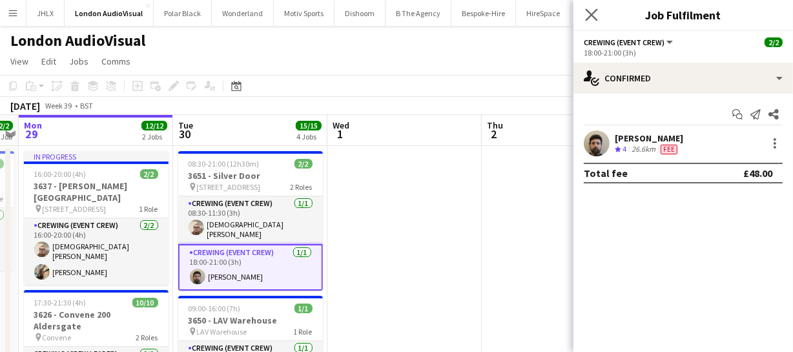
click at [598, 14] on app-icon "Close pop-in" at bounding box center [591, 15] width 19 height 19
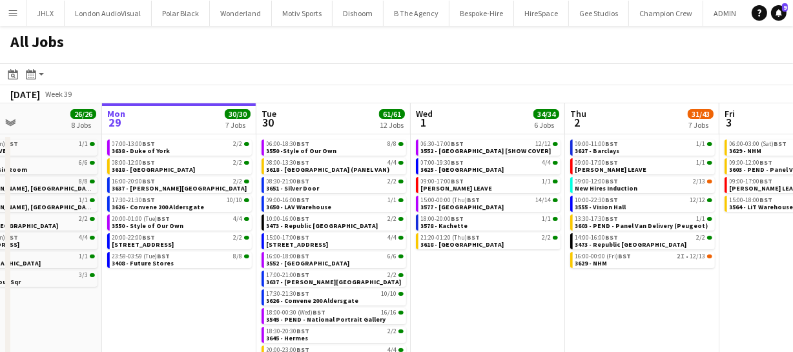
scroll to position [0, 374]
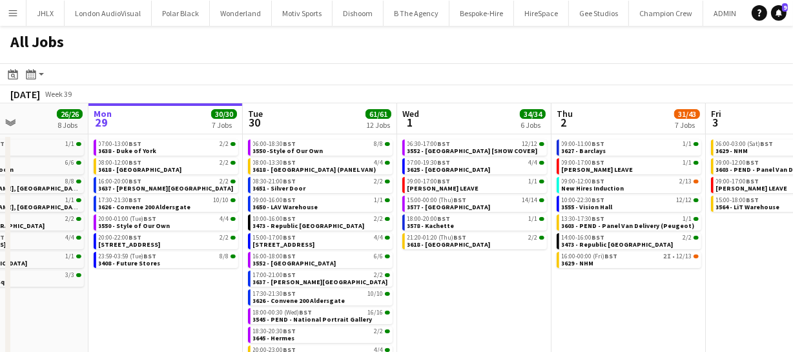
drag, startPoint x: 549, startPoint y: 279, endPoint x: 482, endPoint y: 283, distance: 66.6
click at [482, 283] on app-calendar-viewport "Fri 26 21/21 10 Jobs Sat 27 35/39 6 Jobs Sun 28 26/26 8 Jobs Mon 29 30/30 7 Job…" at bounding box center [396, 233] width 793 height 261
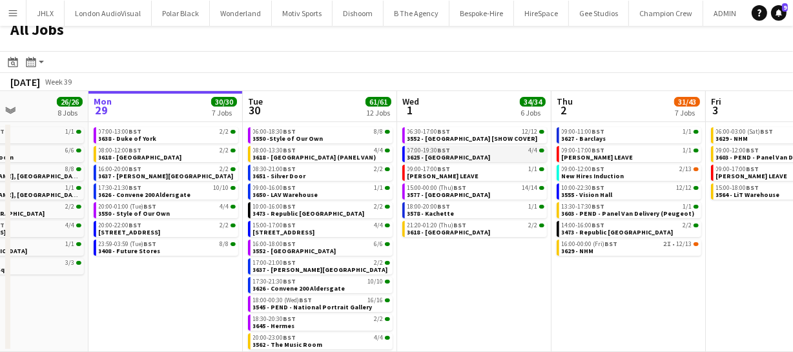
click at [440, 154] on span "3625 - Mayfair Hotel" at bounding box center [448, 157] width 83 height 8
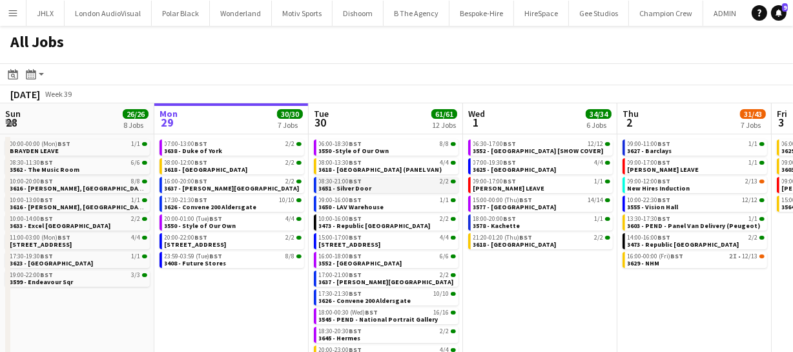
click at [347, 184] on span "3651 - Silver Door" at bounding box center [345, 188] width 53 height 8
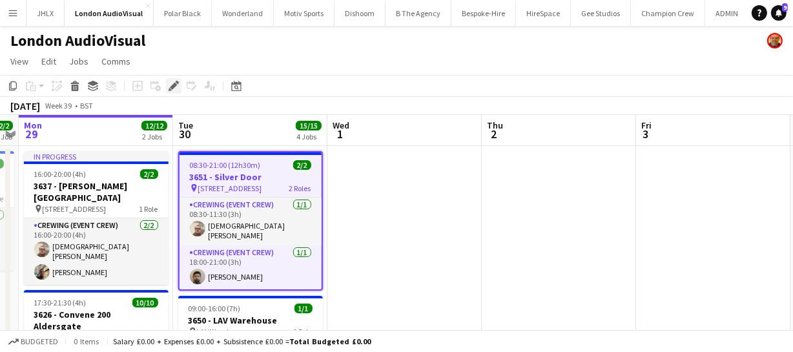
click at [177, 83] on icon at bounding box center [177, 82] width 3 height 3
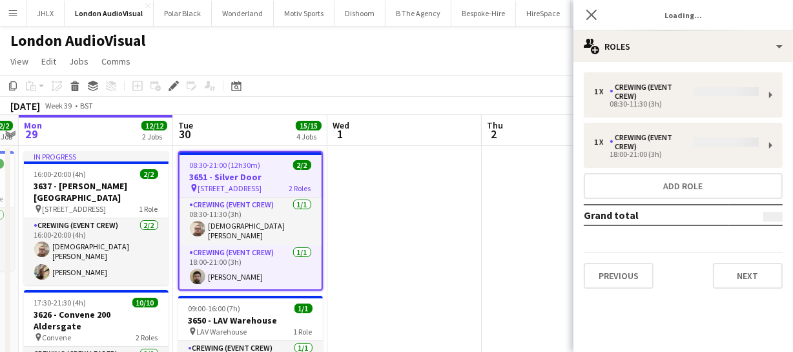
type input "**********"
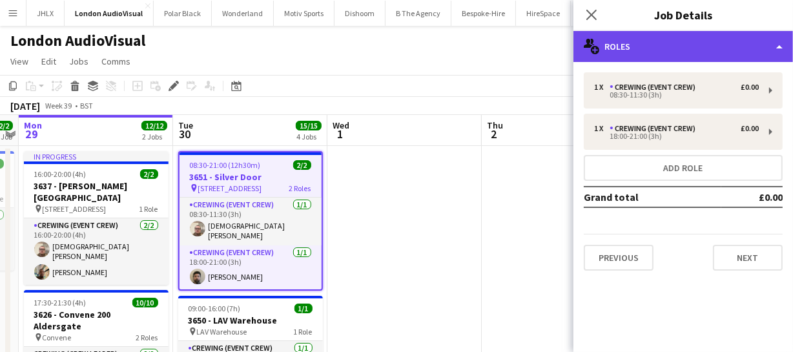
click at [680, 52] on div "multiple-users-add Roles" at bounding box center [682, 46] width 219 height 31
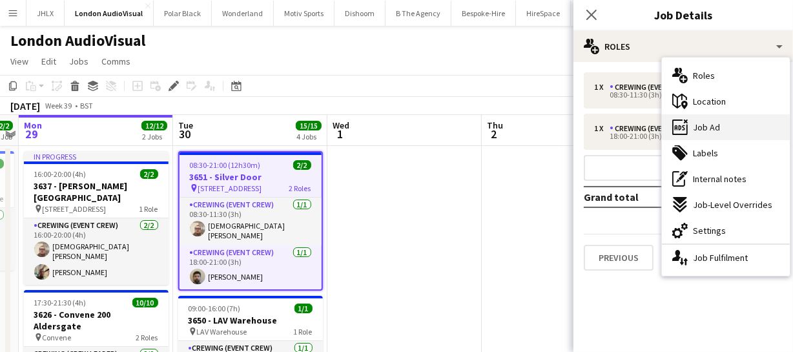
click at [711, 125] on span "Job Ad" at bounding box center [706, 127] width 27 height 12
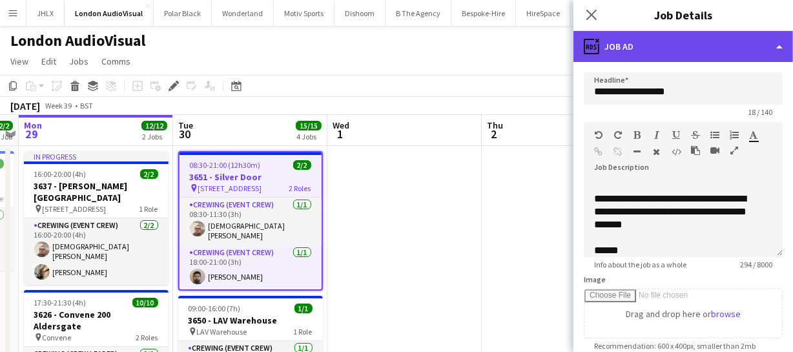
click at [704, 45] on div "ads-window Job Ad" at bounding box center [682, 46] width 219 height 31
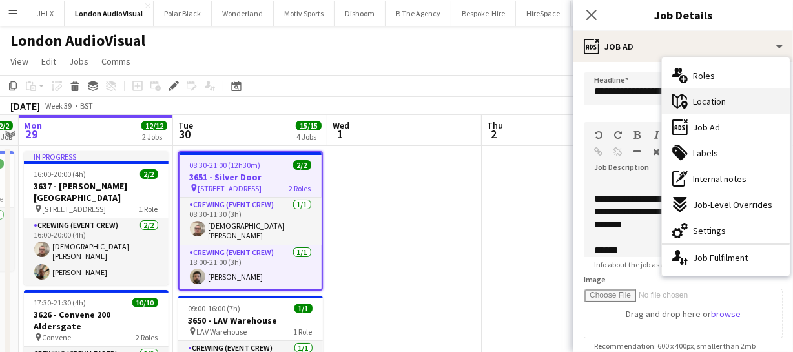
click at [711, 104] on span "Location" at bounding box center [709, 102] width 33 height 12
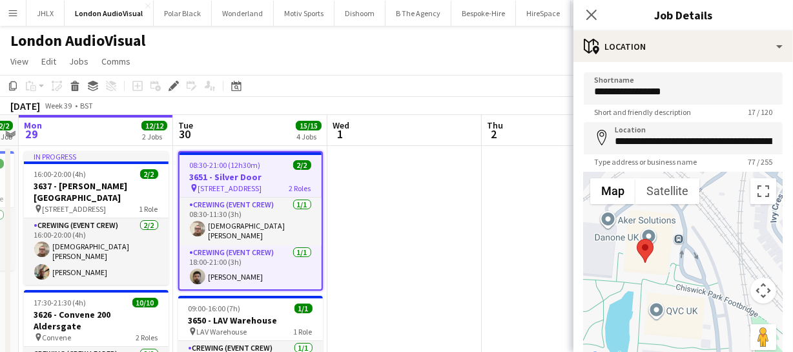
drag, startPoint x: 686, startPoint y: 309, endPoint x: 753, endPoint y: 167, distance: 156.8
click at [753, 167] on form "**********" at bounding box center [682, 258] width 219 height 373
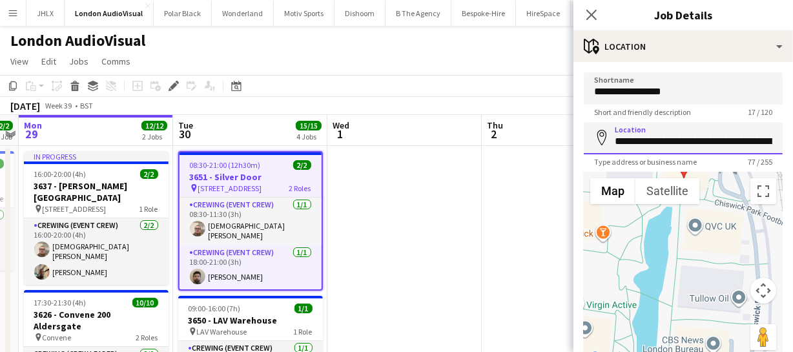
drag, startPoint x: 722, startPoint y: 192, endPoint x: 733, endPoint y: 152, distance: 42.1
click at [733, 152] on form "**********" at bounding box center [682, 258] width 219 height 373
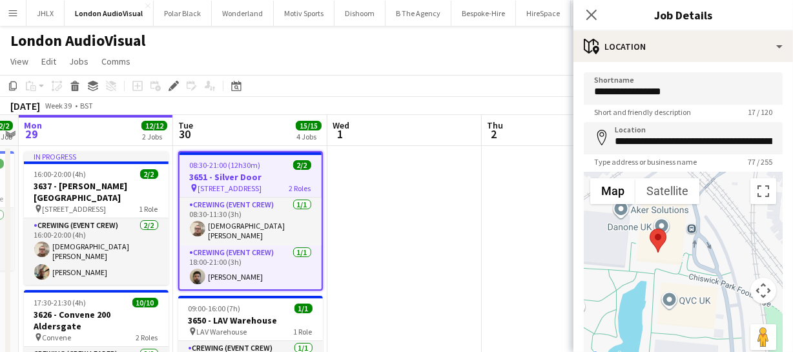
drag, startPoint x: 734, startPoint y: 216, endPoint x: 706, endPoint y: 291, distance: 80.5
click at [706, 291] on div at bounding box center [683, 269] width 199 height 194
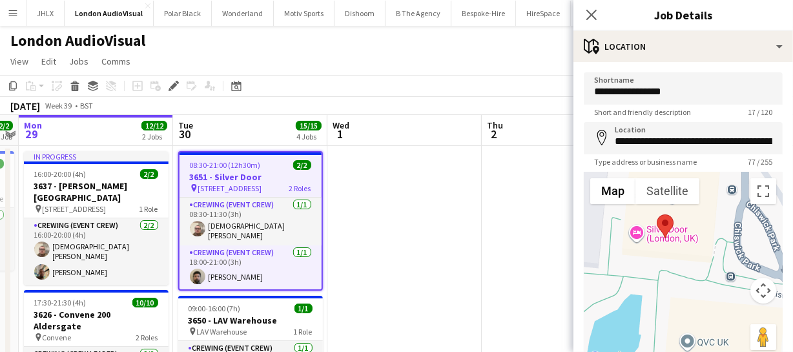
drag, startPoint x: 671, startPoint y: 256, endPoint x: 717, endPoint y: 237, distance: 49.2
click at [717, 237] on div at bounding box center [683, 269] width 199 height 194
click at [598, 16] on app-icon "Close pop-in" at bounding box center [591, 15] width 19 height 19
